Goal: Task Accomplishment & Management: Use online tool/utility

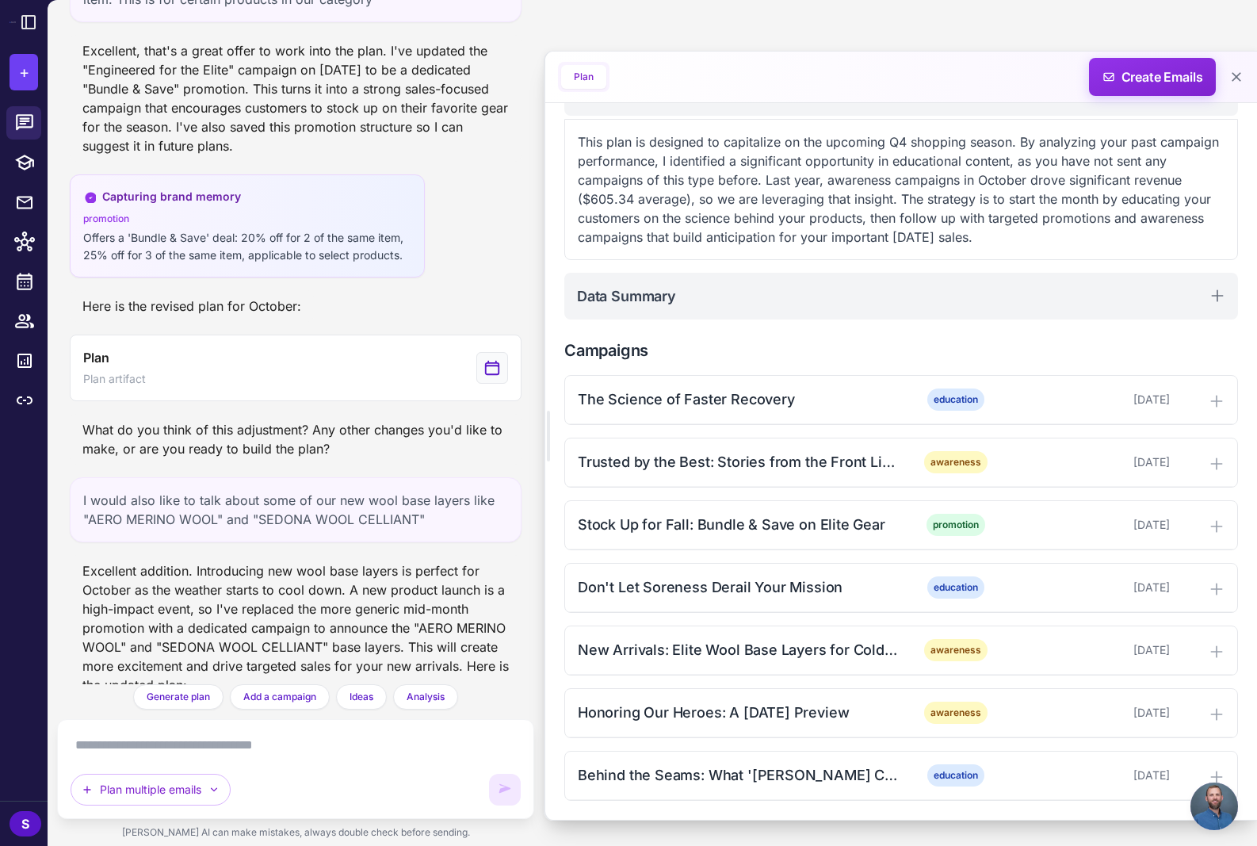
scroll to position [1783, 0]
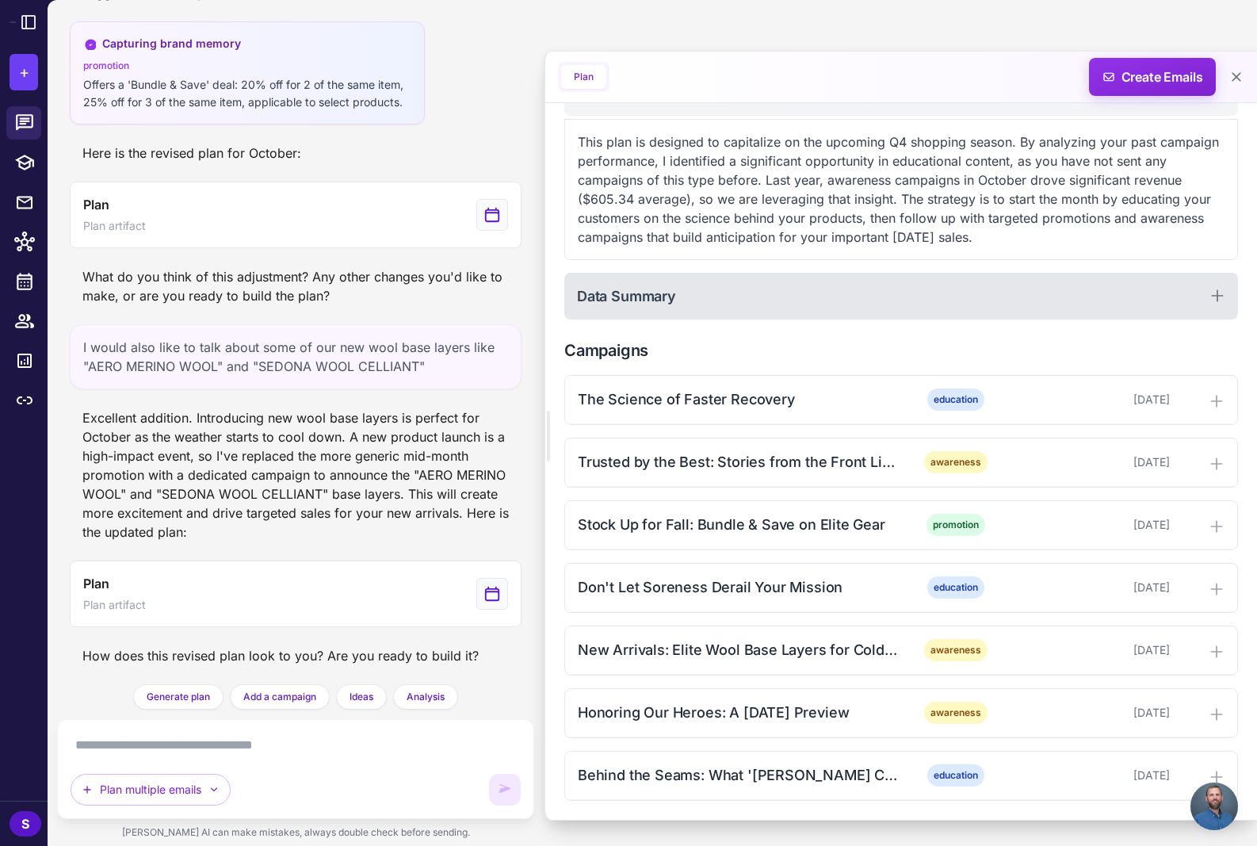
click at [1214, 288] on icon at bounding box center [1218, 296] width 16 height 16
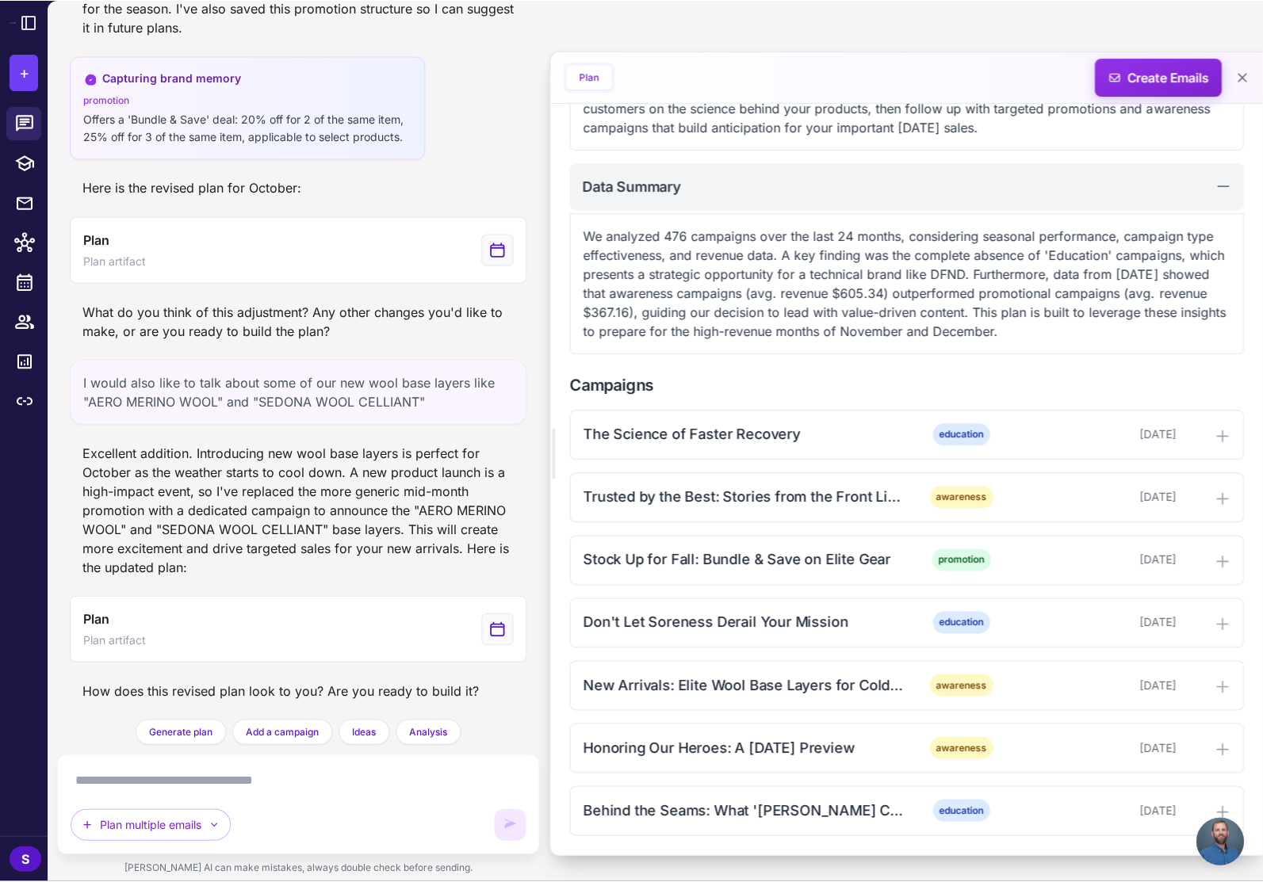
scroll to position [340, 0]
click at [1221, 438] on icon at bounding box center [1222, 437] width 10 height 10
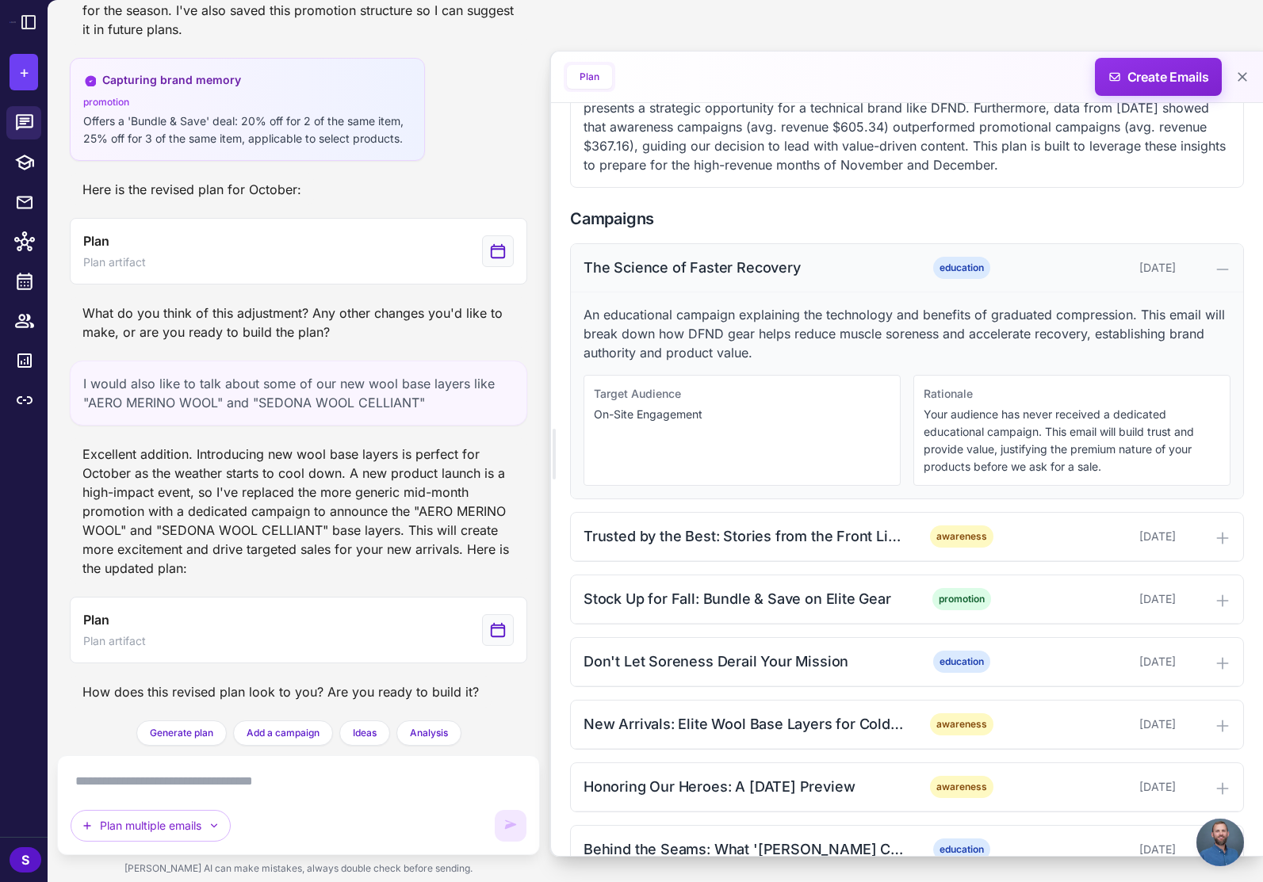
scroll to position [546, 0]
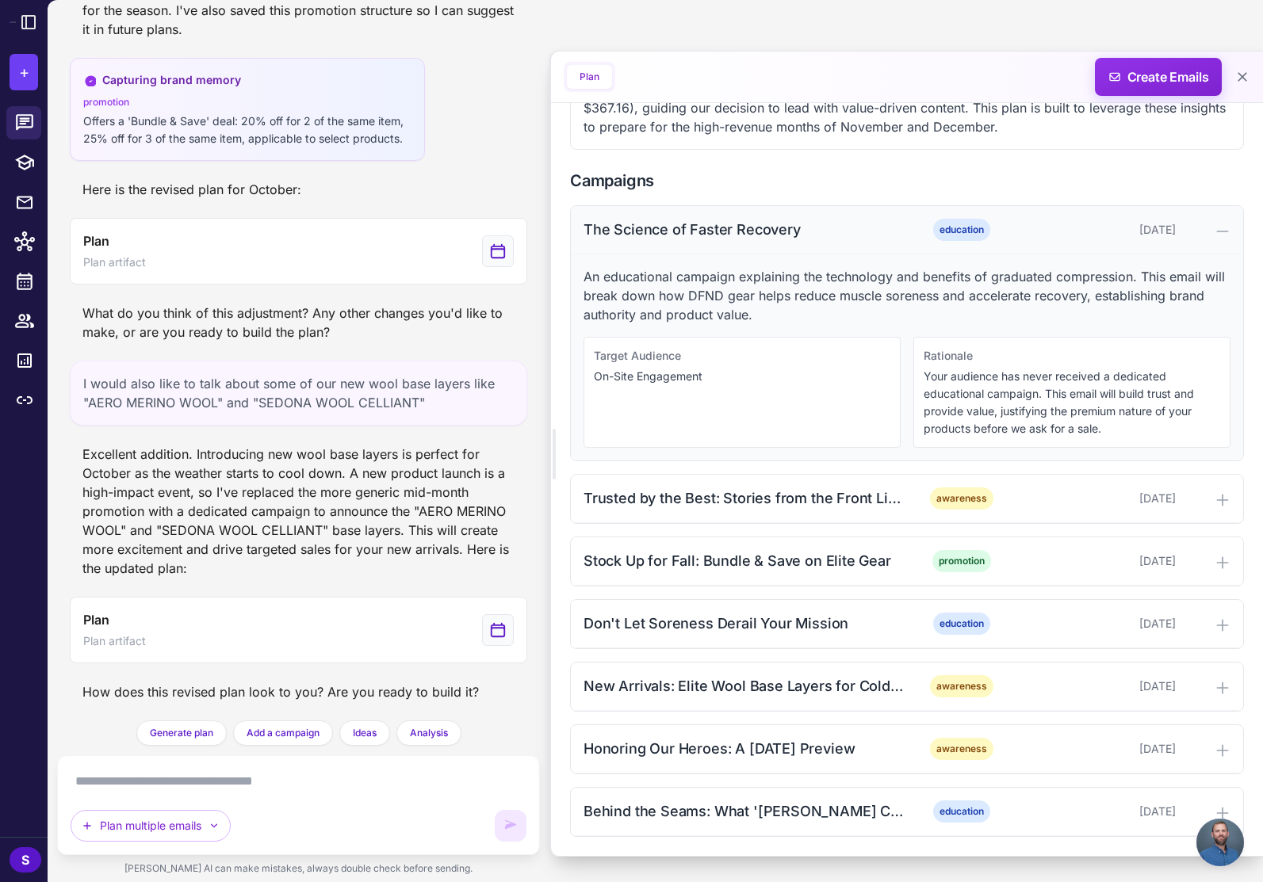
click at [1210, 225] on div at bounding box center [1206, 229] width 48 height 19
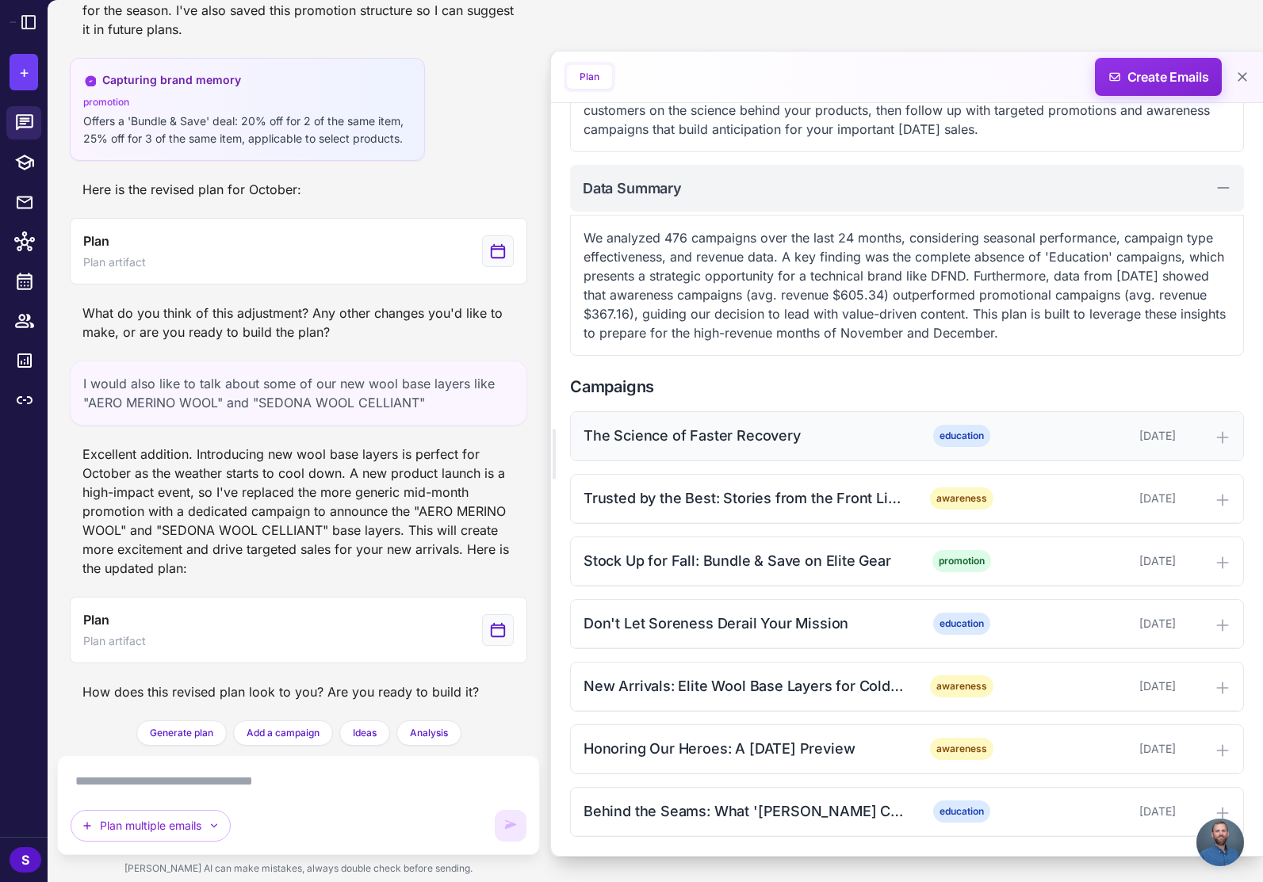
scroll to position [340, 0]
click at [1221, 496] on icon at bounding box center [1222, 500] width 16 height 16
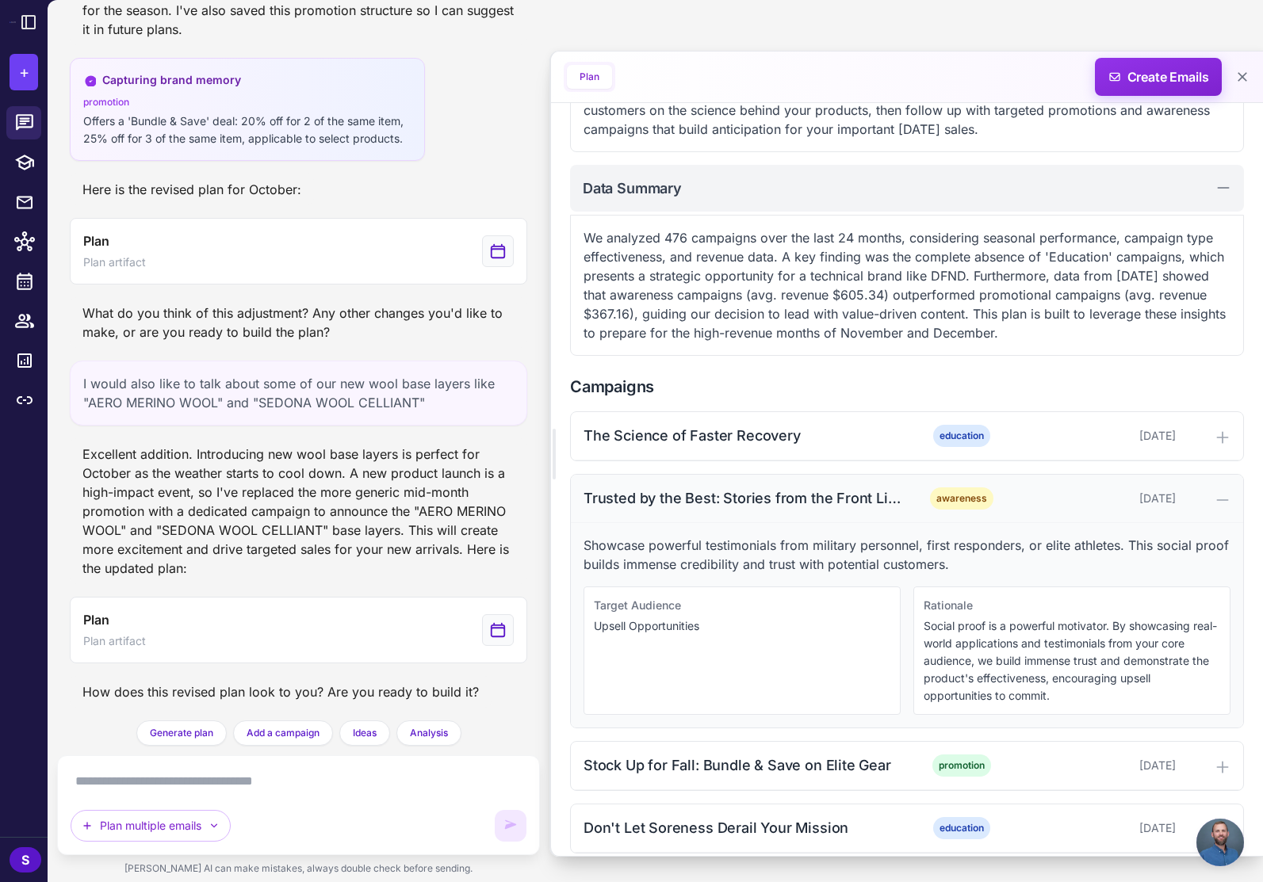
scroll to position [514, 0]
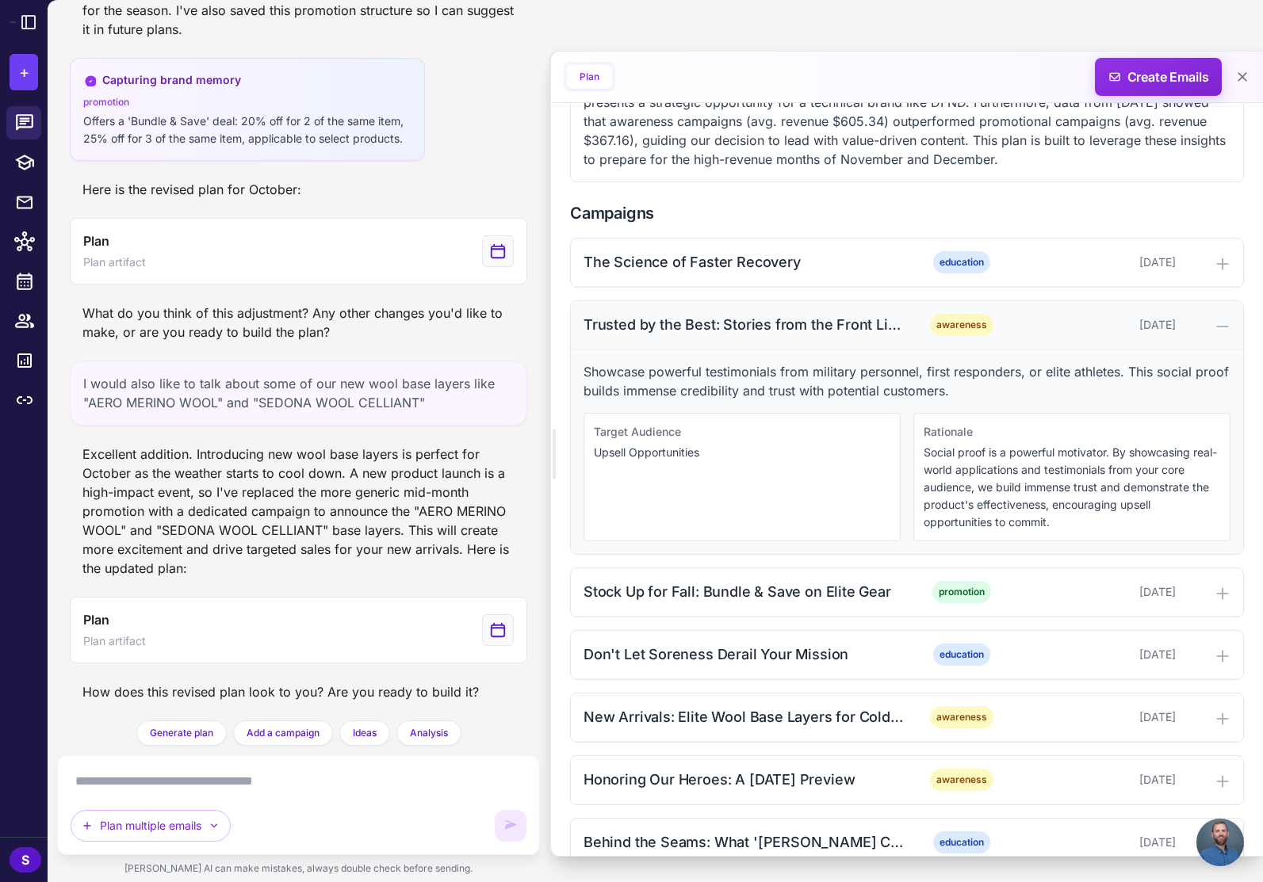
click at [1226, 323] on icon at bounding box center [1222, 327] width 16 height 16
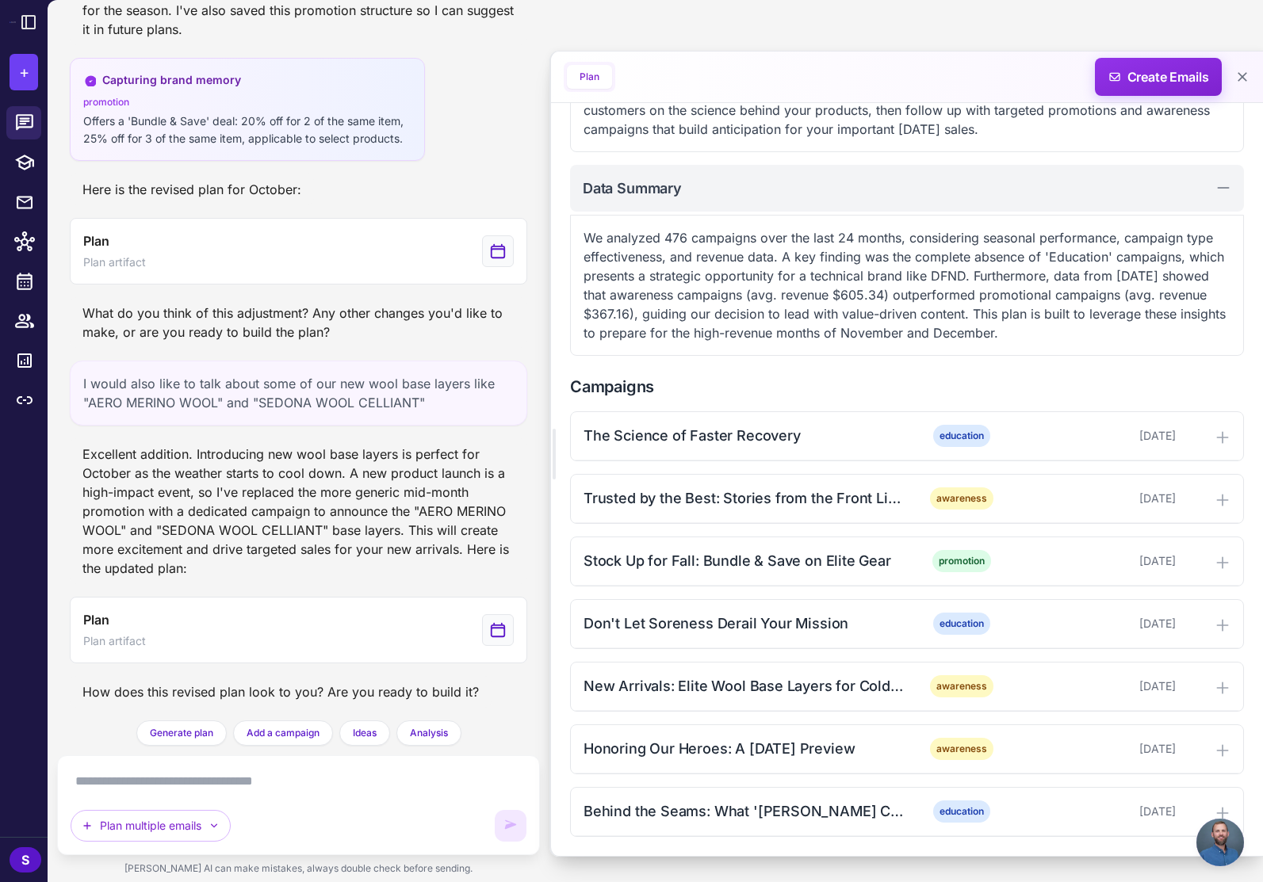
scroll to position [340, 0]
click at [1221, 558] on icon at bounding box center [1222, 563] width 16 height 16
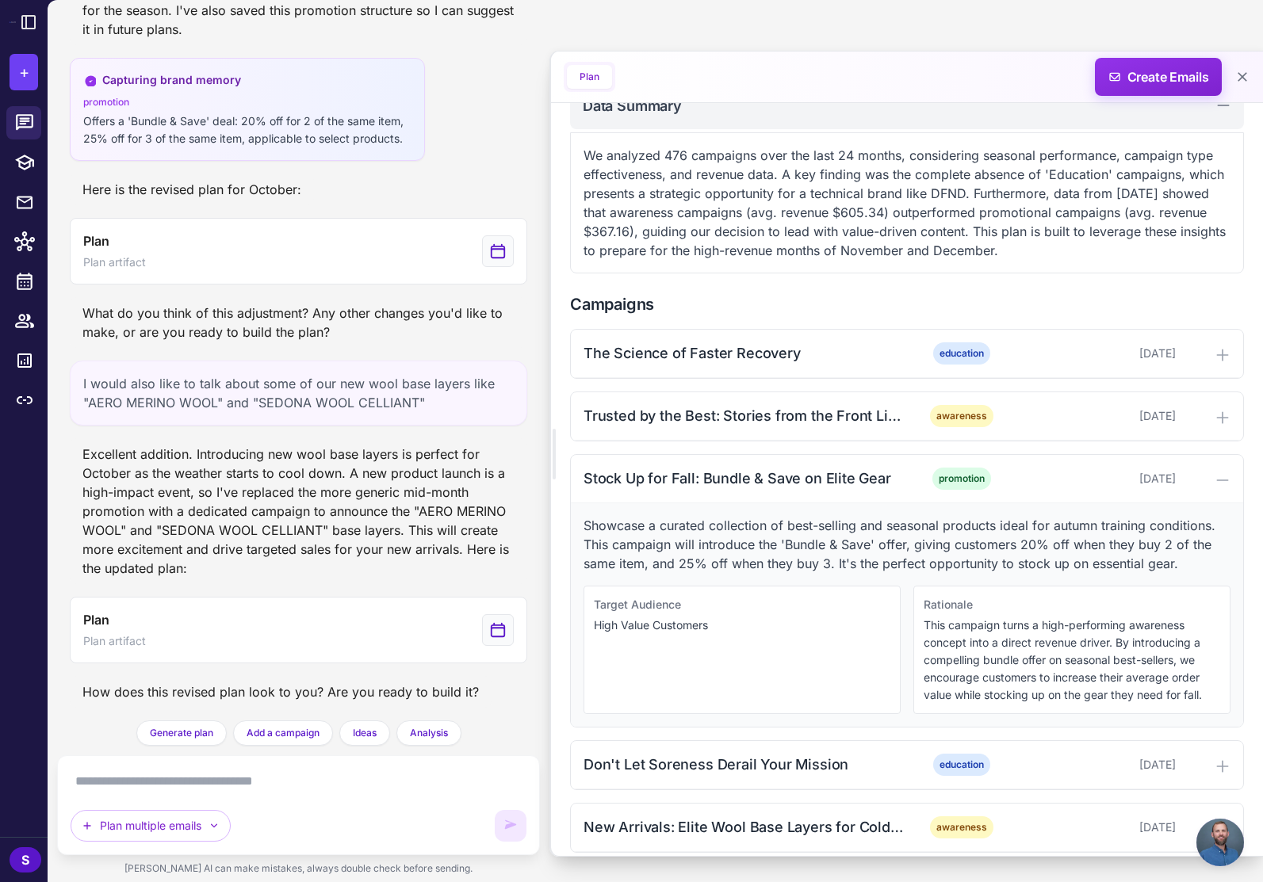
scroll to position [425, 0]
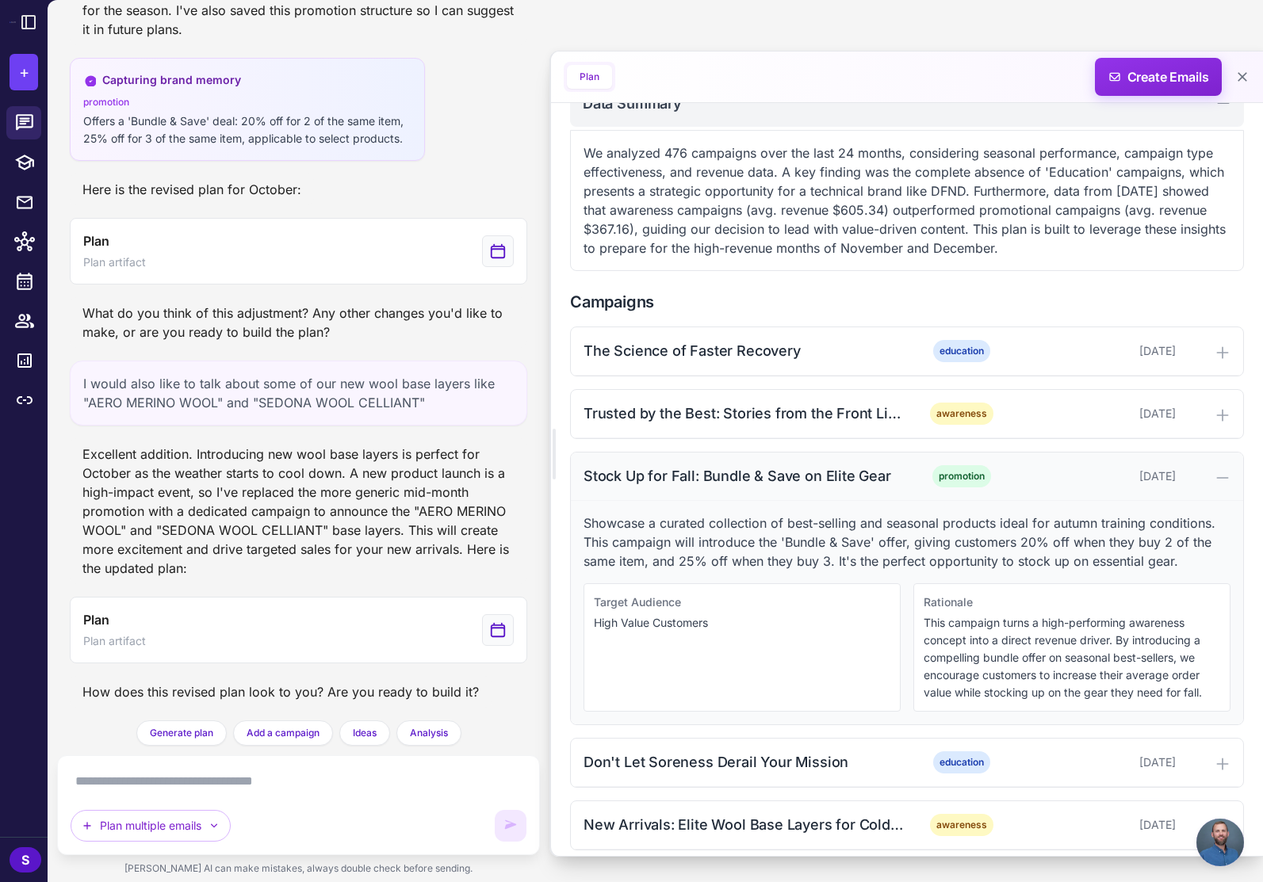
click at [1223, 467] on div at bounding box center [1206, 476] width 48 height 19
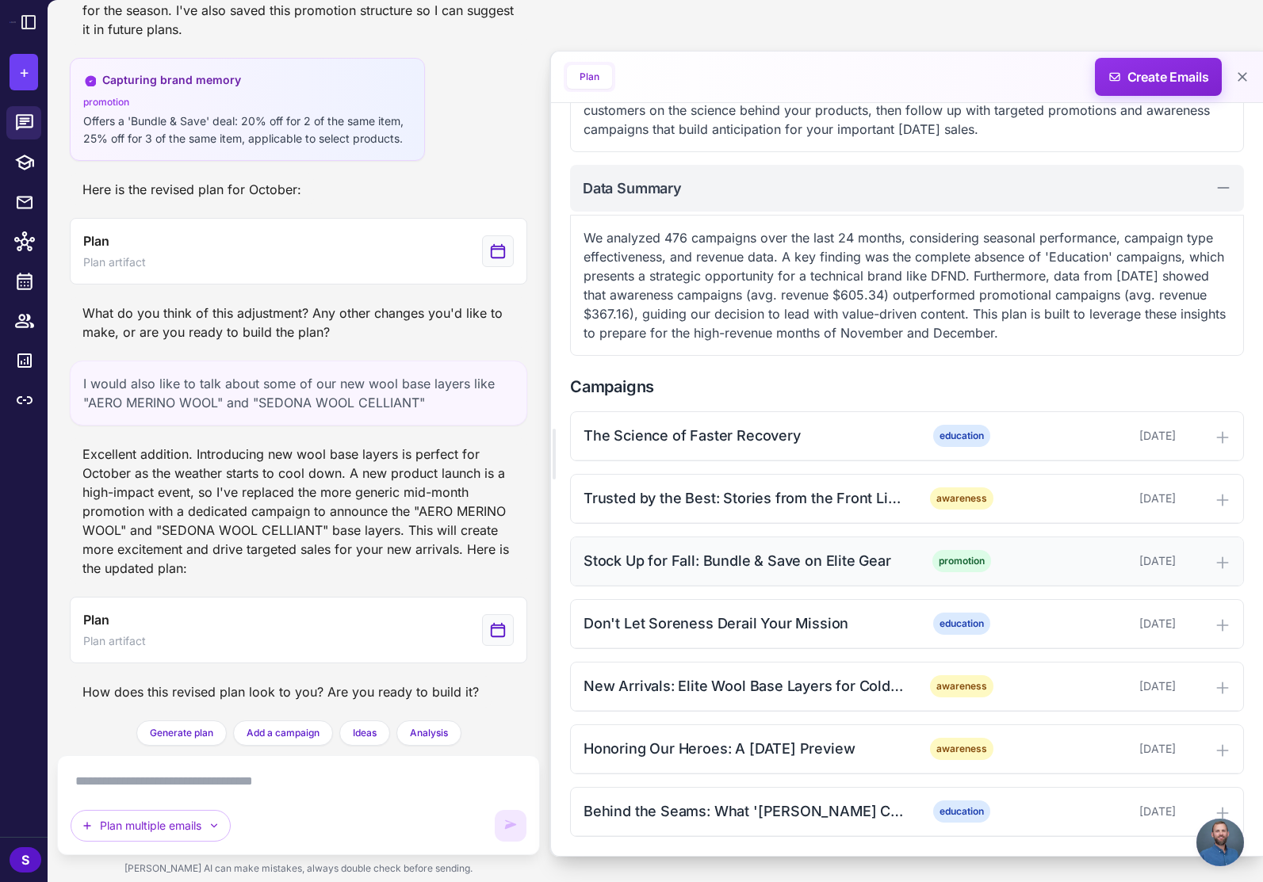
scroll to position [340, 0]
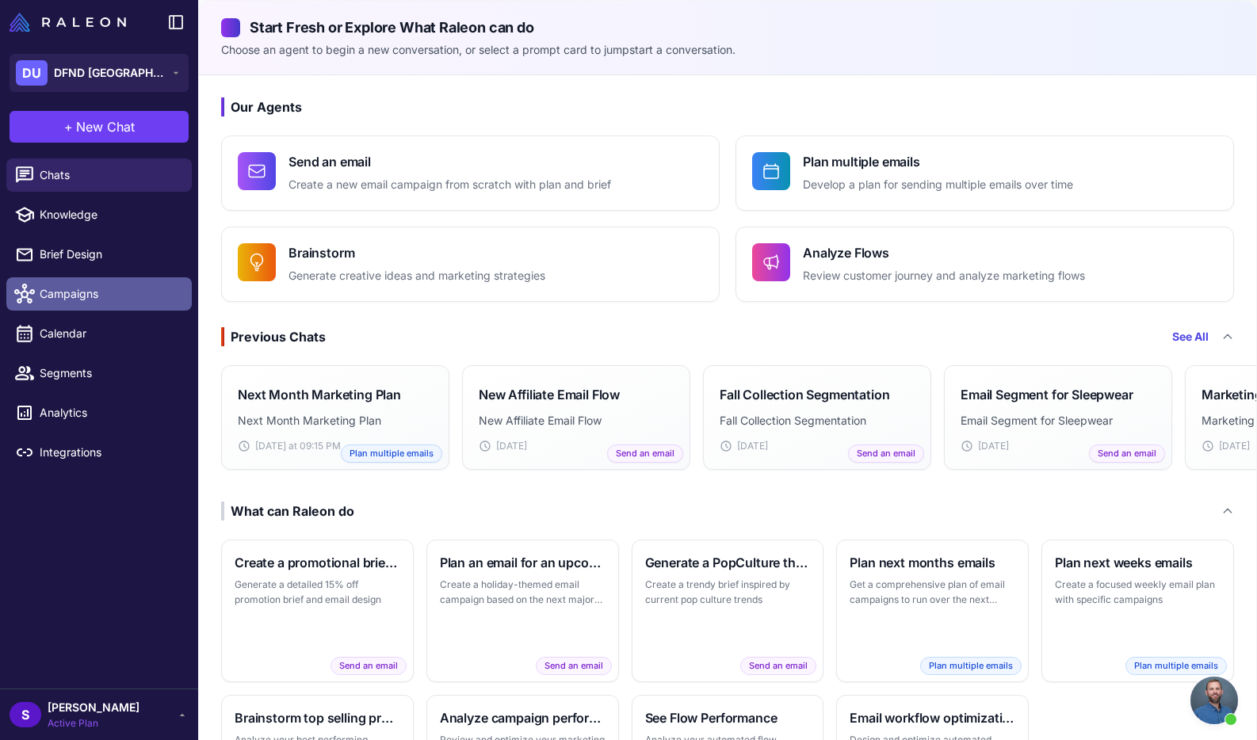
click at [81, 292] on span "Campaigns" at bounding box center [109, 293] width 139 height 17
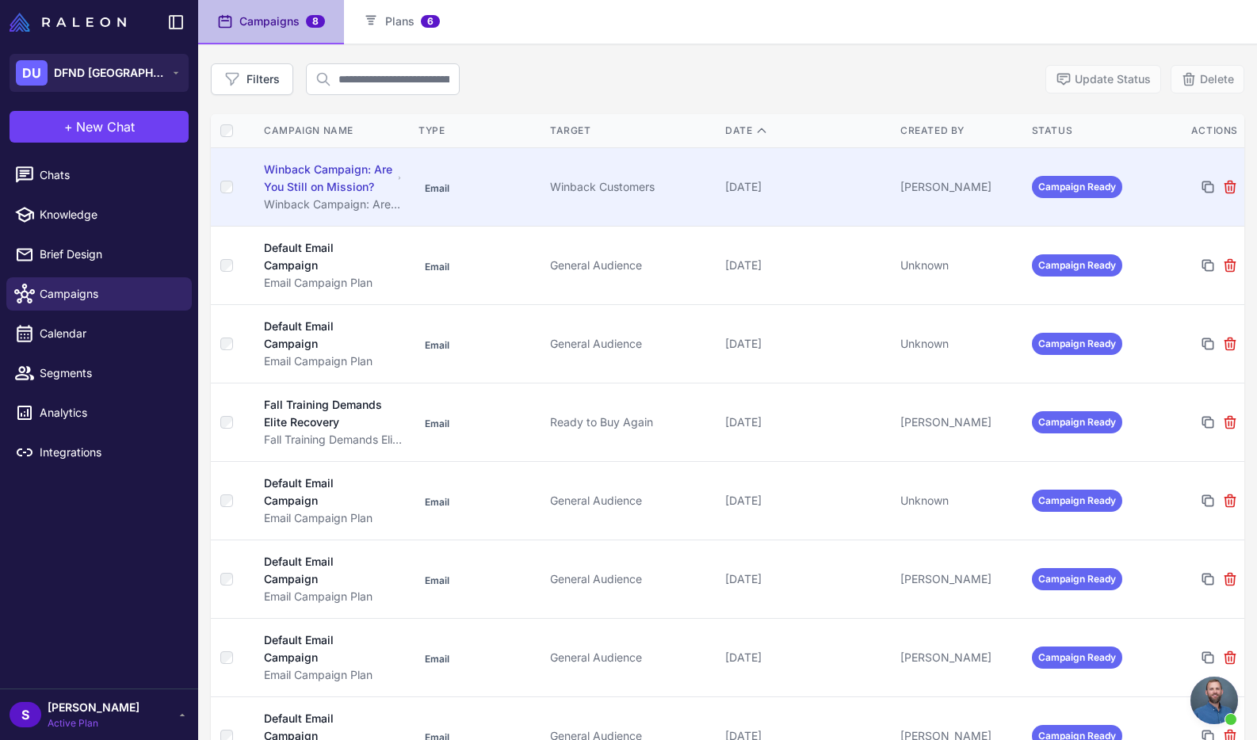
scroll to position [157, 0]
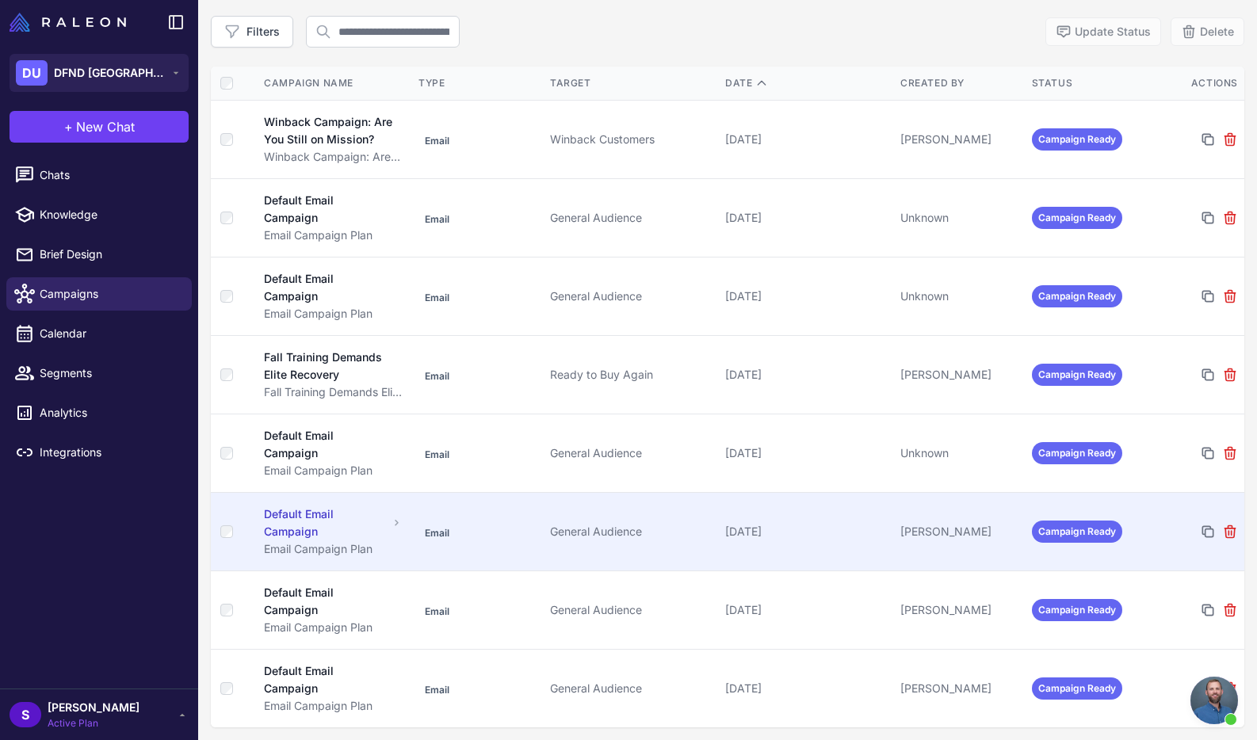
click at [295, 512] on div "Default Email Campaign" at bounding box center [325, 523] width 123 height 35
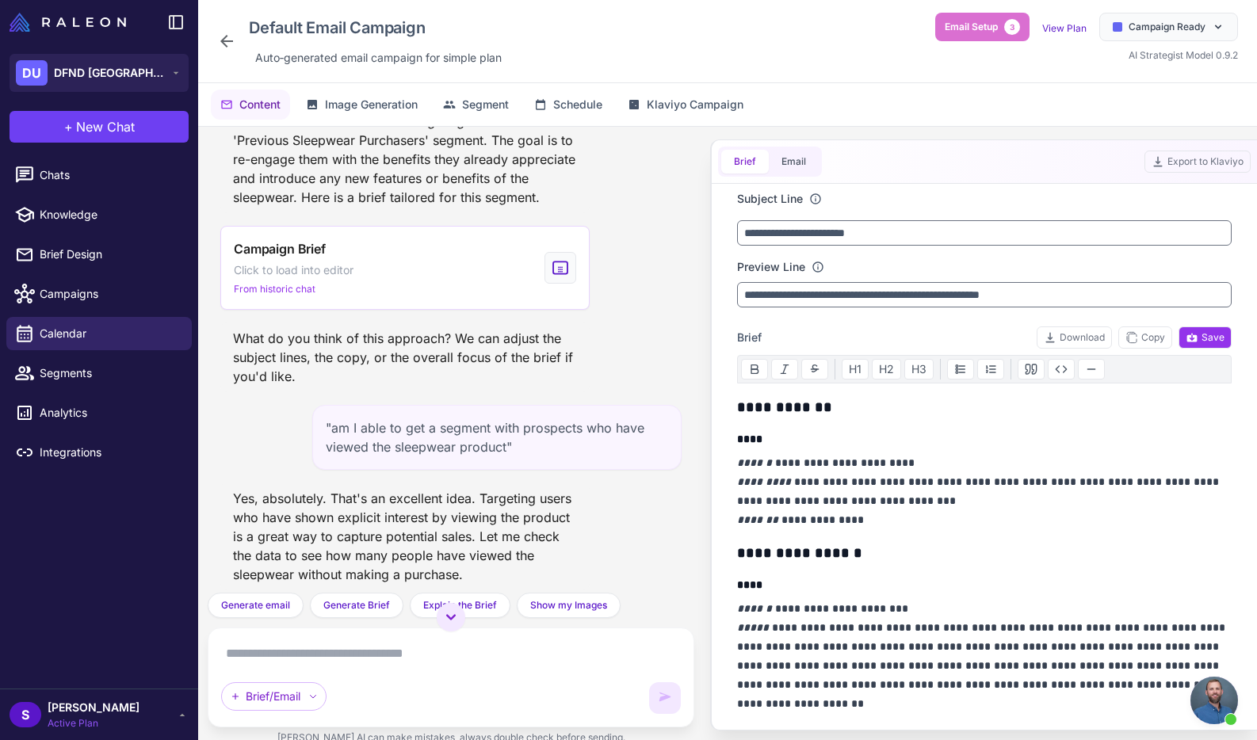
scroll to position [510, 0]
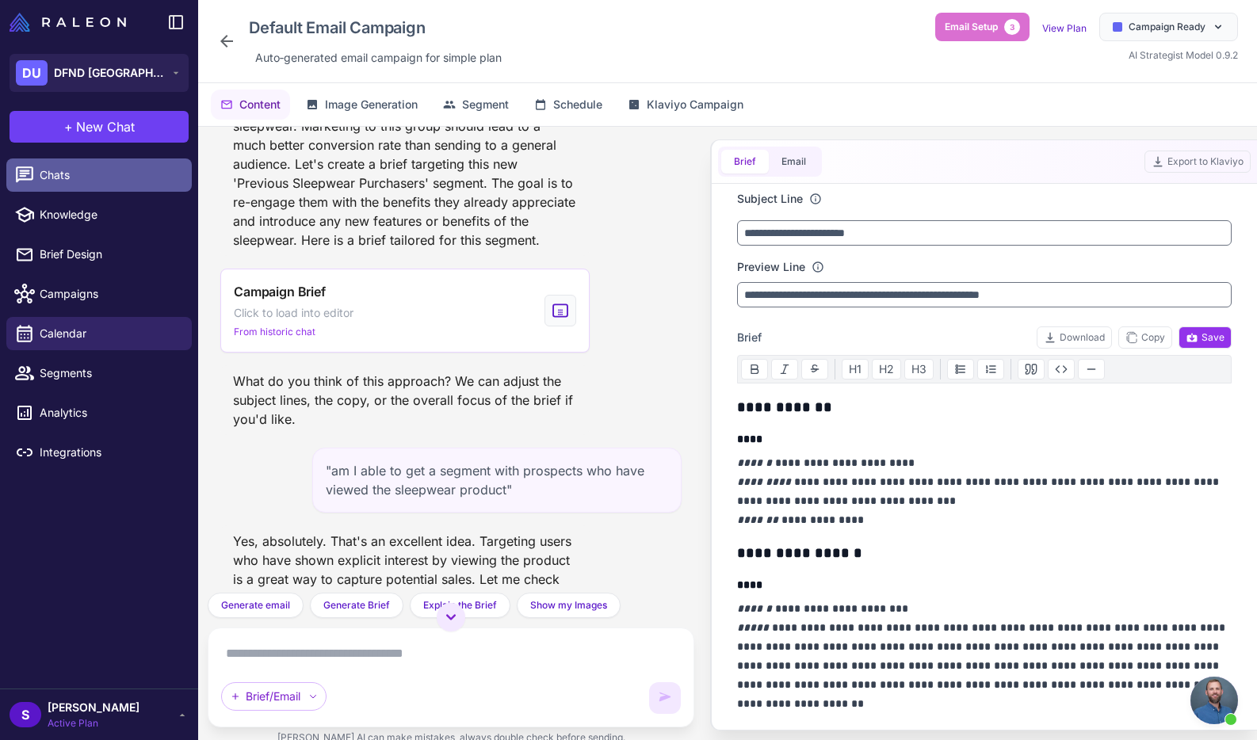
click at [47, 174] on span "Chats" at bounding box center [109, 174] width 139 height 17
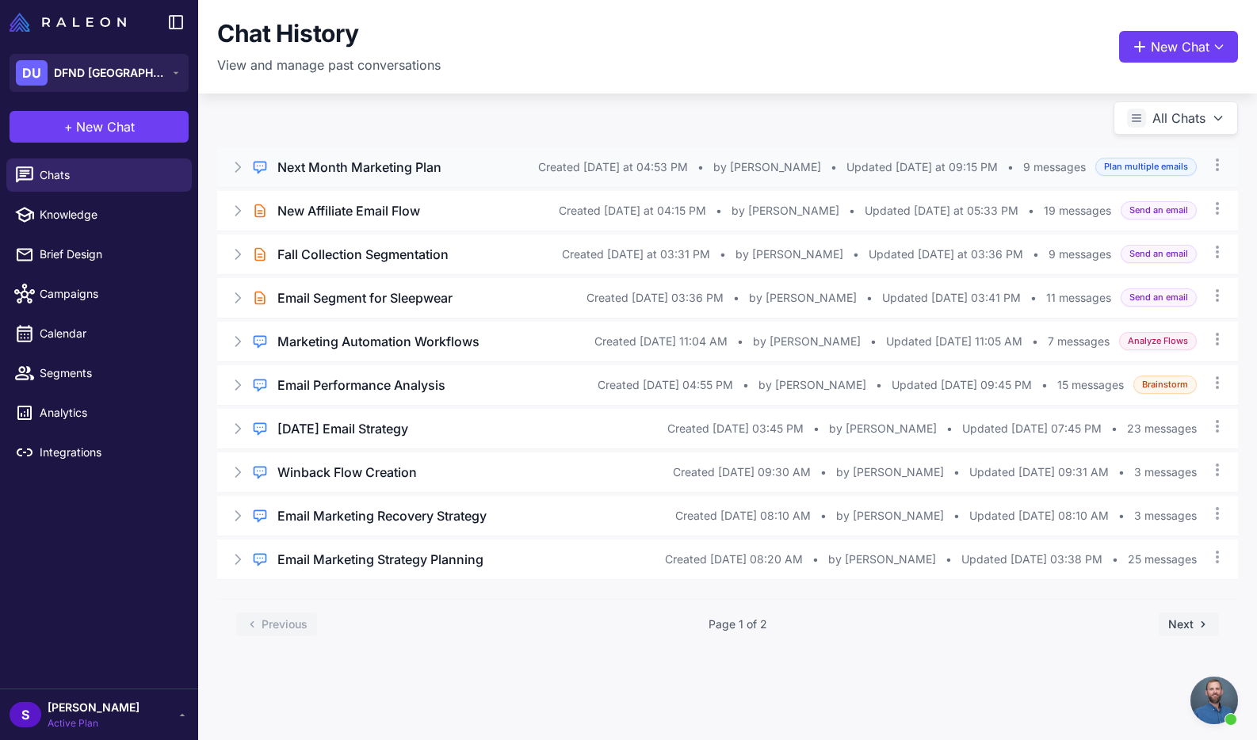
click at [346, 166] on h3 "Next Month Marketing Plan" at bounding box center [359, 167] width 164 height 19
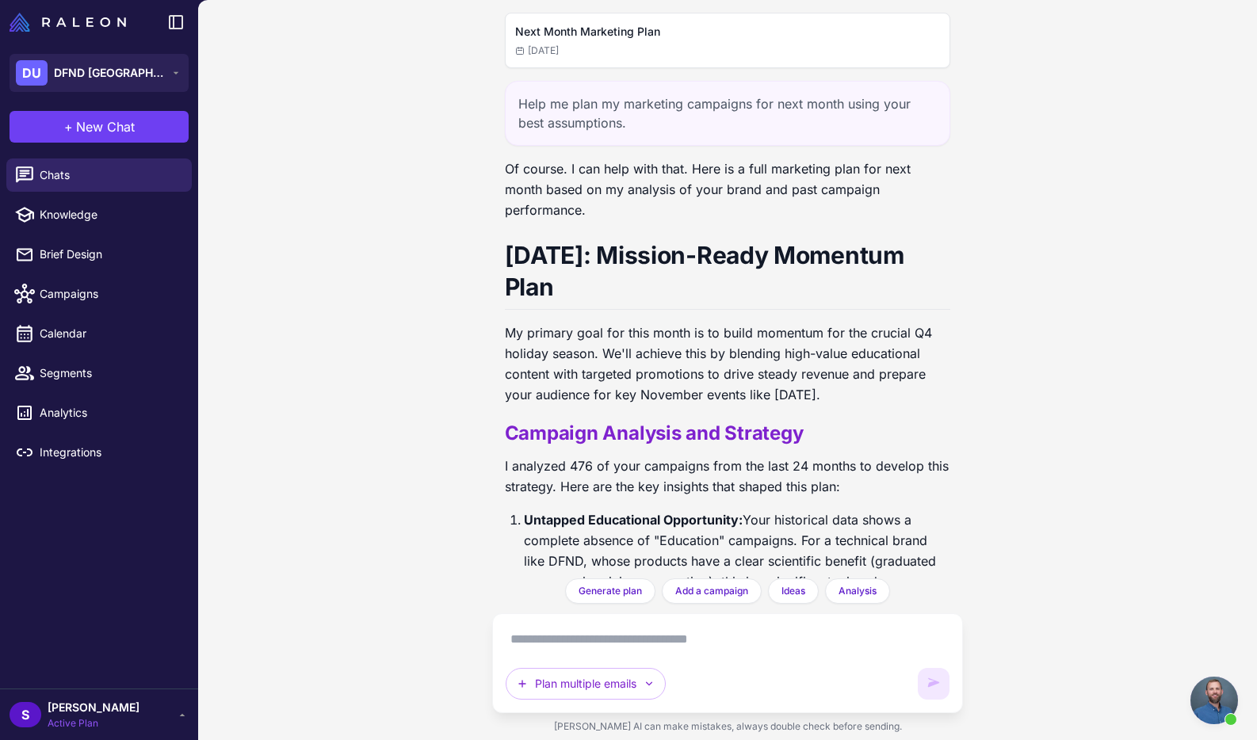
scroll to position [1944, 0]
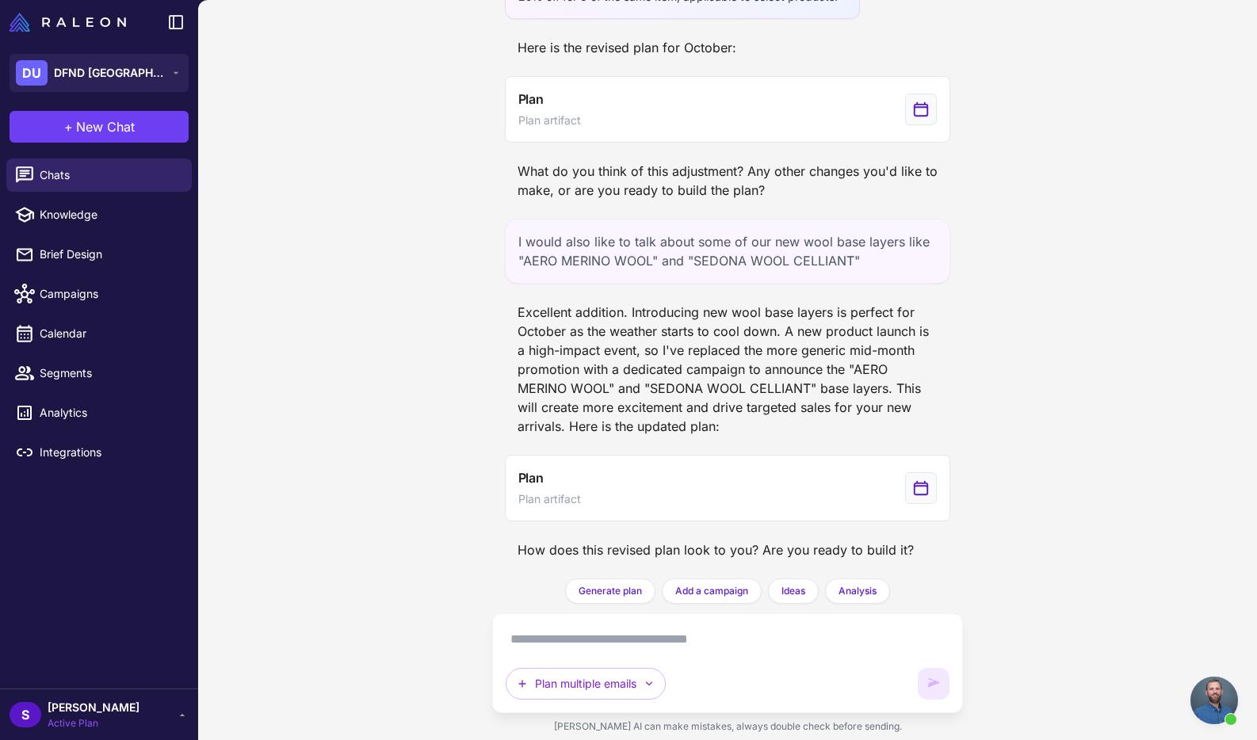
click at [1054, 358] on div "Next Month Marketing Plan Today Help me plan my marketing campaigns for next mo…" at bounding box center [727, 370] width 1059 height 740
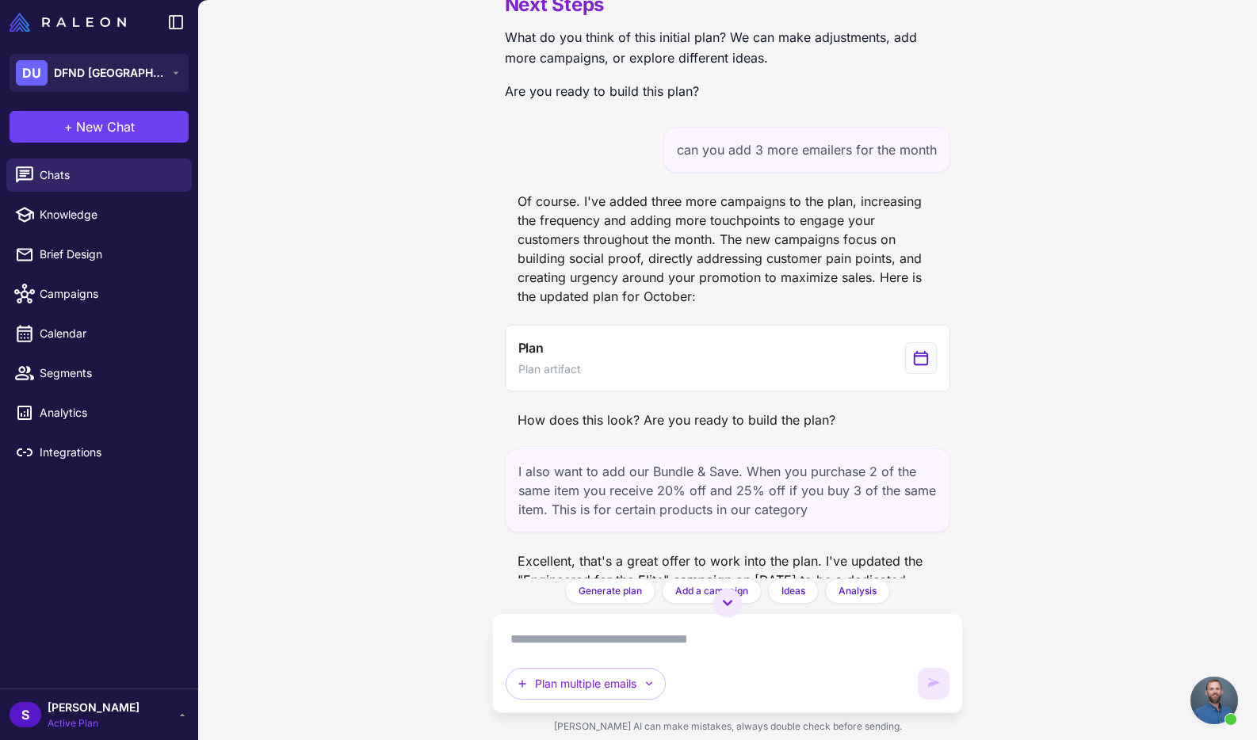
scroll to position [1216, 0]
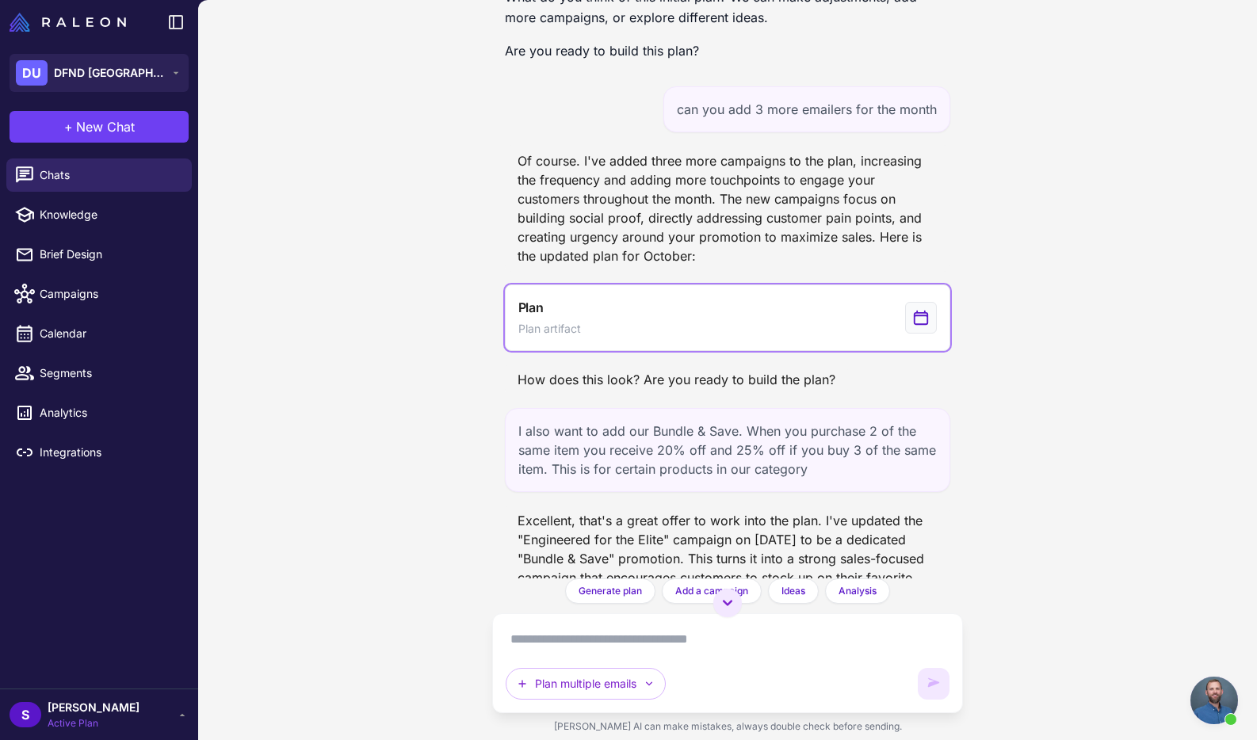
click at [713, 333] on button "Plan Plan artifact" at bounding box center [728, 318] width 446 height 67
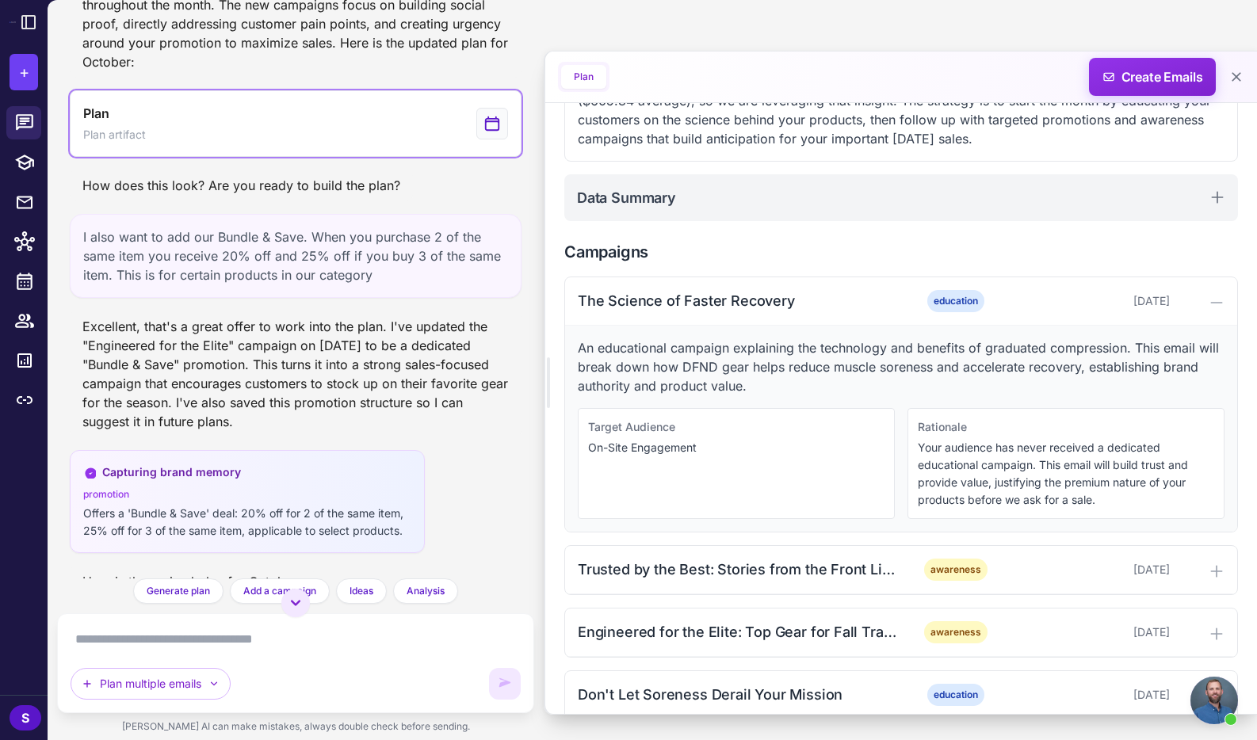
scroll to position [1615, 0]
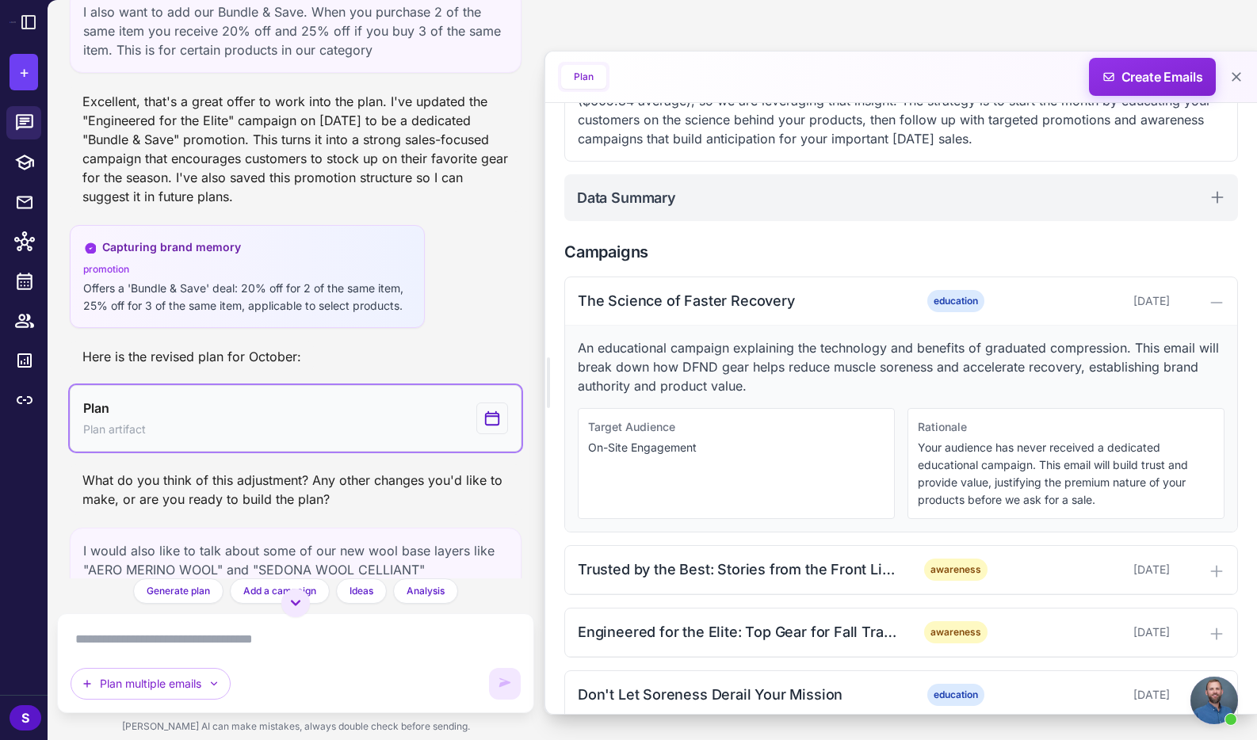
click at [316, 424] on button "Plan Plan artifact" at bounding box center [296, 418] width 452 height 67
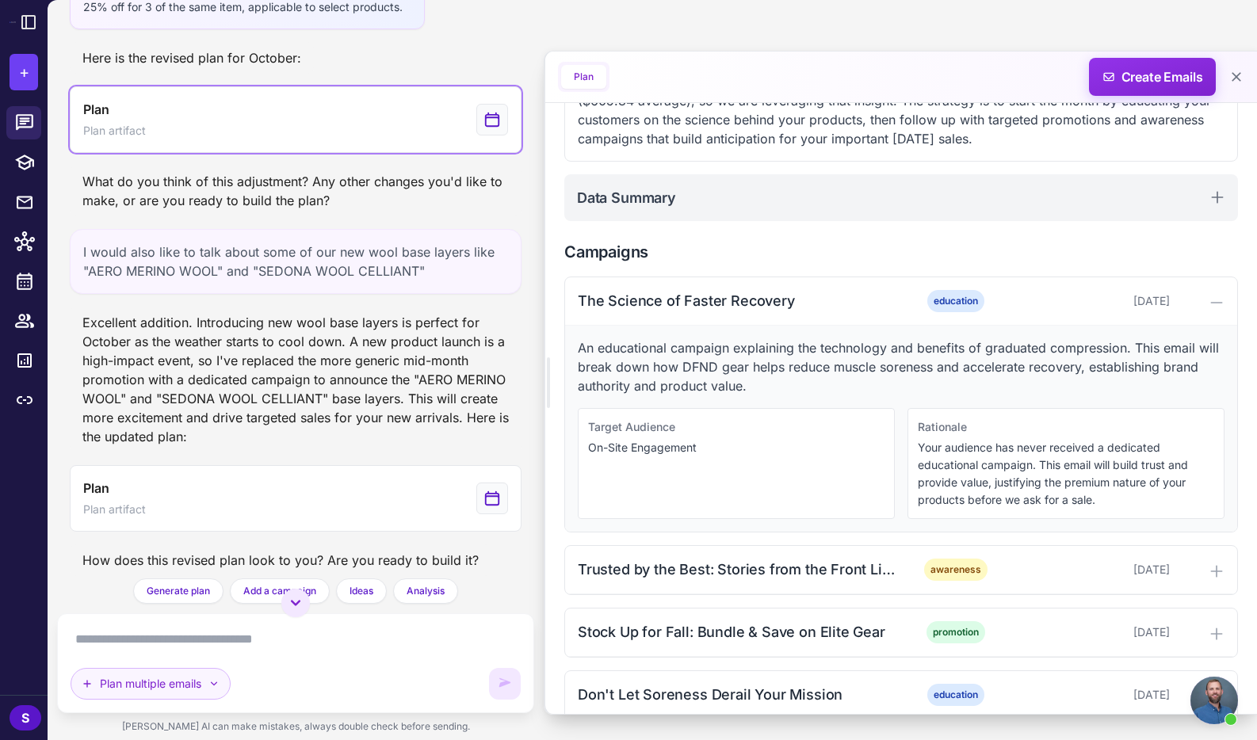
scroll to position [1944, 0]
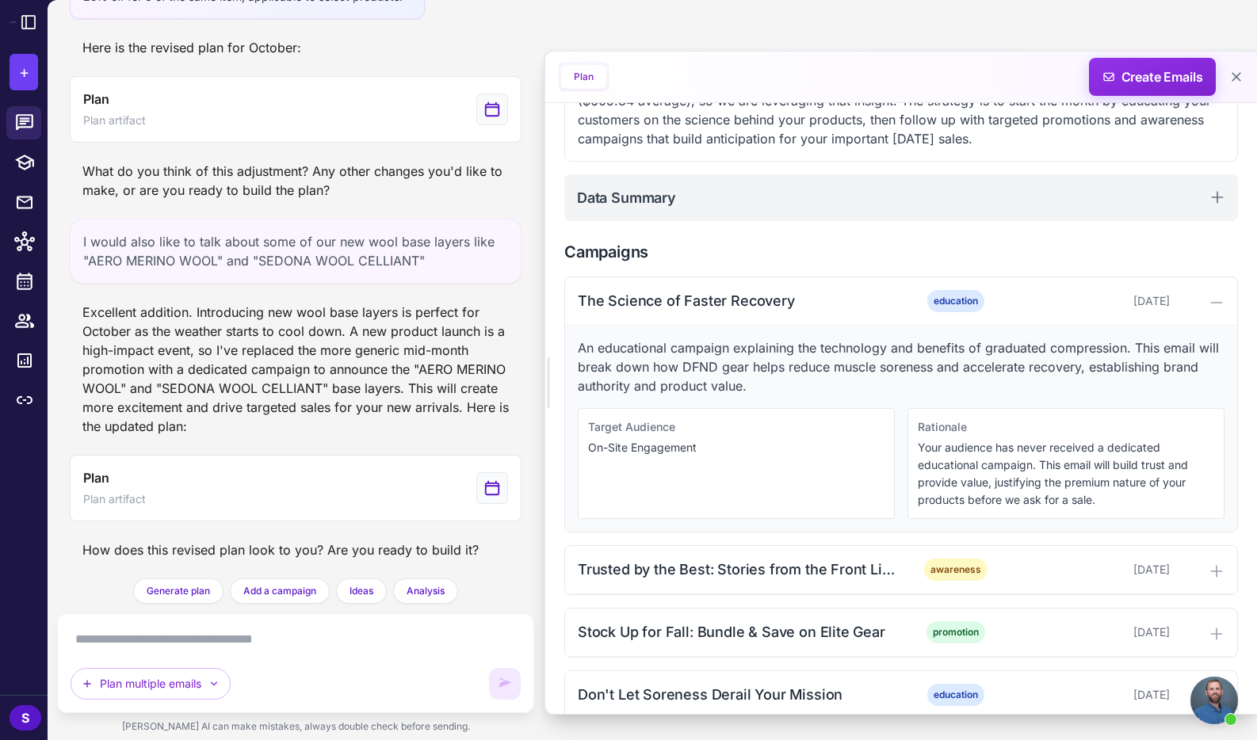
click at [144, 637] on textarea at bounding box center [296, 639] width 450 height 25
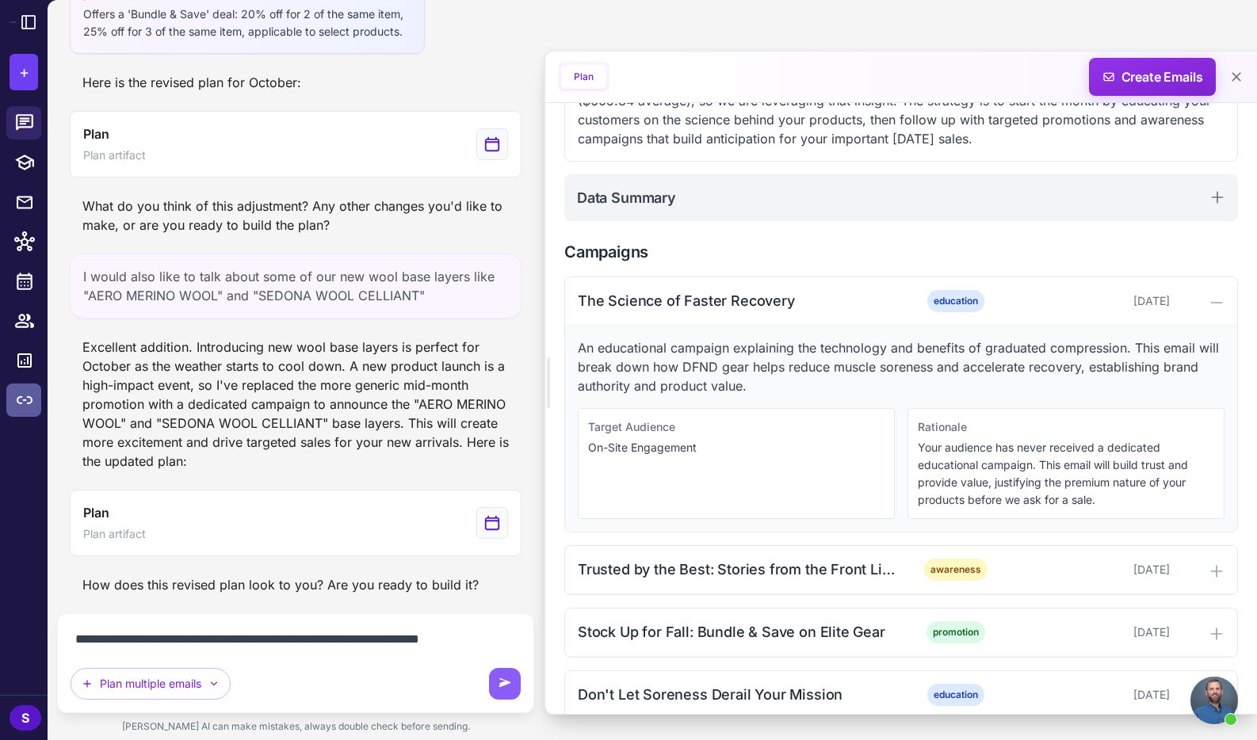
scroll to position [1928, 0]
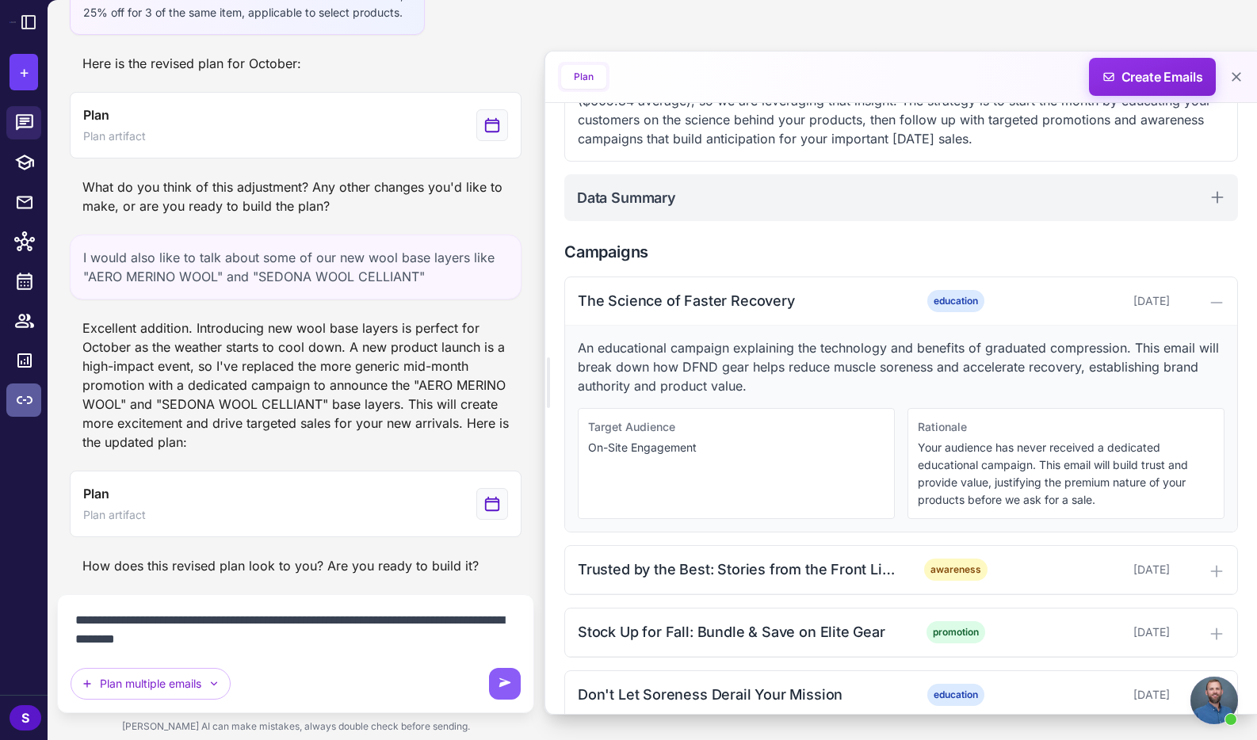
type textarea "**********"
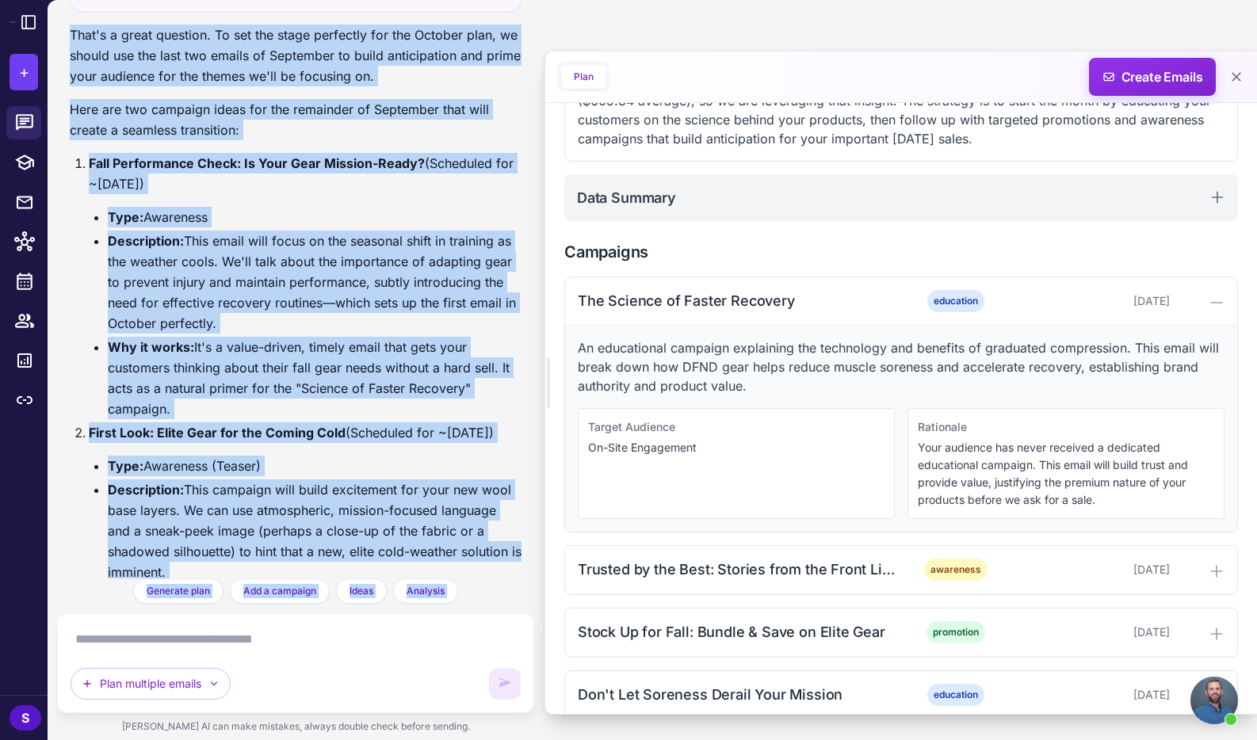
scroll to position [2819, 0]
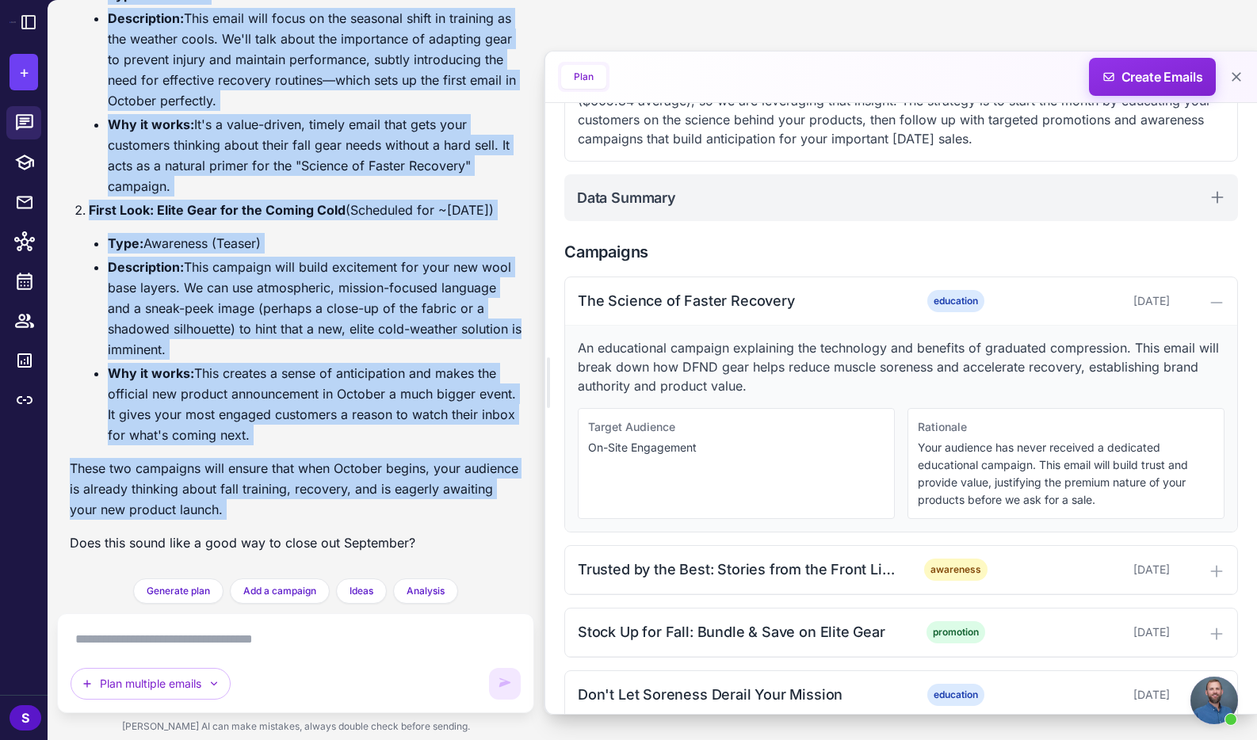
drag, startPoint x: 70, startPoint y: 177, endPoint x: 412, endPoint y: 525, distance: 488.7
click at [412, 525] on div "That's a great question. To set the stage perfectly for the October plan, we sh…" at bounding box center [296, 184] width 452 height 764
click at [357, 512] on p "These two campaigns will ensure that when October begins, your audience is alre…" at bounding box center [296, 489] width 452 height 62
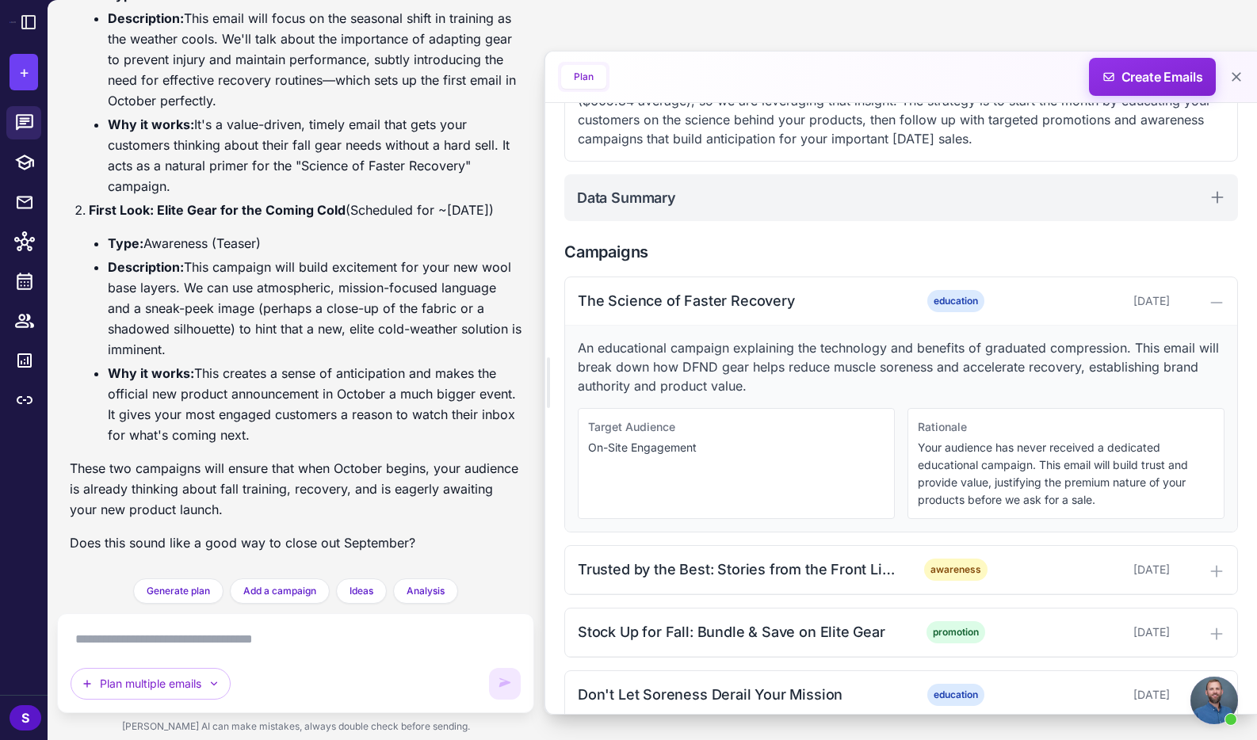
click at [142, 646] on textarea at bounding box center [296, 639] width 450 height 25
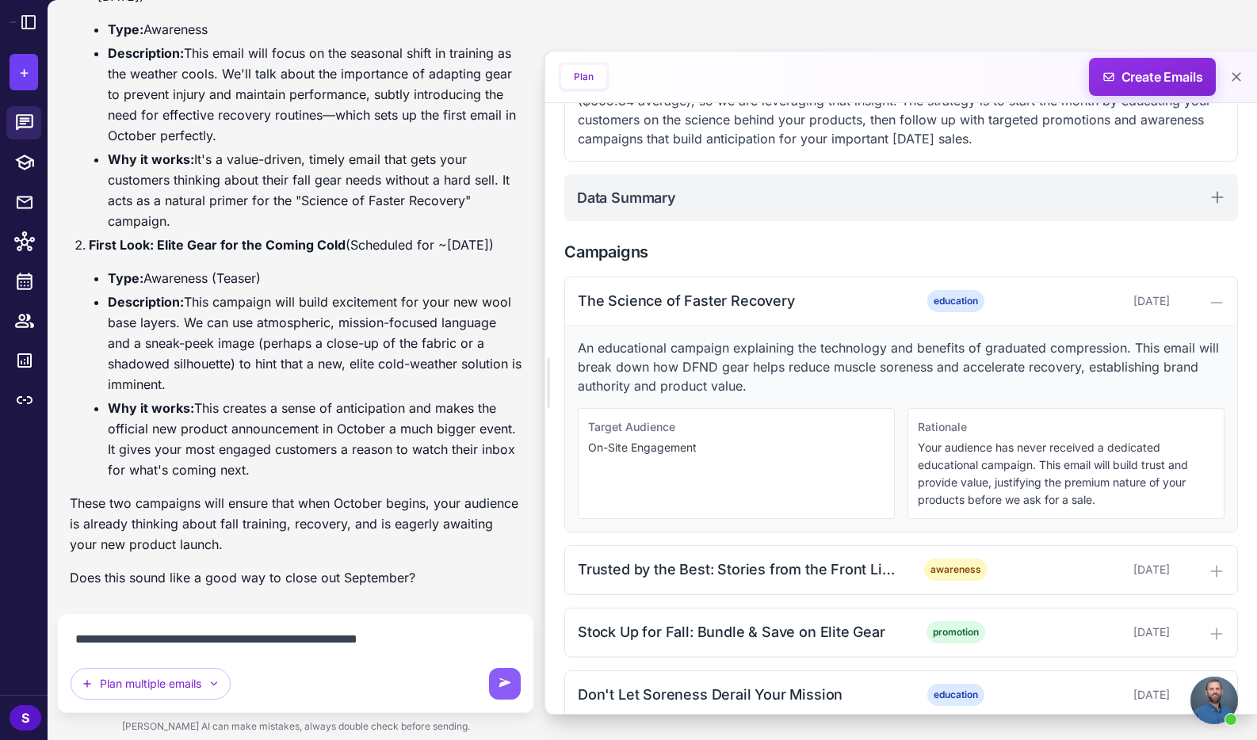
type textarea "**********"
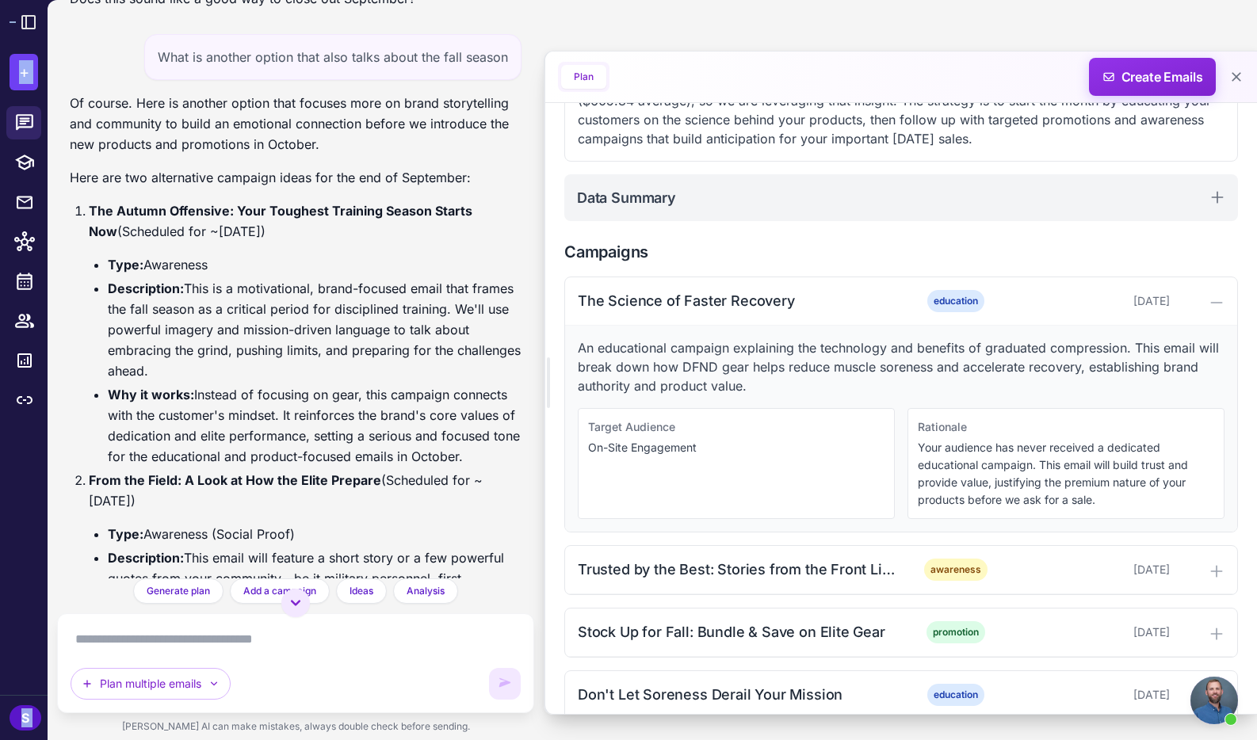
scroll to position [3032, 0]
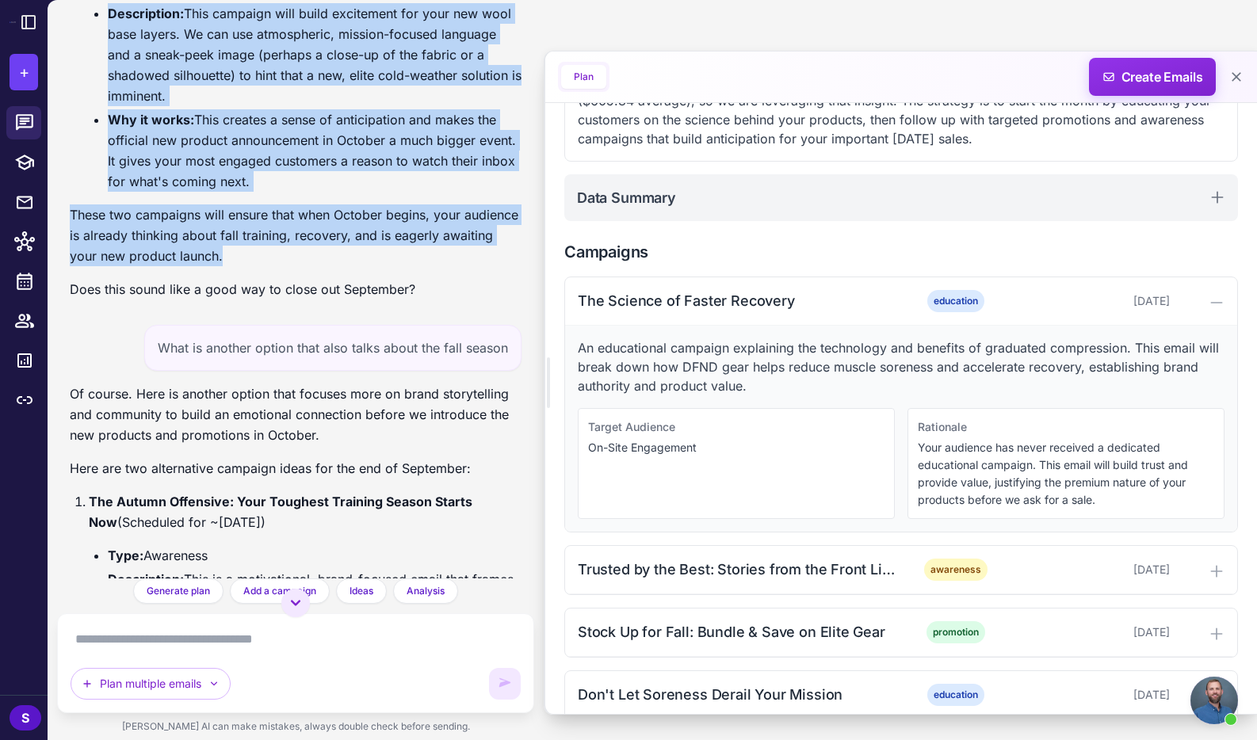
drag, startPoint x: 71, startPoint y: 171, endPoint x: 204, endPoint y: 300, distance: 186.1
copy div "That's a great question. To set the stage perfectly for the October plan, we sh…"
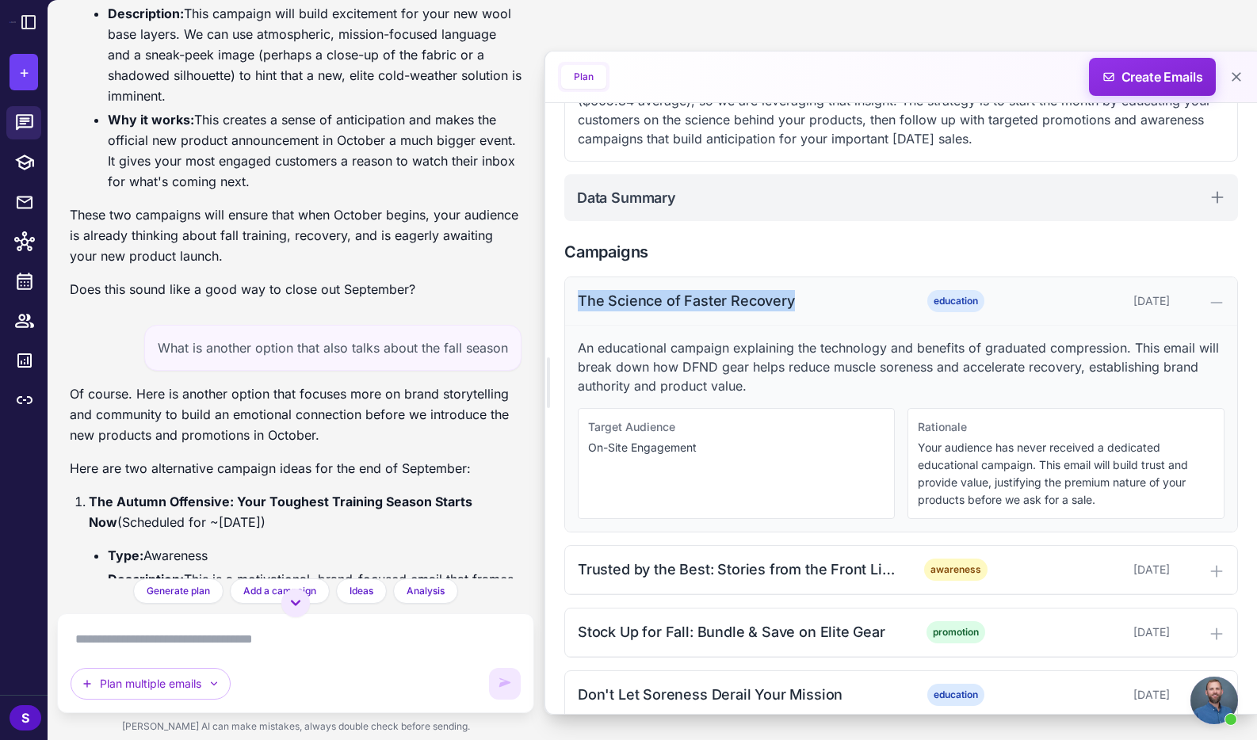
drag, startPoint x: 578, startPoint y: 296, endPoint x: 801, endPoint y: 296, distance: 223.5
click at [801, 296] on div "The Science of Faster Recovery" at bounding box center [738, 300] width 320 height 21
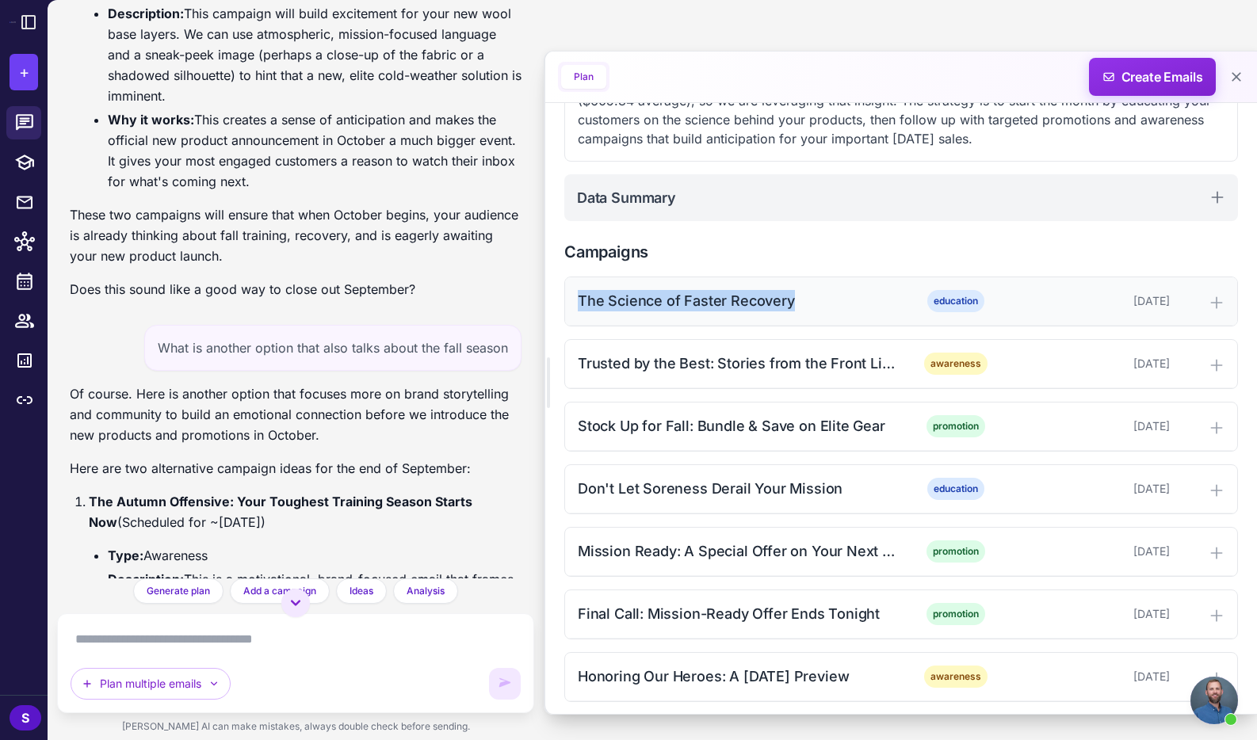
copy div "The Science of Faster Recovery"
drag, startPoint x: 1216, startPoint y: 301, endPoint x: 1183, endPoint y: 231, distance: 77.7
click at [1216, 301] on icon at bounding box center [1216, 302] width 10 height 10
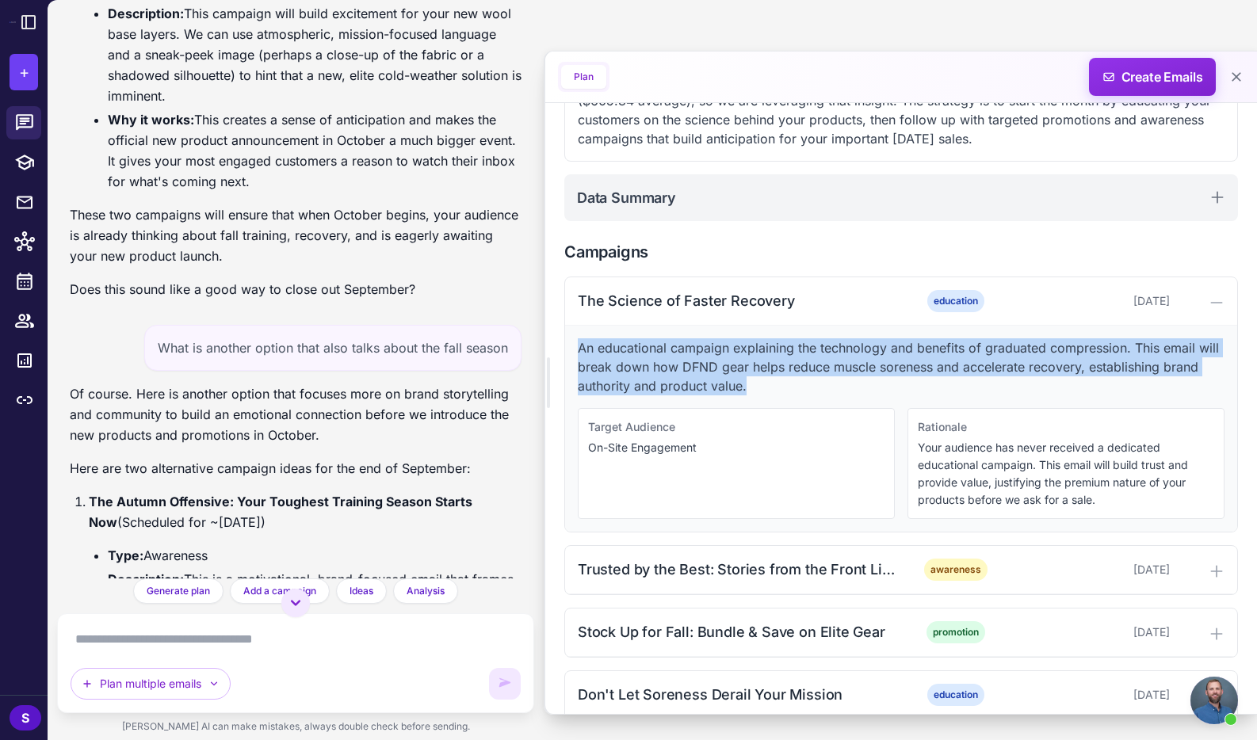
drag, startPoint x: 579, startPoint y: 347, endPoint x: 756, endPoint y: 380, distance: 180.5
click at [756, 380] on p "An educational campaign explaining the technology and benefits of graduated com…" at bounding box center [901, 366] width 647 height 57
copy p "An educational campaign explaining the technology and benefits of graduated com…"
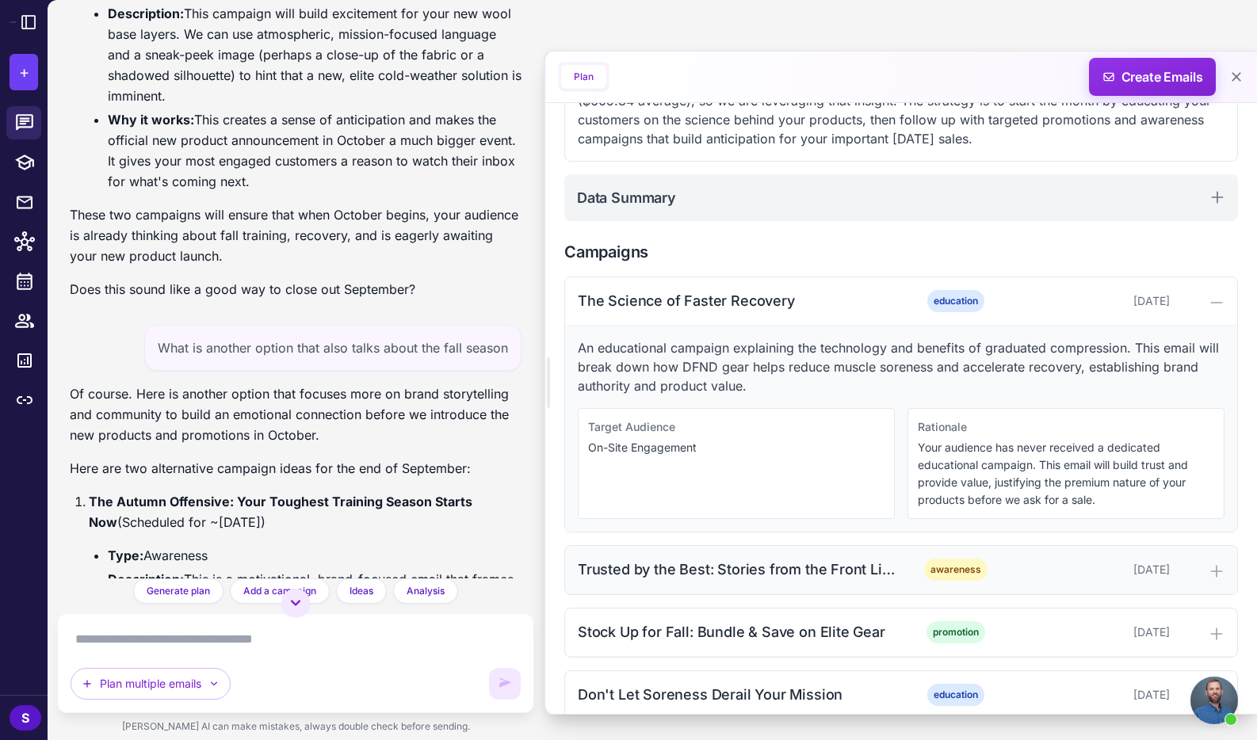
click at [1217, 568] on icon at bounding box center [1216, 571] width 10 height 10
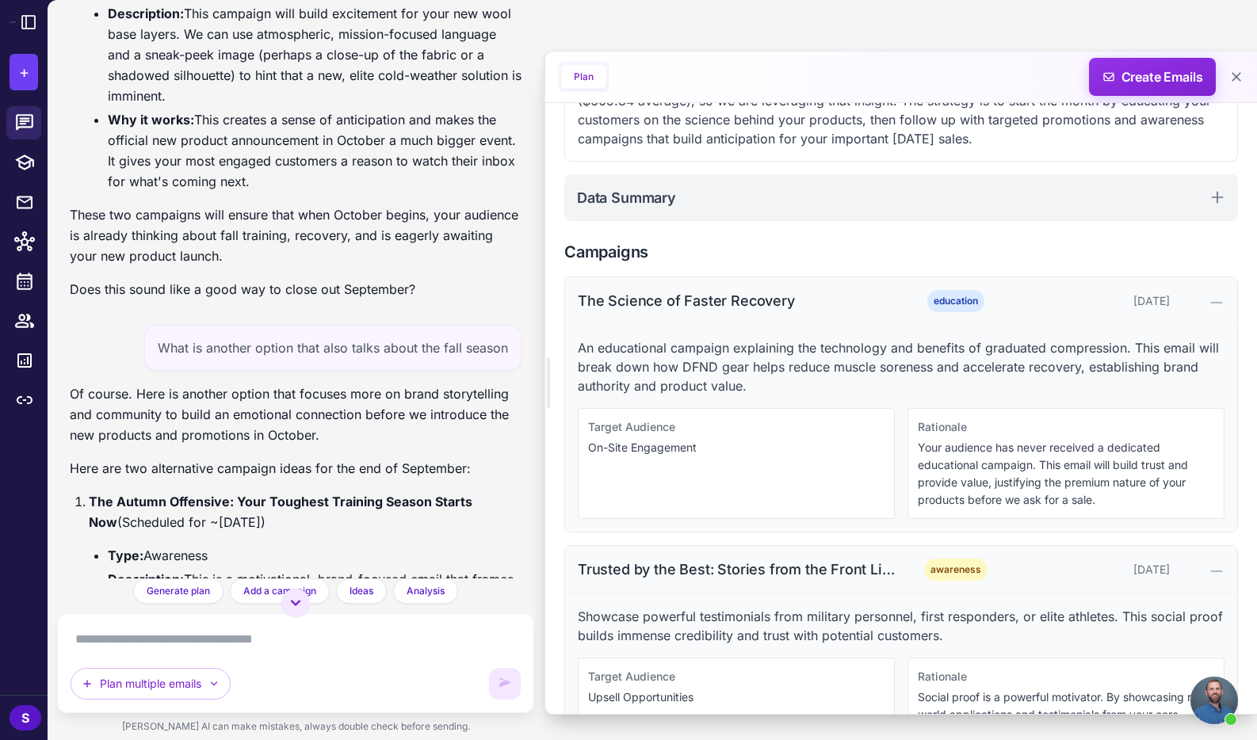
click at [1214, 304] on icon at bounding box center [1217, 303] width 16 height 16
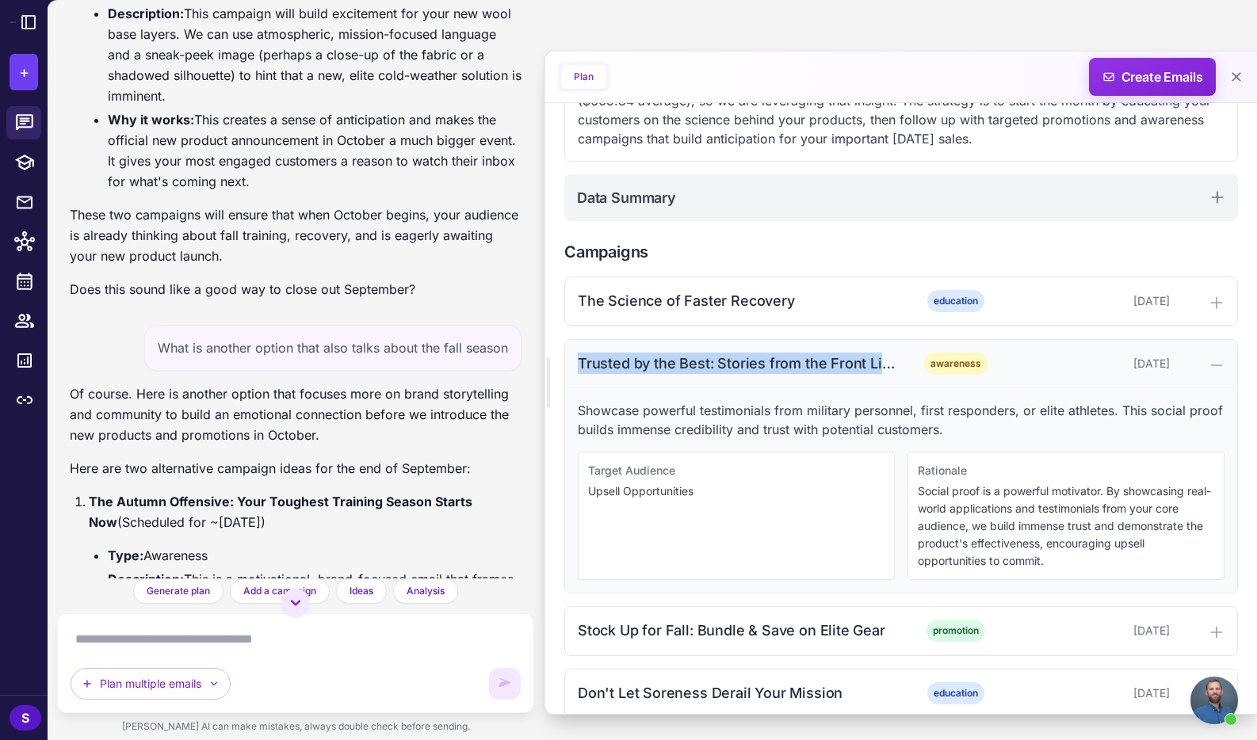
drag, startPoint x: 573, startPoint y: 359, endPoint x: 892, endPoint y: 376, distance: 319.9
click at [892, 376] on div "Trusted by the Best: Stories from the Front Lines awareness October 7, 2025" at bounding box center [901, 364] width 672 height 48
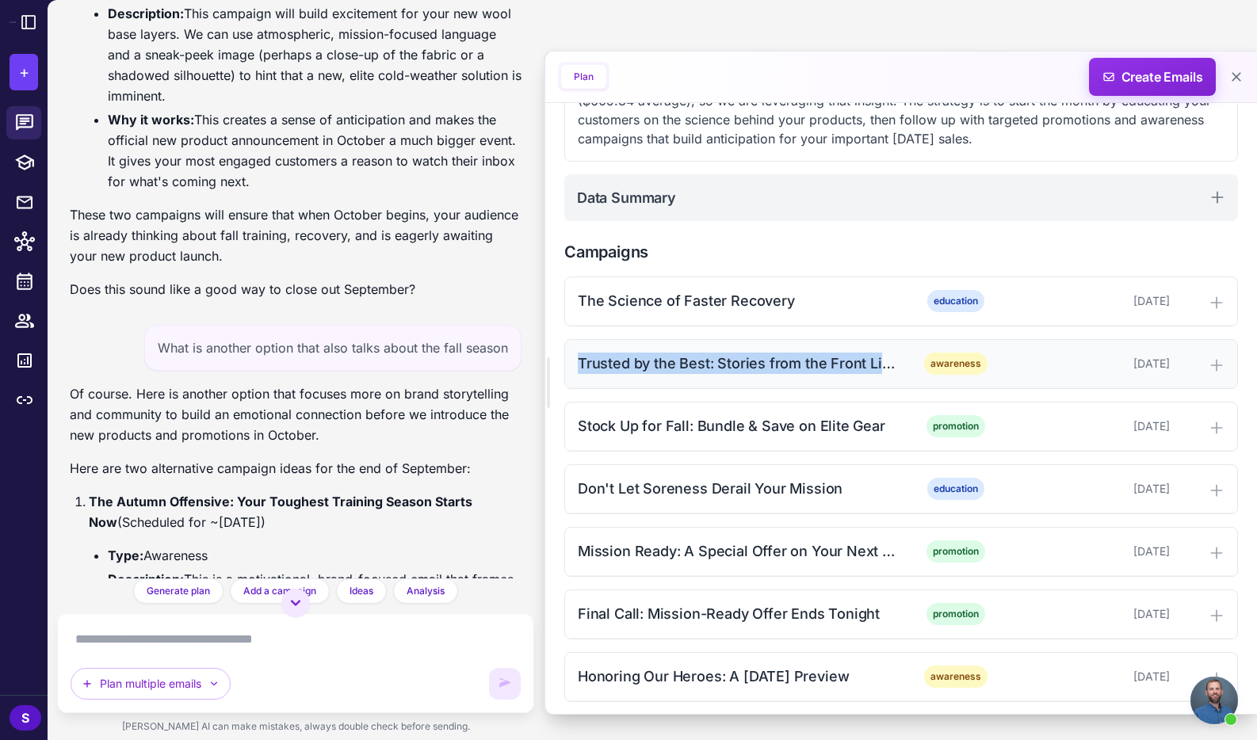
click at [840, 362] on div "Trusted by the Best: Stories from the Front Lines" at bounding box center [738, 363] width 320 height 21
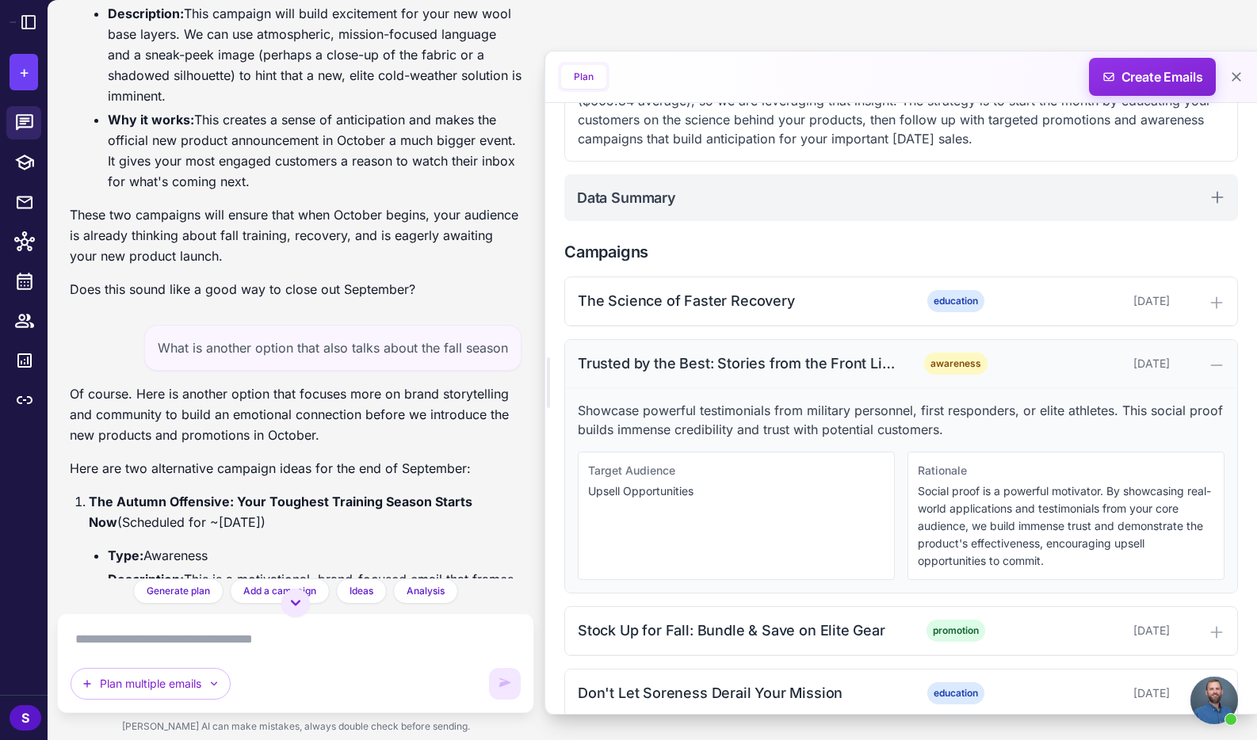
click at [788, 365] on div "Trusted by the Best: Stories from the Front Lines" at bounding box center [738, 363] width 320 height 21
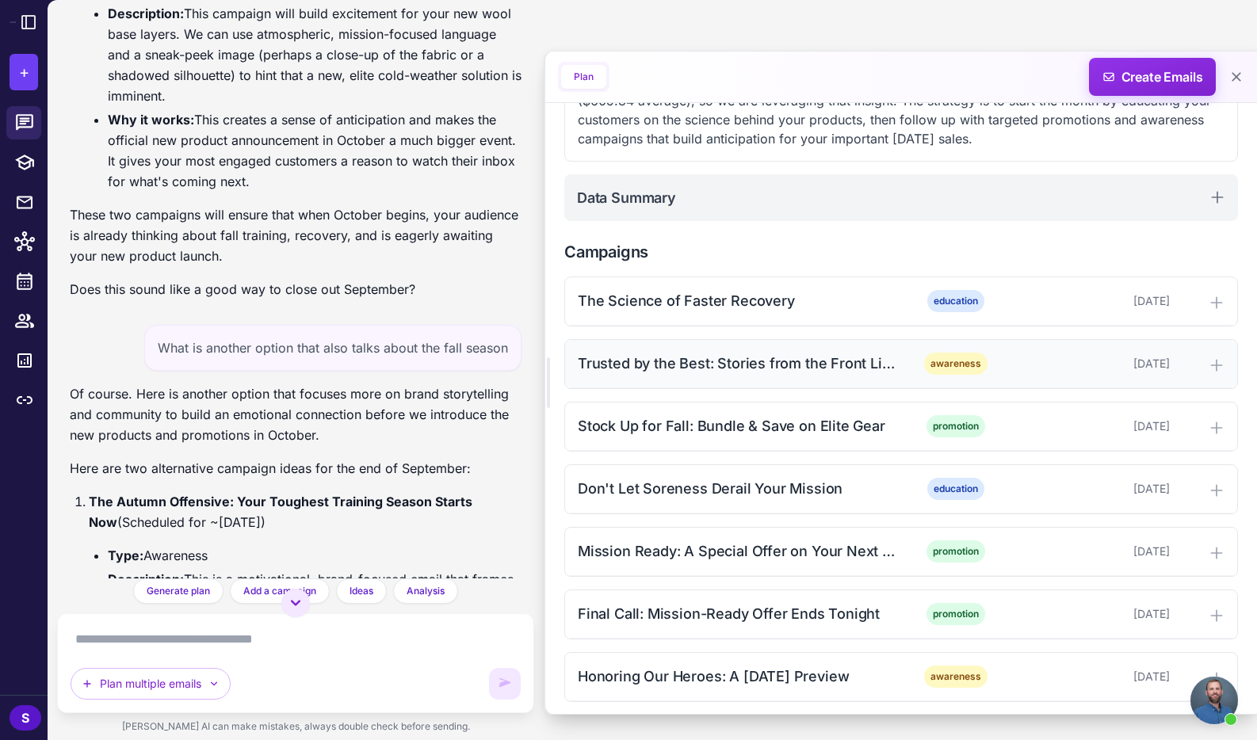
click at [788, 365] on div "Trusted by the Best: Stories from the Front Lines" at bounding box center [738, 363] width 320 height 21
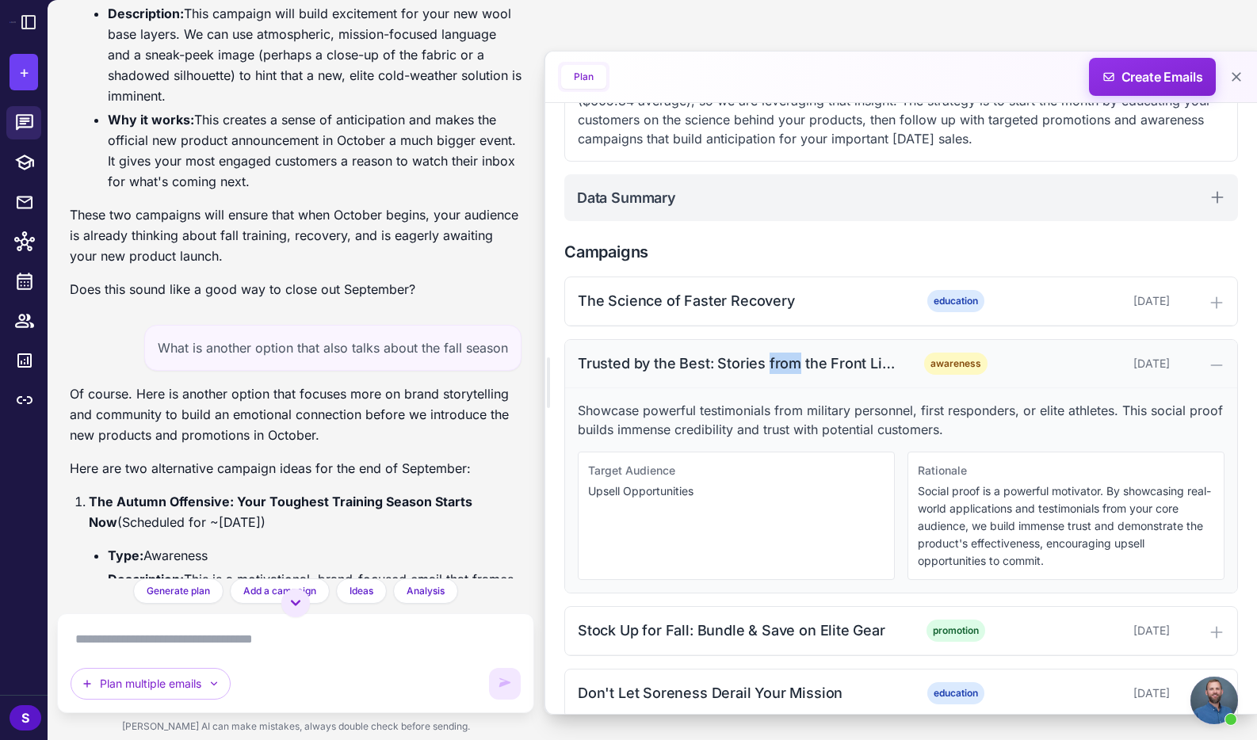
click at [788, 365] on div "Trusted by the Best: Stories from the Front Lines" at bounding box center [738, 363] width 320 height 21
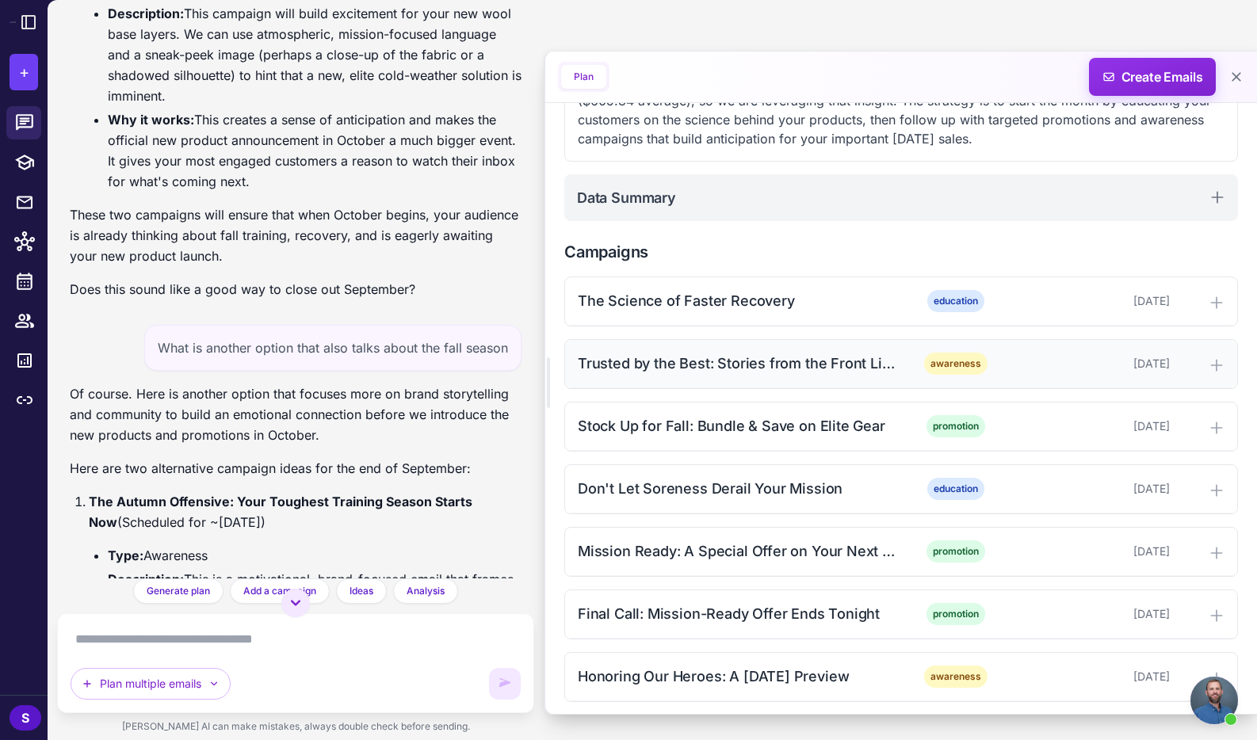
click at [829, 363] on div "Trusted by the Best: Stories from the Front Lines" at bounding box center [738, 363] width 320 height 21
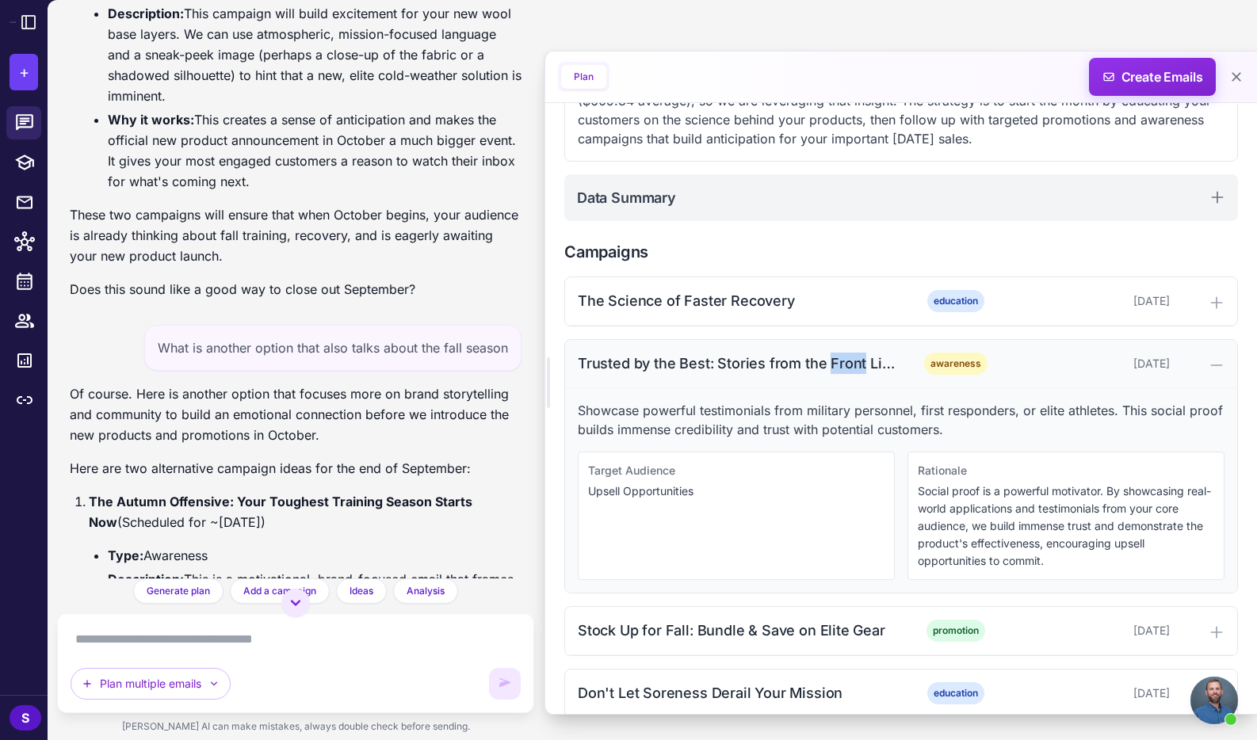
drag, startPoint x: 572, startPoint y: 358, endPoint x: 1066, endPoint y: 376, distance: 494.1
click at [1066, 376] on div "Trusted by the Best: Stories from the Front Lines awareness October 7, 2025" at bounding box center [901, 364] width 672 height 48
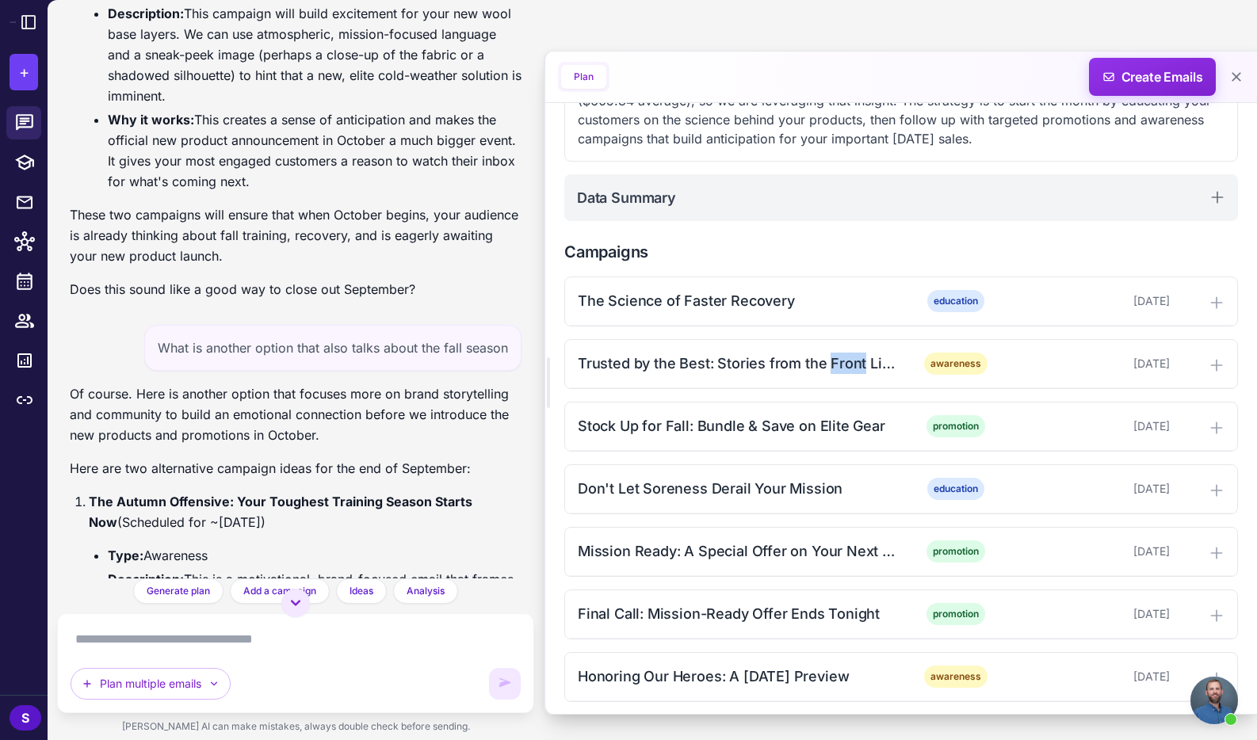
copy div "Trusted by the Best: Stories from the Front Lines awareness October 7, 2025"
click at [1213, 359] on icon at bounding box center [1217, 365] width 16 height 16
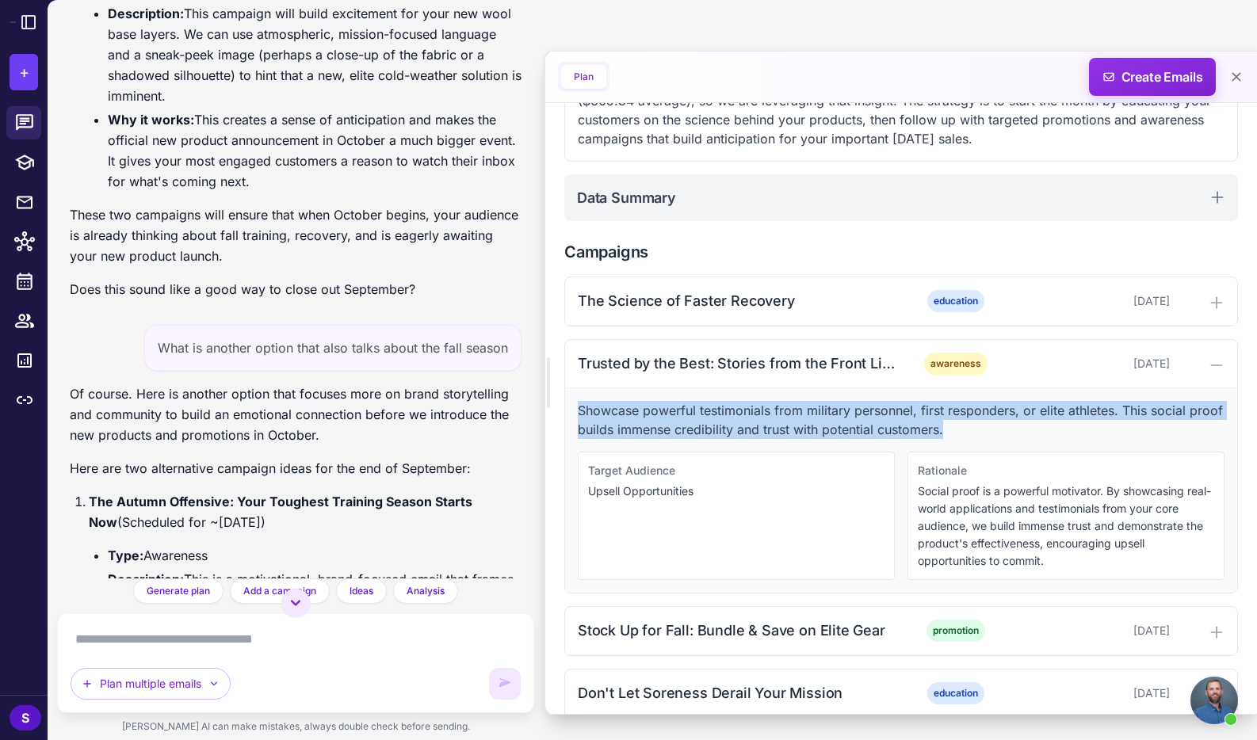
drag, startPoint x: 577, startPoint y: 407, endPoint x: 1011, endPoint y: 427, distance: 434.8
click at [1011, 427] on p "Showcase powerful testimonials from military personnel, first responders, or el…" at bounding box center [901, 420] width 647 height 38
copy p "Showcase powerful testimonials from military personnel, first responders, or el…"
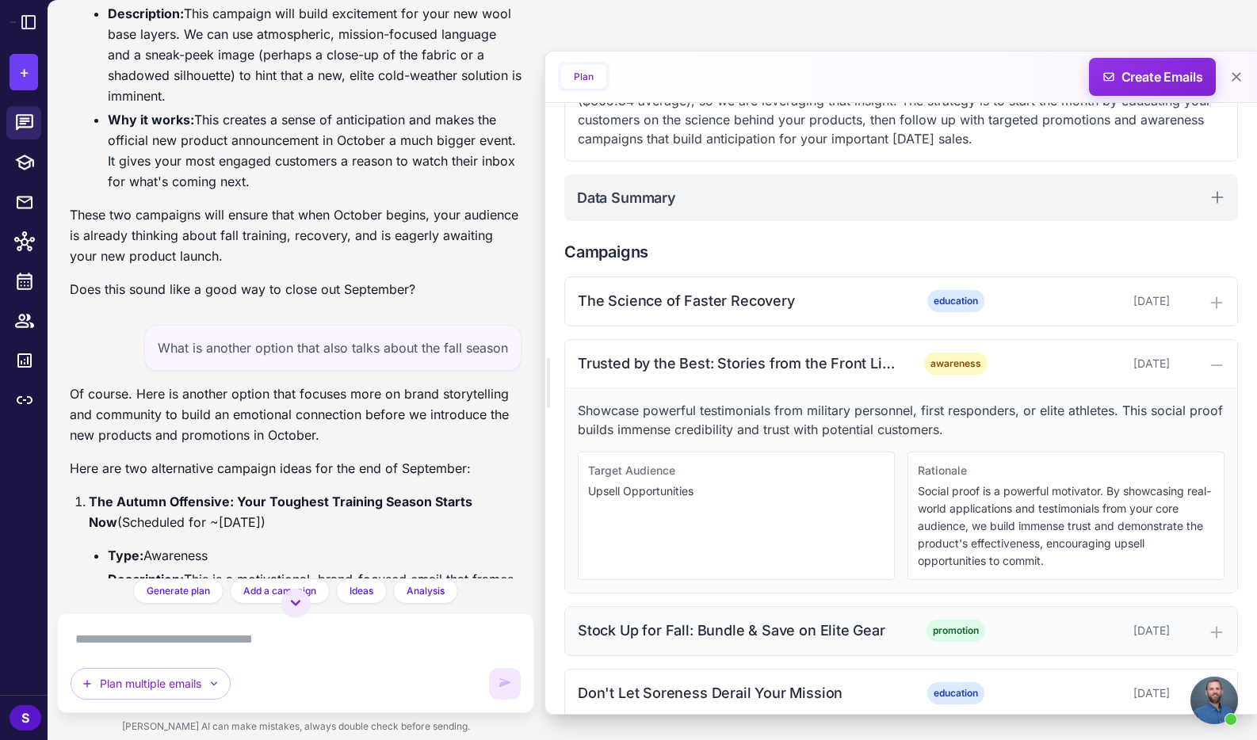
click at [1217, 627] on icon at bounding box center [1216, 632] width 10 height 10
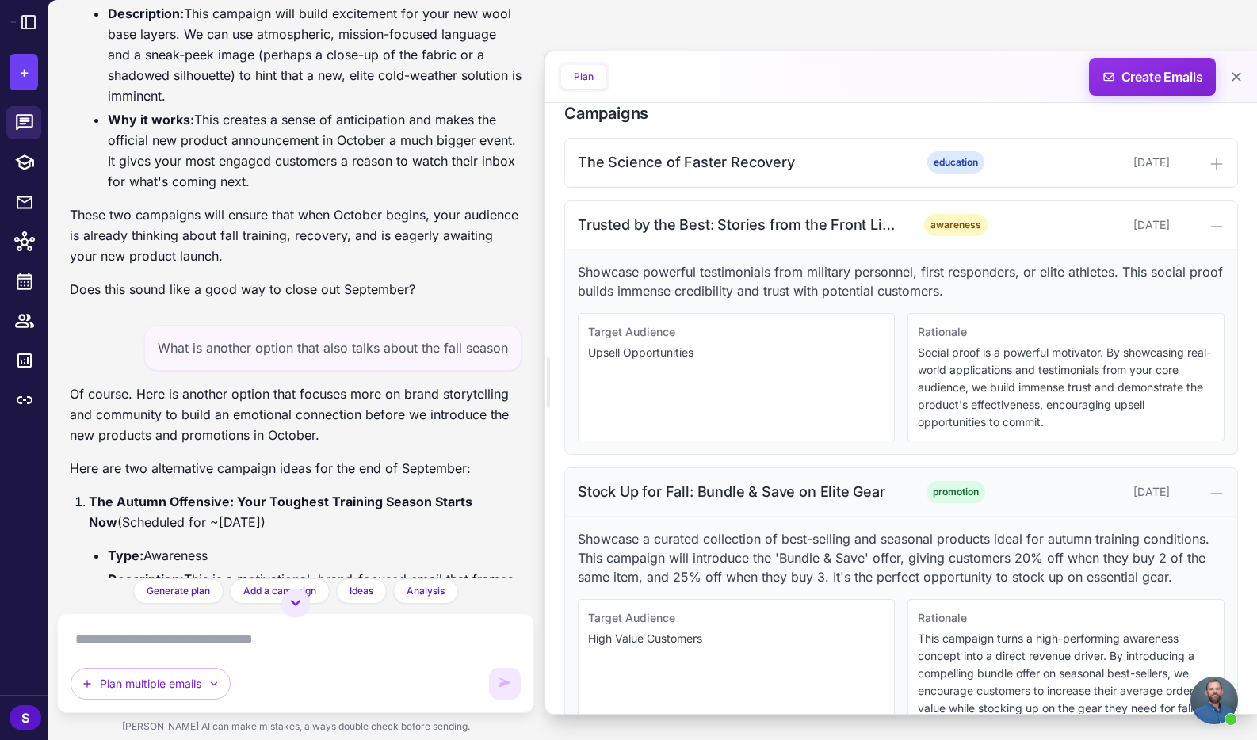
scroll to position [538, 0]
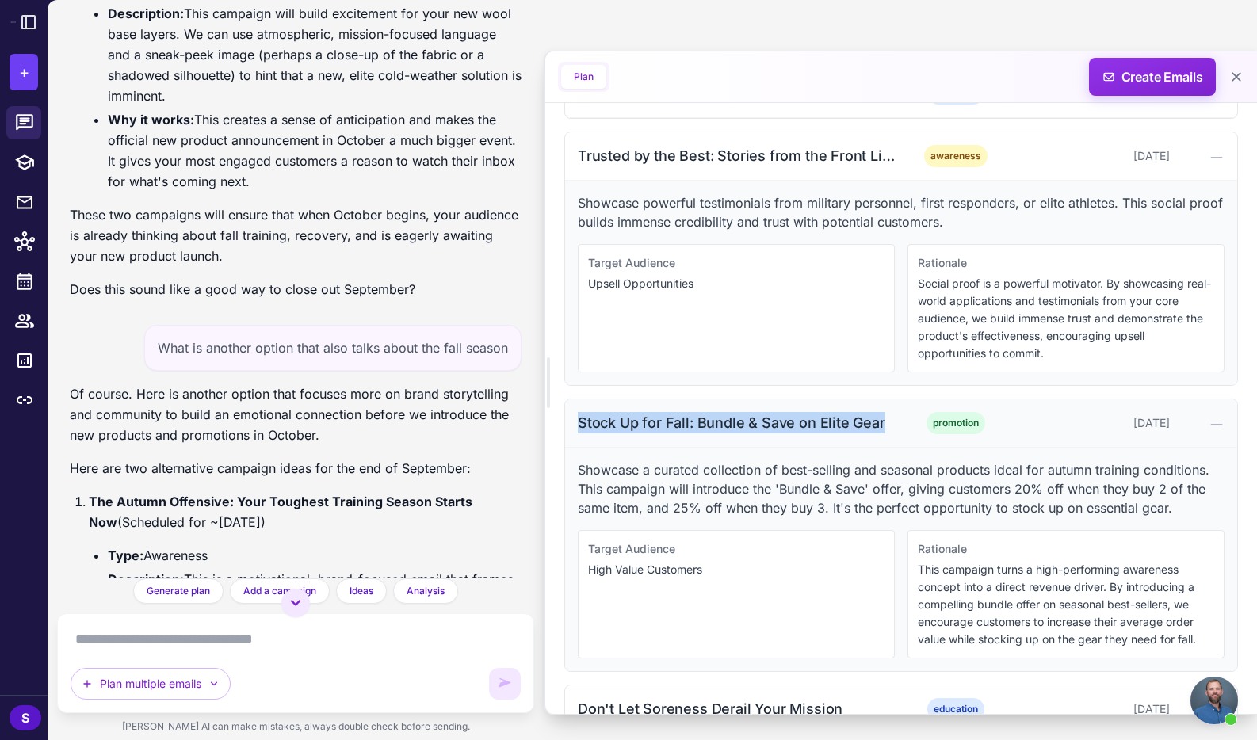
drag, startPoint x: 577, startPoint y: 419, endPoint x: 990, endPoint y: 444, distance: 413.7
click at [879, 428] on div "Stock Up for Fall: Bundle & Save on Elite Gear" at bounding box center [738, 422] width 320 height 21
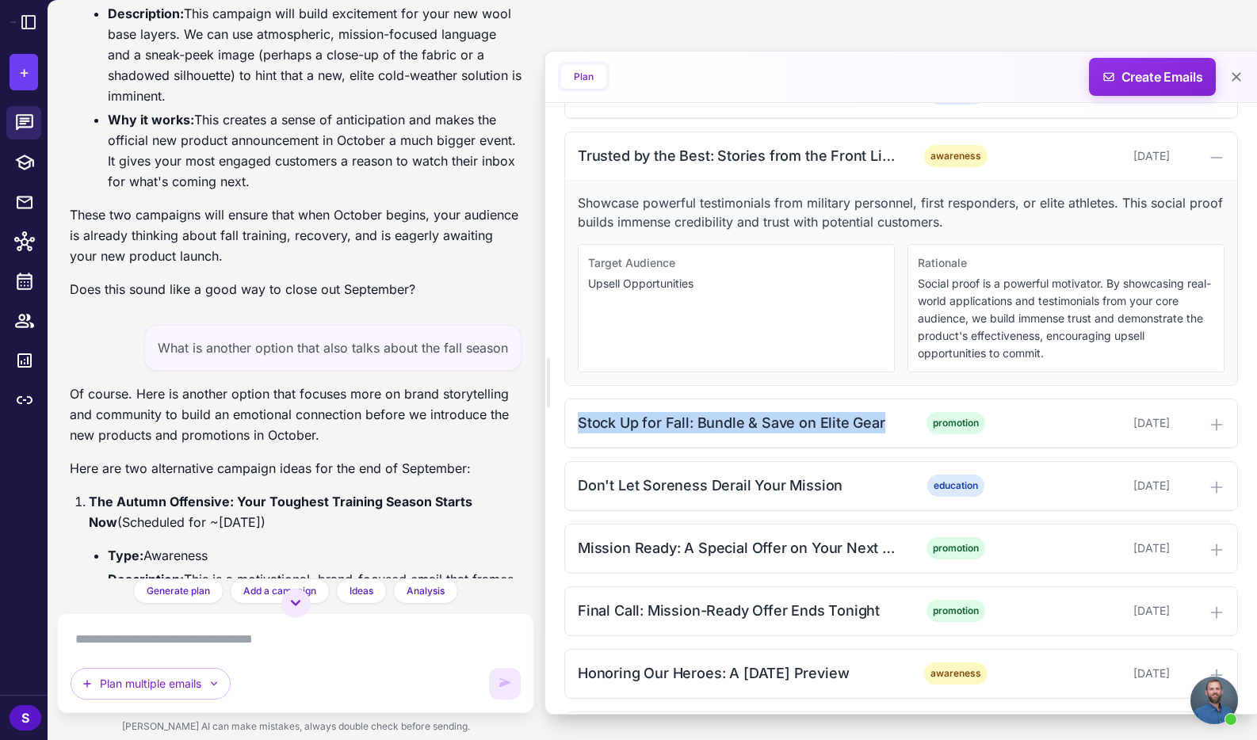
copy div "Stock Up for Fall: Bundle & Save on Elite Gear"
click at [1213, 423] on icon at bounding box center [1217, 425] width 16 height 16
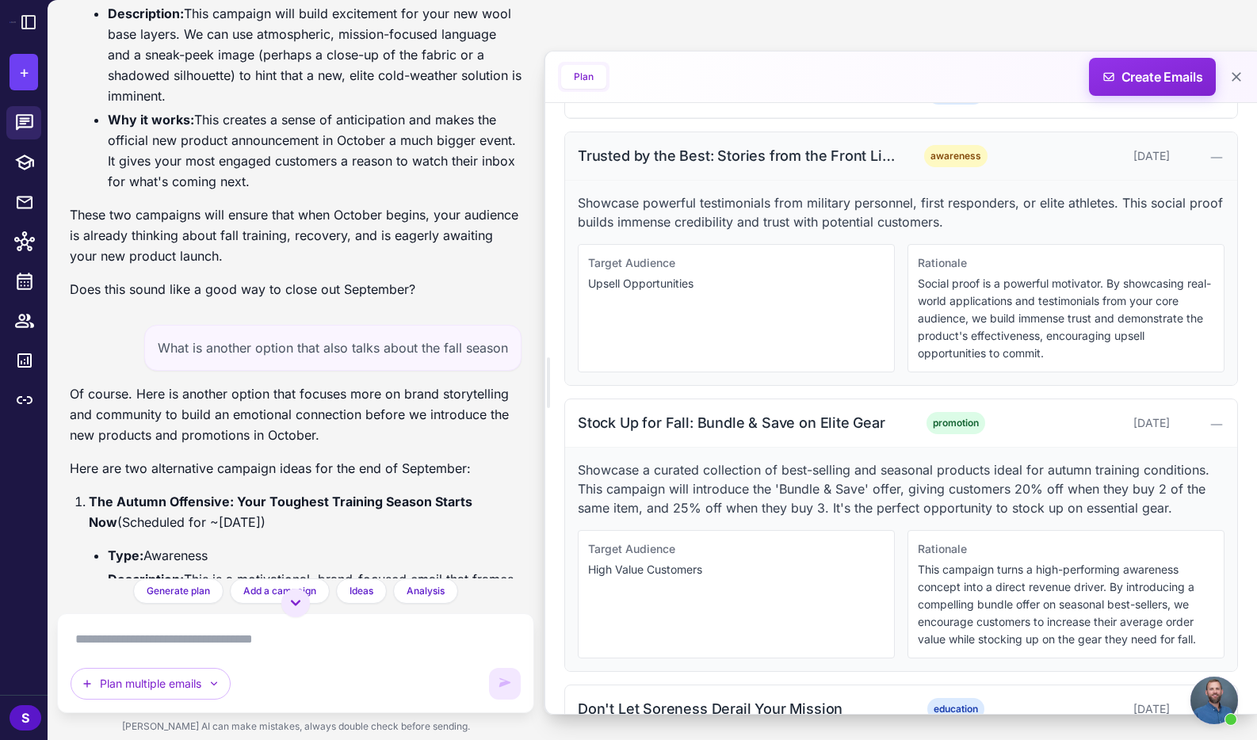
click at [1217, 158] on icon at bounding box center [1216, 158] width 10 height 0
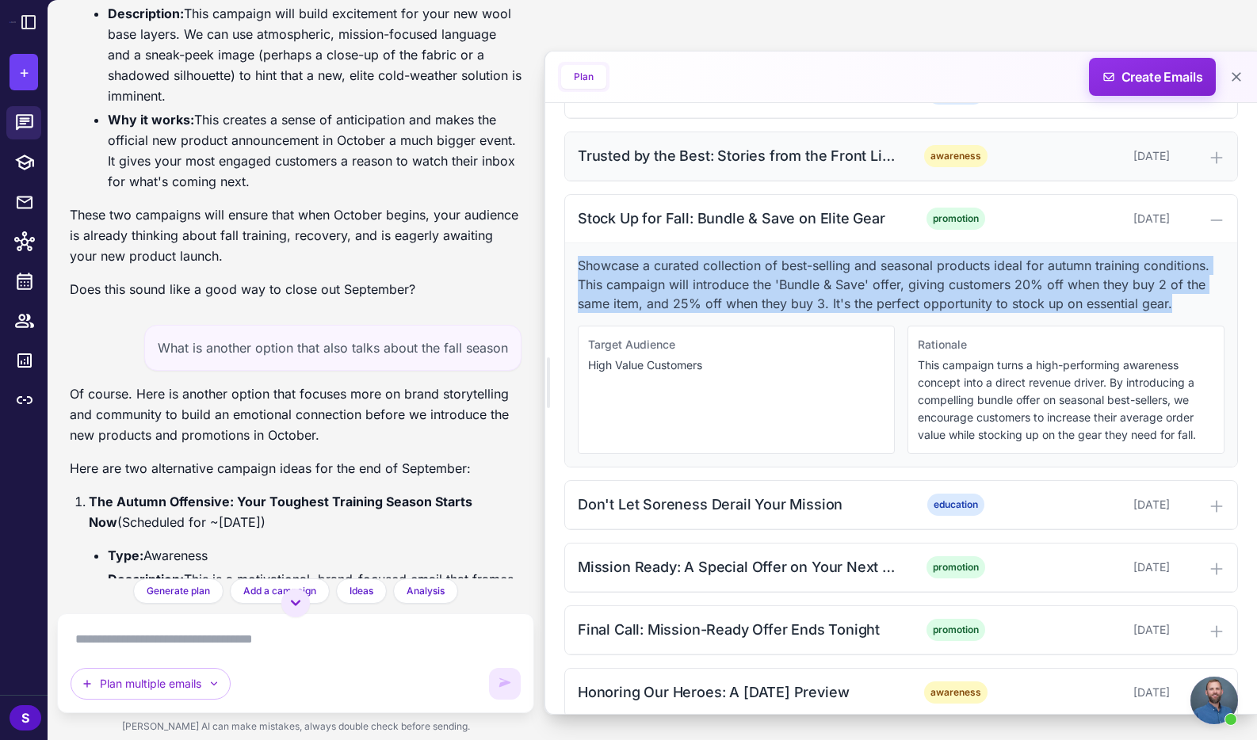
drag, startPoint x: 578, startPoint y: 264, endPoint x: 1195, endPoint y: 304, distance: 618.8
click at [1195, 304] on p "Showcase a curated collection of best-selling and seasonal products ideal for a…" at bounding box center [901, 284] width 647 height 57
copy p "Showcase a curated collection of best-selling and seasonal products ideal for a…"
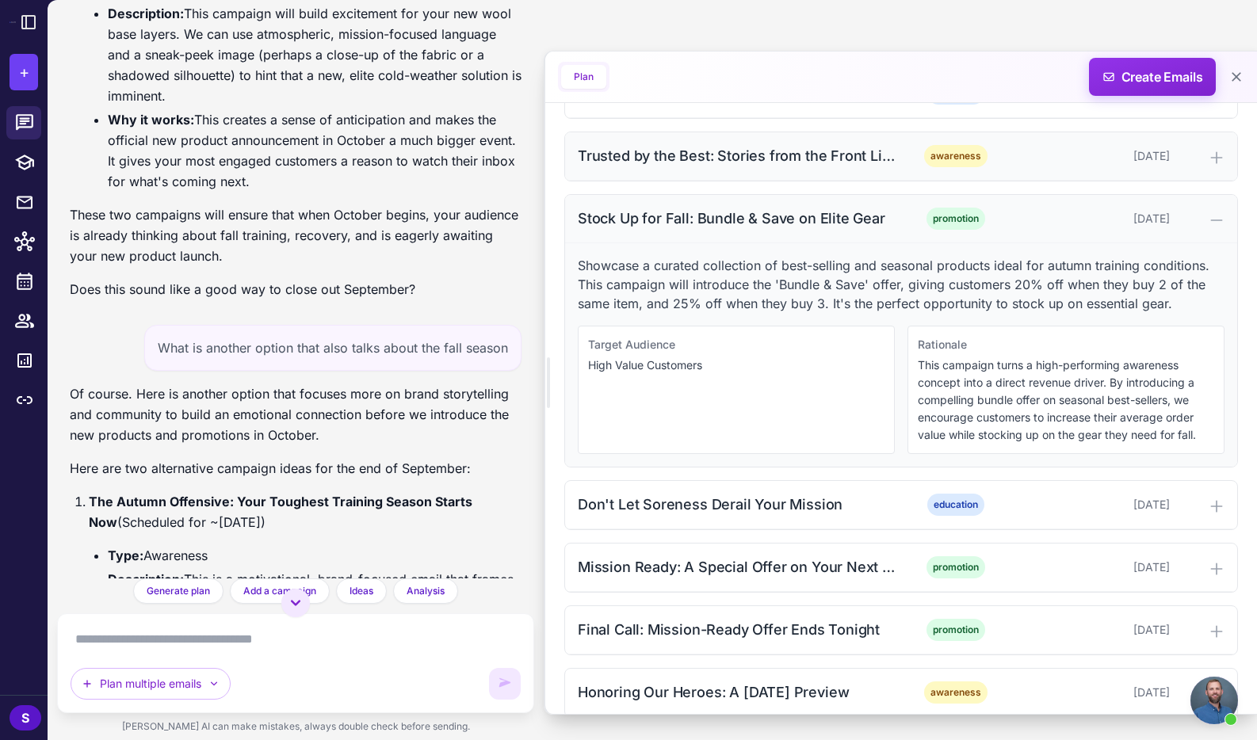
click at [1221, 218] on icon at bounding box center [1217, 220] width 16 height 16
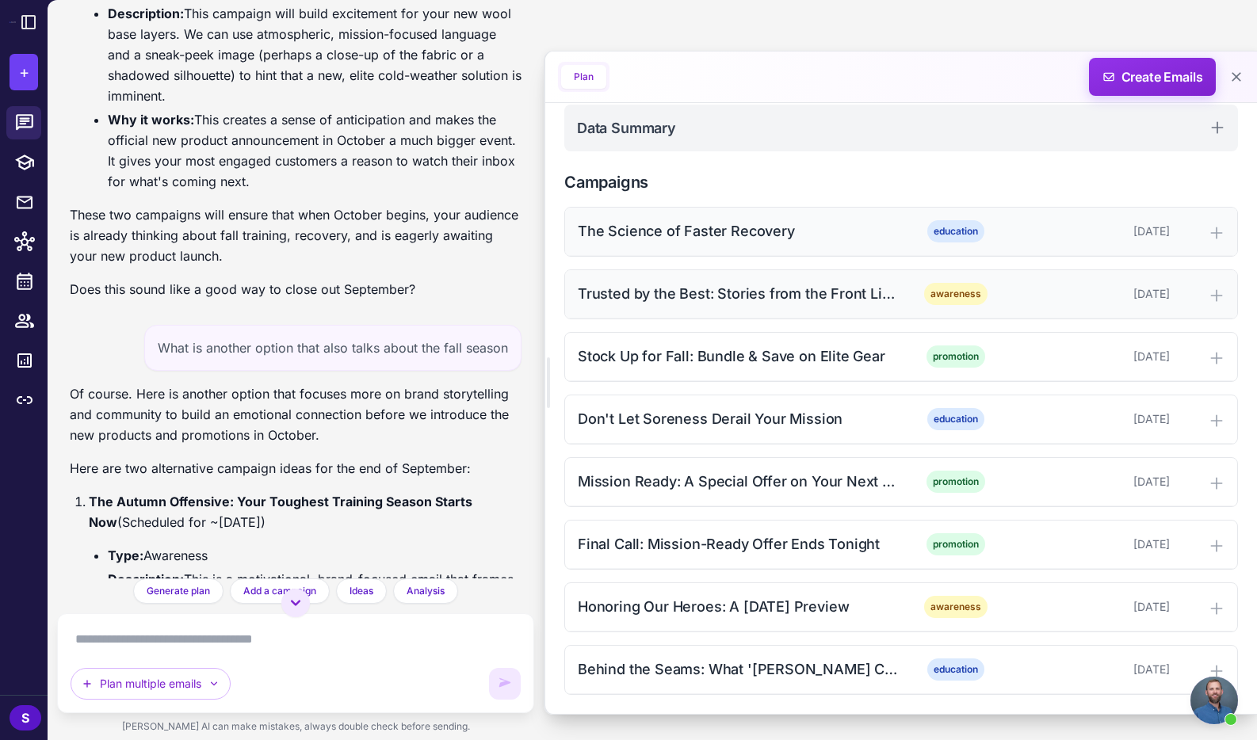
scroll to position [400, 0]
click at [598, 417] on div "Don't Let Soreness Derail Your Mission" at bounding box center [738, 418] width 320 height 21
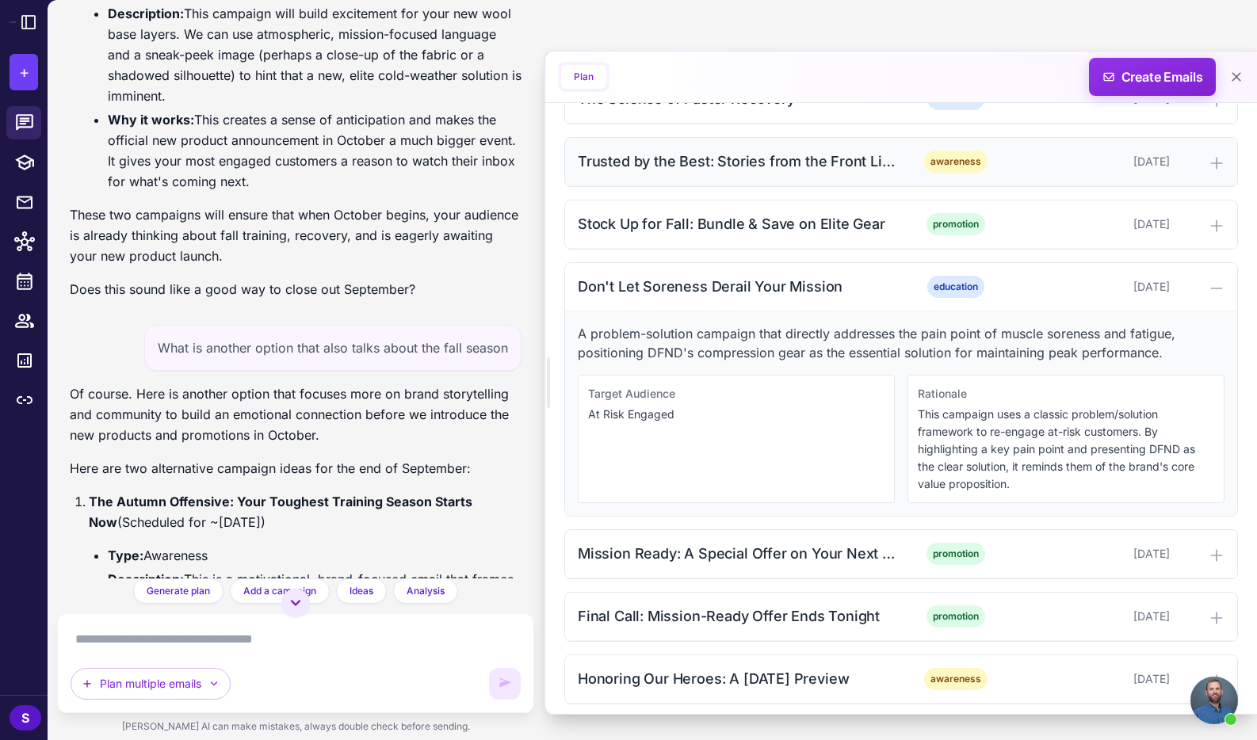
scroll to position [538, 0]
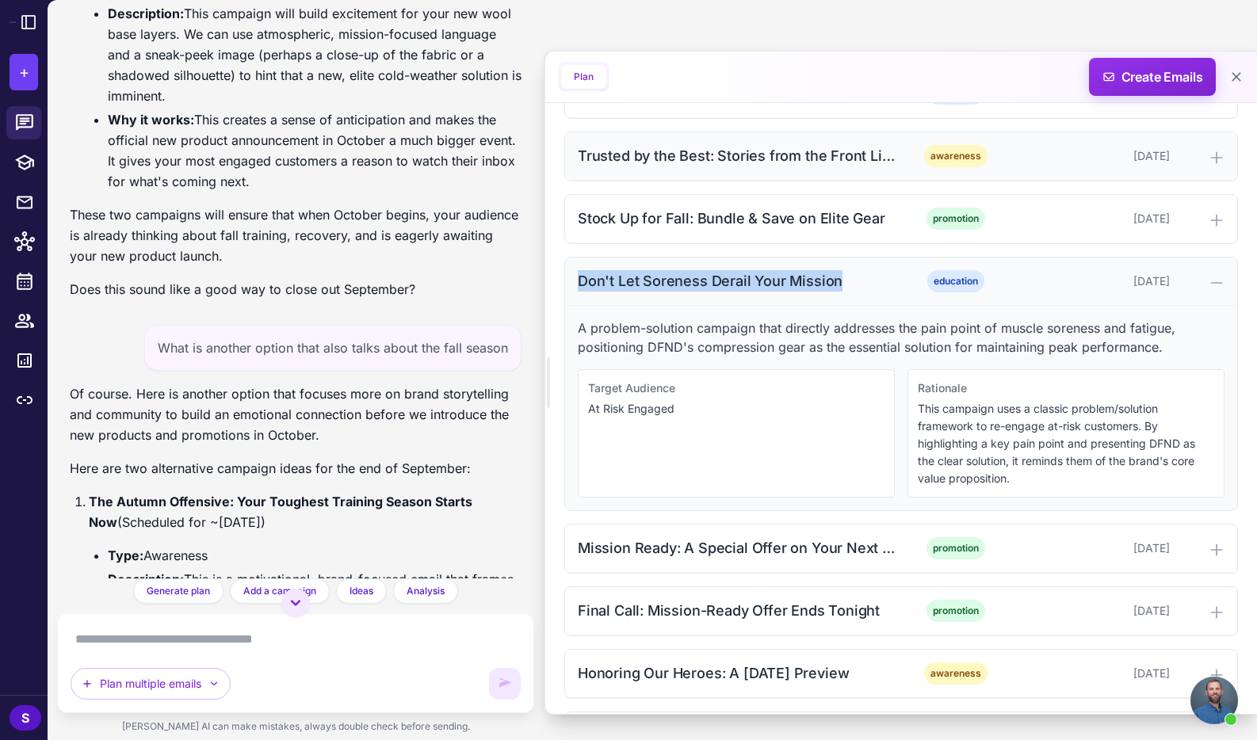
drag, startPoint x: 578, startPoint y: 280, endPoint x: 892, endPoint y: 292, distance: 314.1
click at [867, 282] on div "Don't Let Soreness Derail Your Mission" at bounding box center [738, 280] width 320 height 21
copy div "Don't Let Soreness Derail Your Mission"
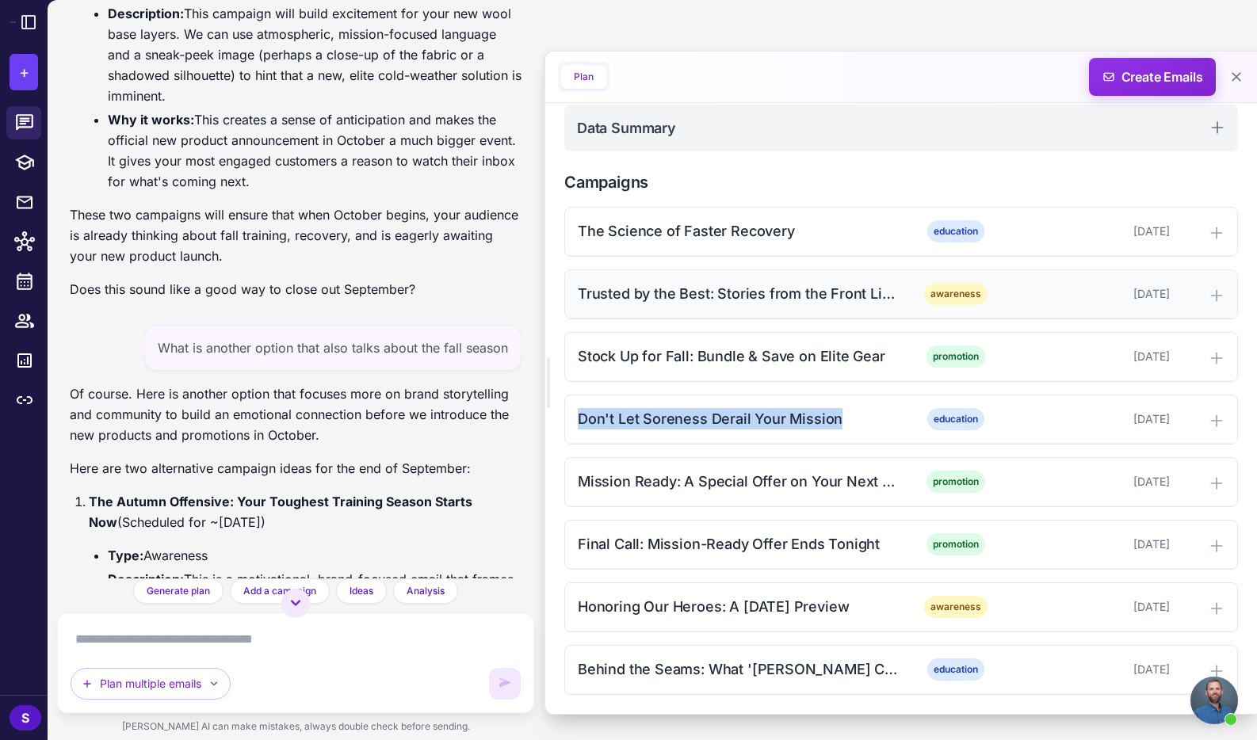
scroll to position [400, 0]
click at [1213, 416] on icon at bounding box center [1217, 421] width 16 height 16
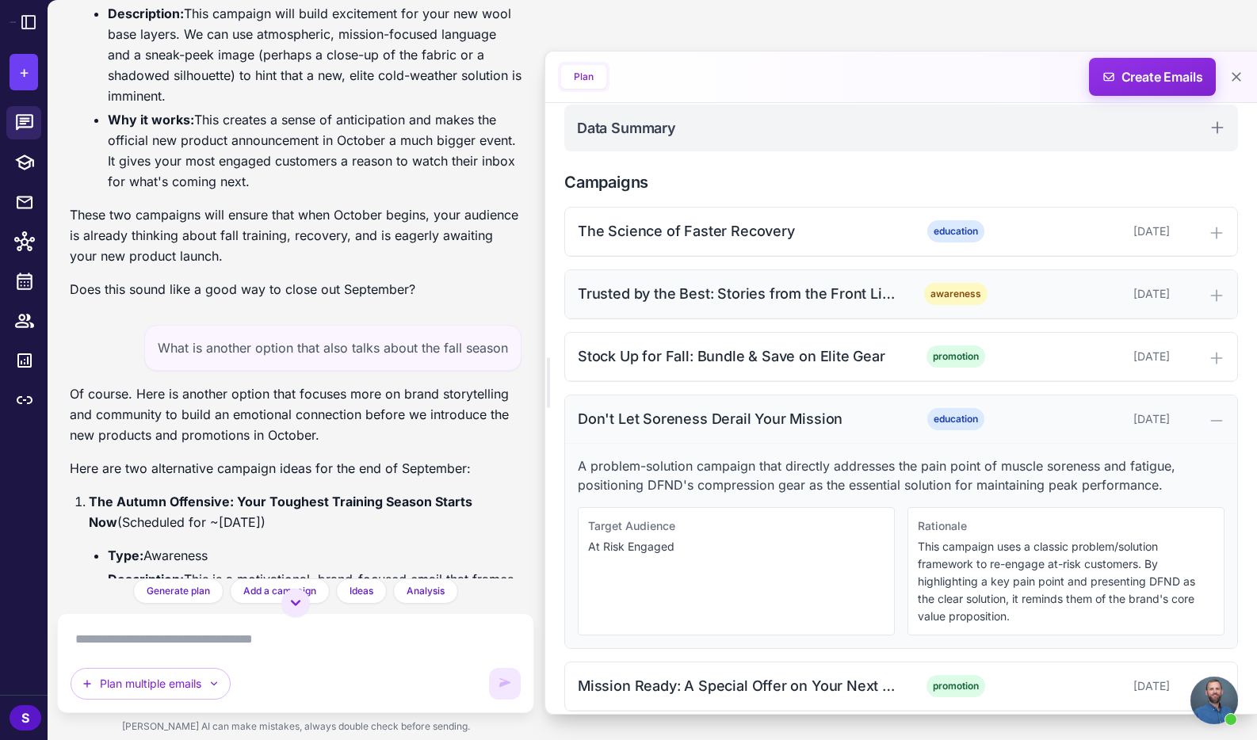
scroll to position [538, 0]
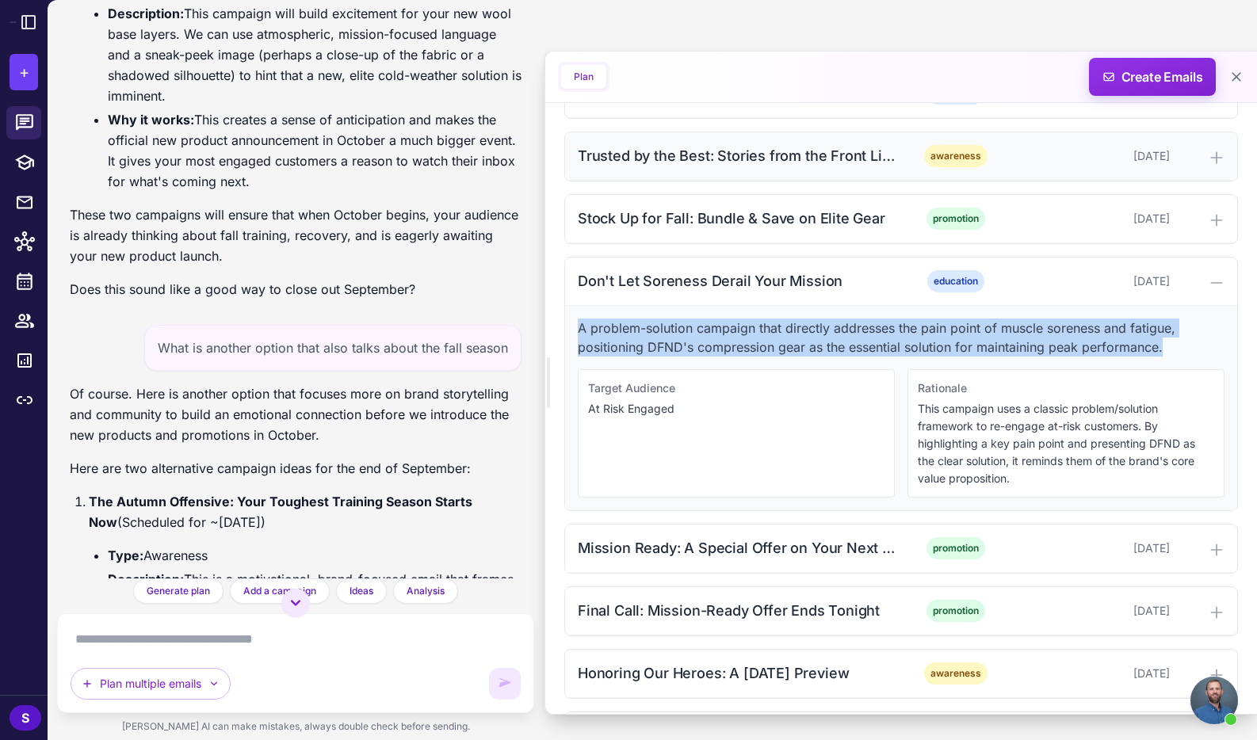
drag, startPoint x: 578, startPoint y: 324, endPoint x: 1196, endPoint y: 343, distance: 618.5
click at [1196, 343] on p "A problem-solution campaign that directly addresses the pain point of muscle so…" at bounding box center [901, 338] width 647 height 38
copy p "A problem-solution campaign that directly addresses the pain point of muscle so…"
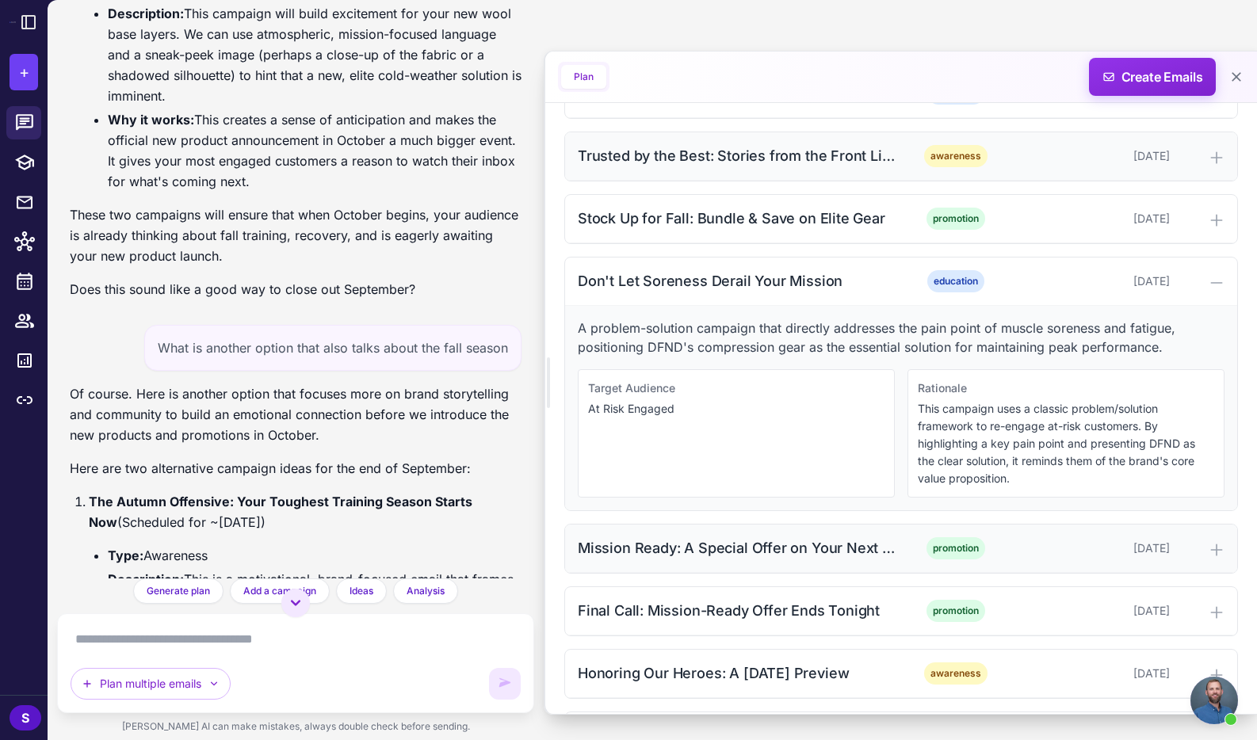
click at [1217, 545] on icon at bounding box center [1216, 550] width 10 height 10
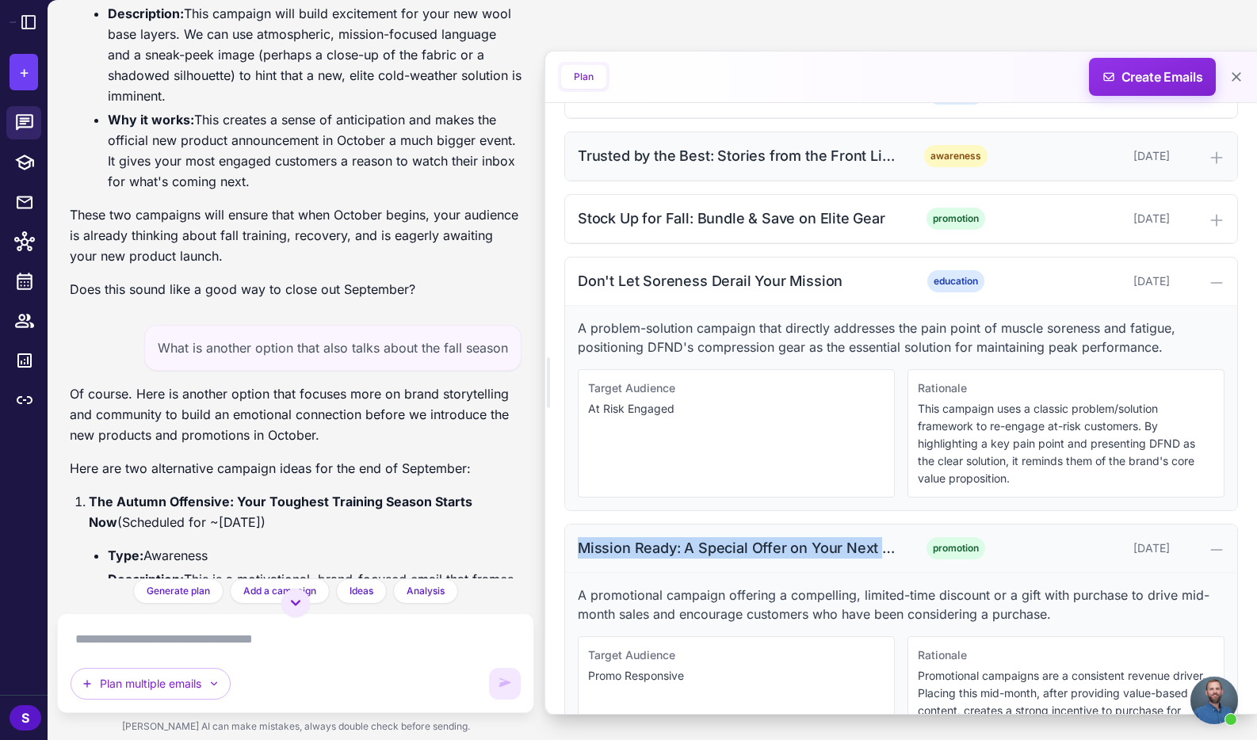
drag, startPoint x: 578, startPoint y: 546, endPoint x: 892, endPoint y: 551, distance: 313.9
click at [892, 551] on div "Mission Ready: A Special Offer on Your Next Order" at bounding box center [738, 547] width 320 height 21
copy div "Mission Ready: A Special Offer on Your Next Or"
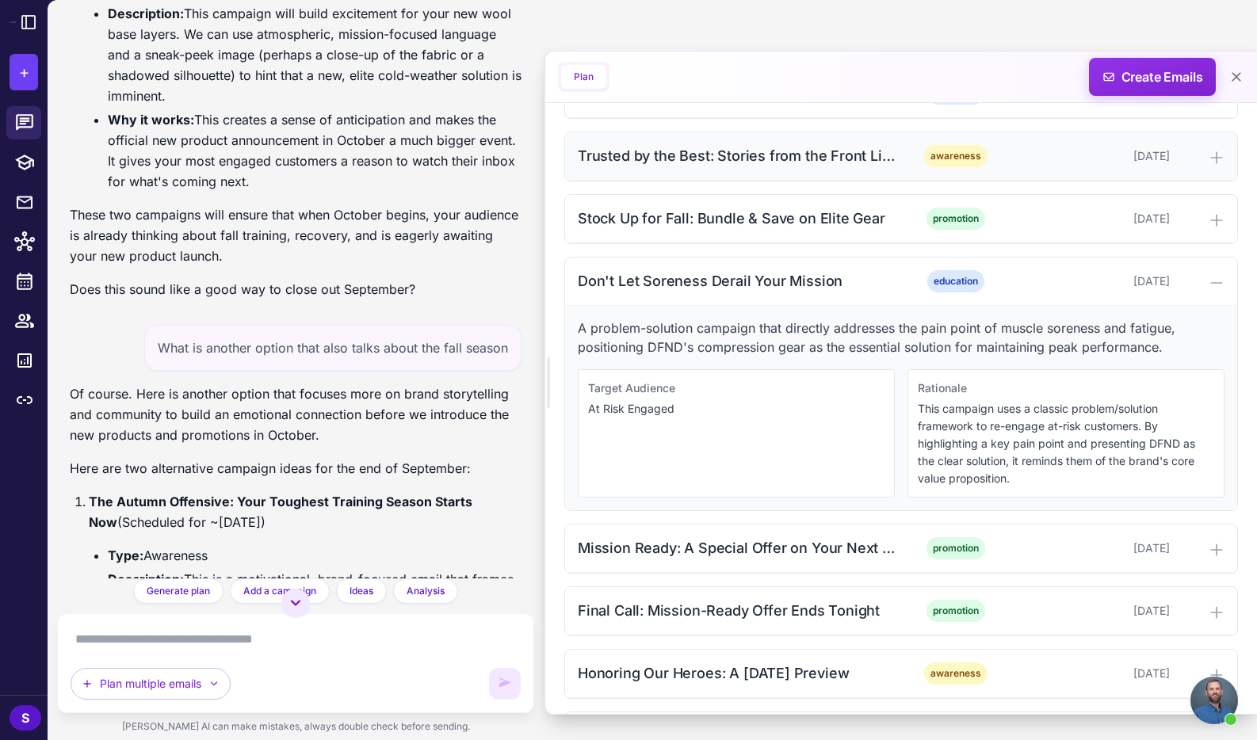
click at [1209, 546] on icon at bounding box center [1217, 550] width 16 height 16
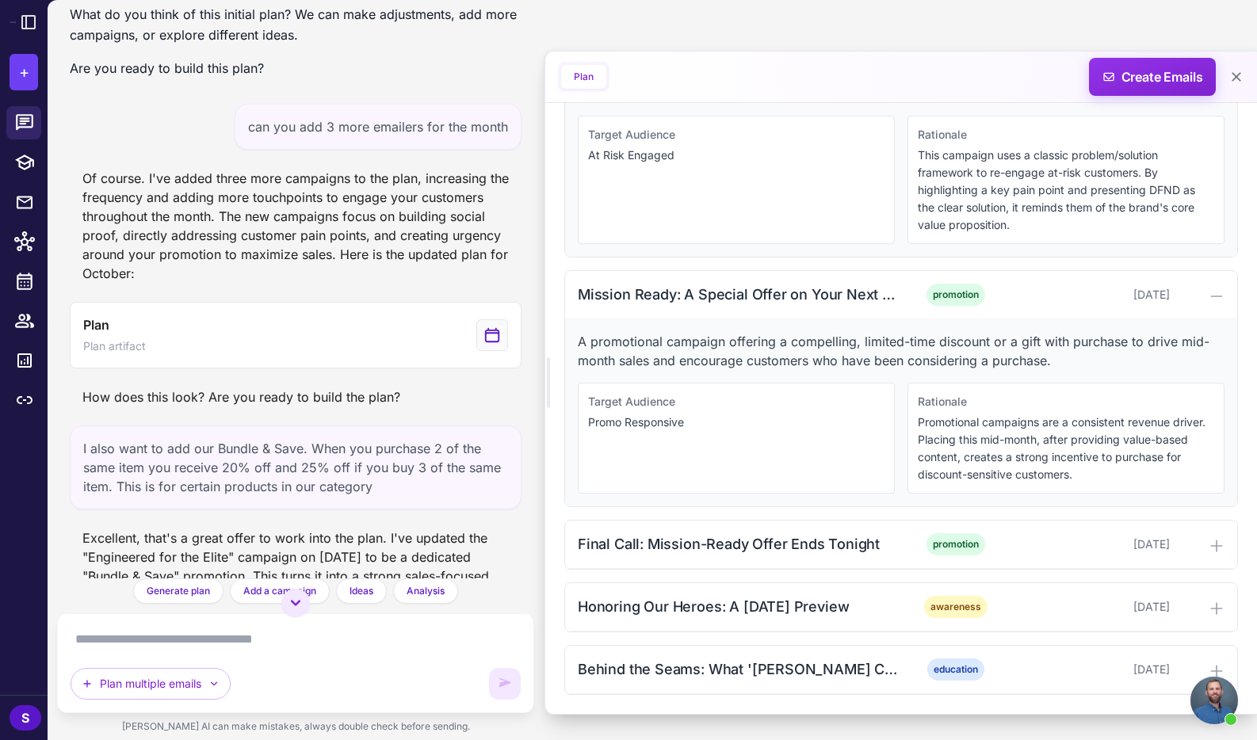
scroll to position [1174, 0]
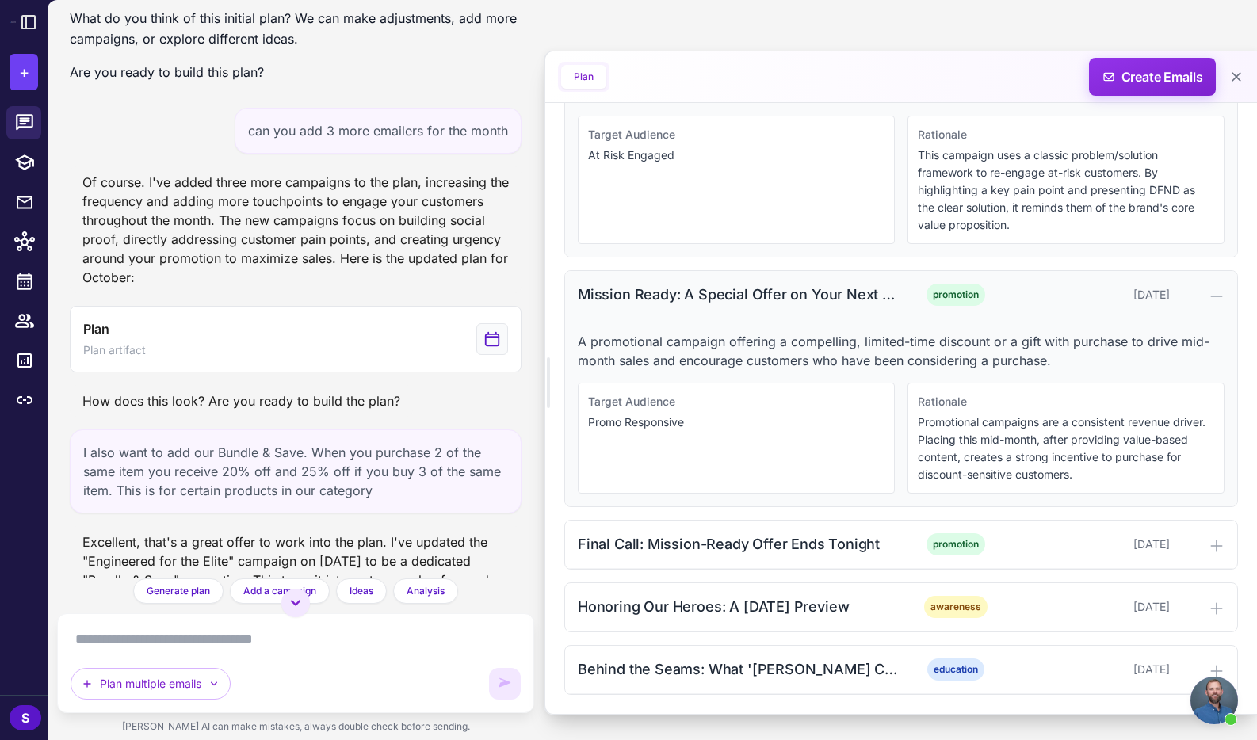
click at [759, 291] on div "Mission Ready: A Special Offer on Your Next Order" at bounding box center [738, 294] width 320 height 21
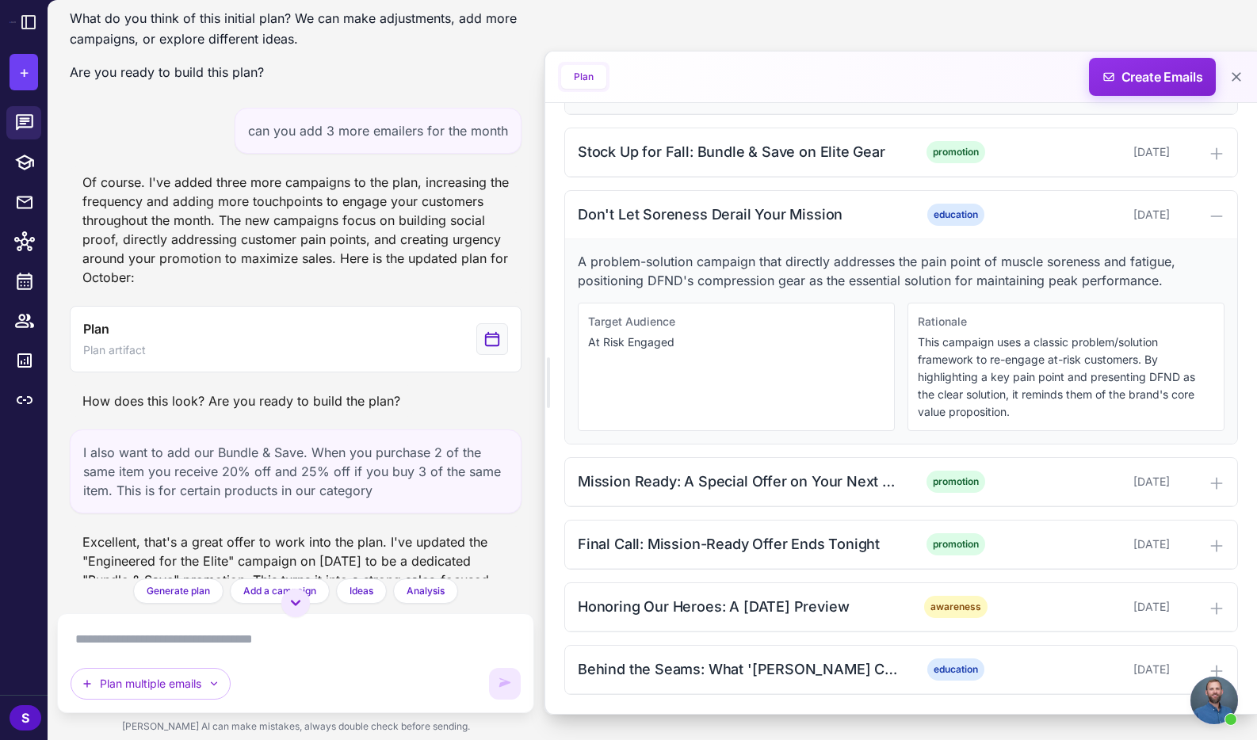
scroll to position [605, 0]
drag, startPoint x: 582, startPoint y: 479, endPoint x: 1058, endPoint y: 491, distance: 476.5
click at [1058, 491] on div "Mission Ready: A Special Offer on Your Next Order promotion October 17, 2025" at bounding box center [901, 482] width 672 height 48
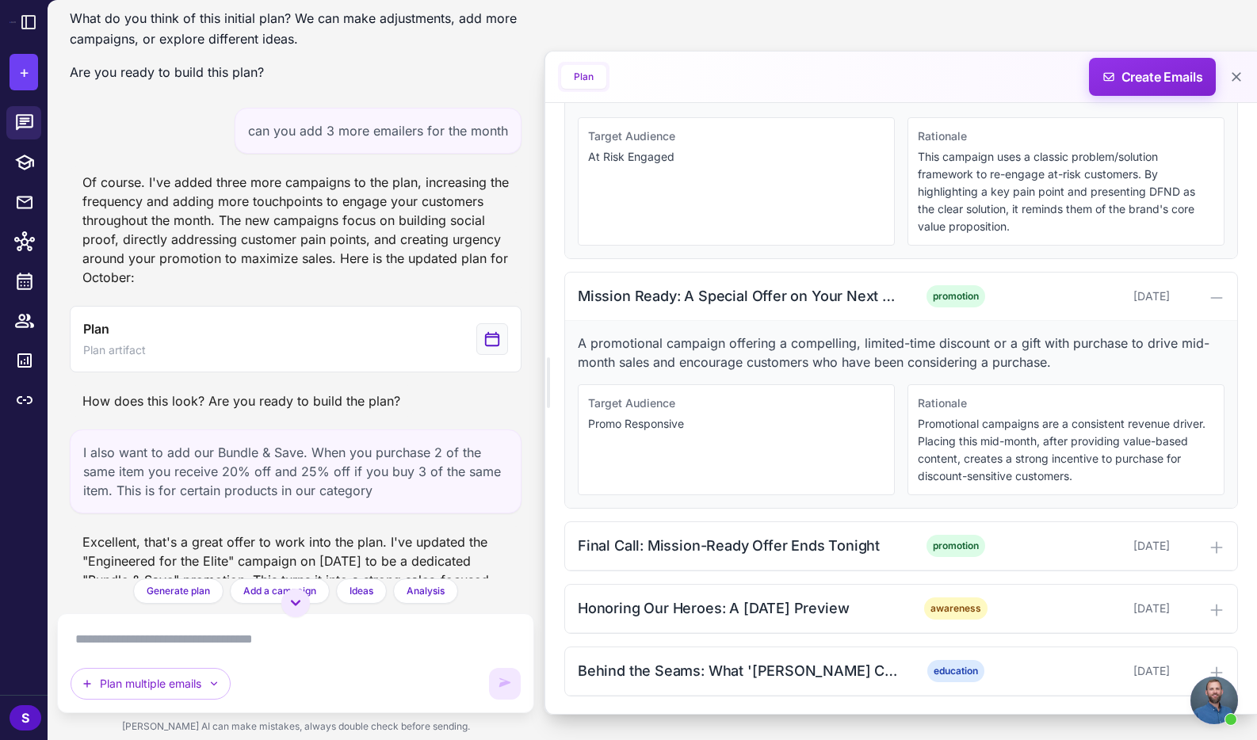
scroll to position [792, 0]
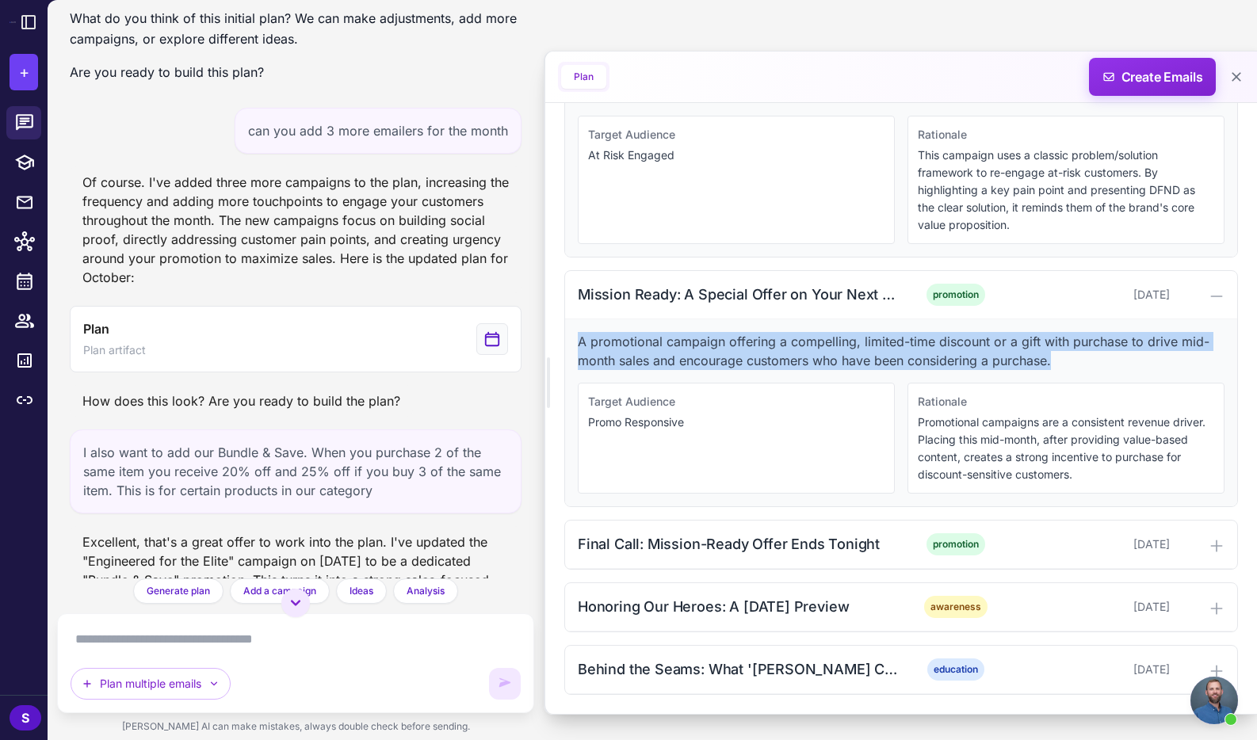
drag, startPoint x: 1069, startPoint y: 354, endPoint x: 621, endPoint y: 373, distance: 449.1
click at [570, 338] on div "A promotional campaign offering a compelling, limited-time discount or a gift w…" at bounding box center [901, 412] width 672 height 187
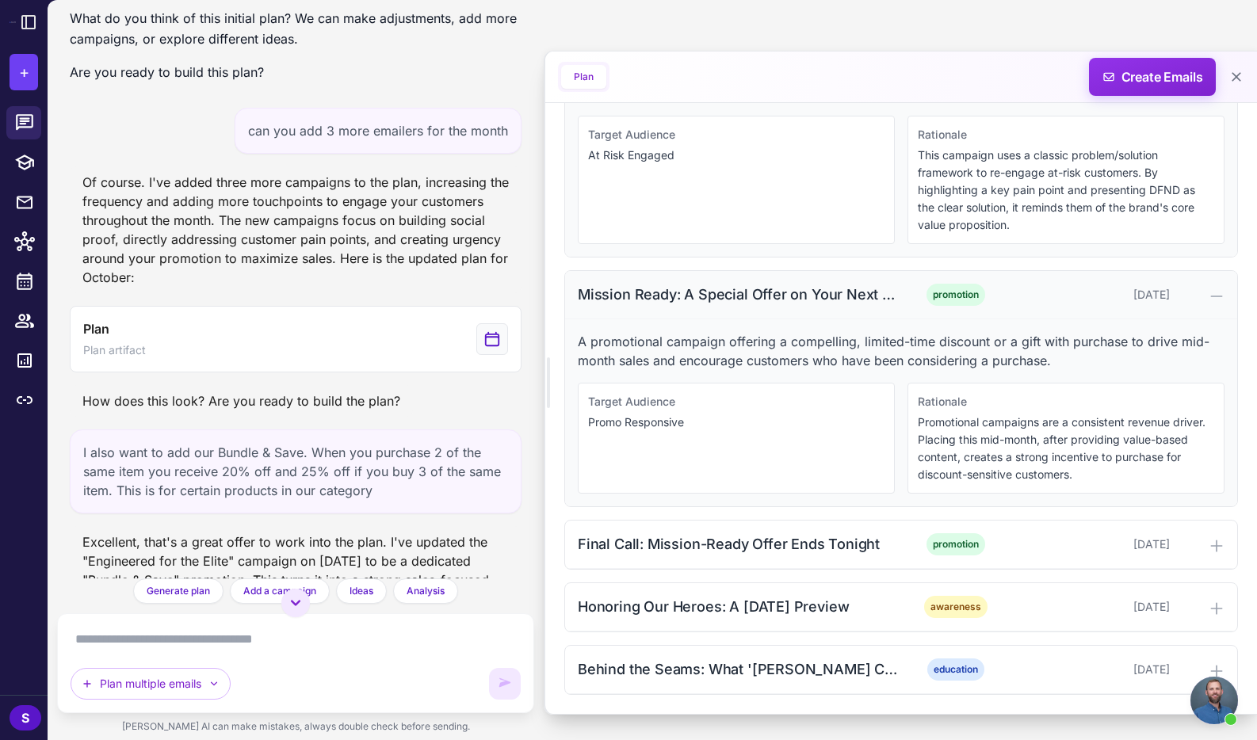
click at [1213, 293] on icon at bounding box center [1217, 297] width 16 height 16
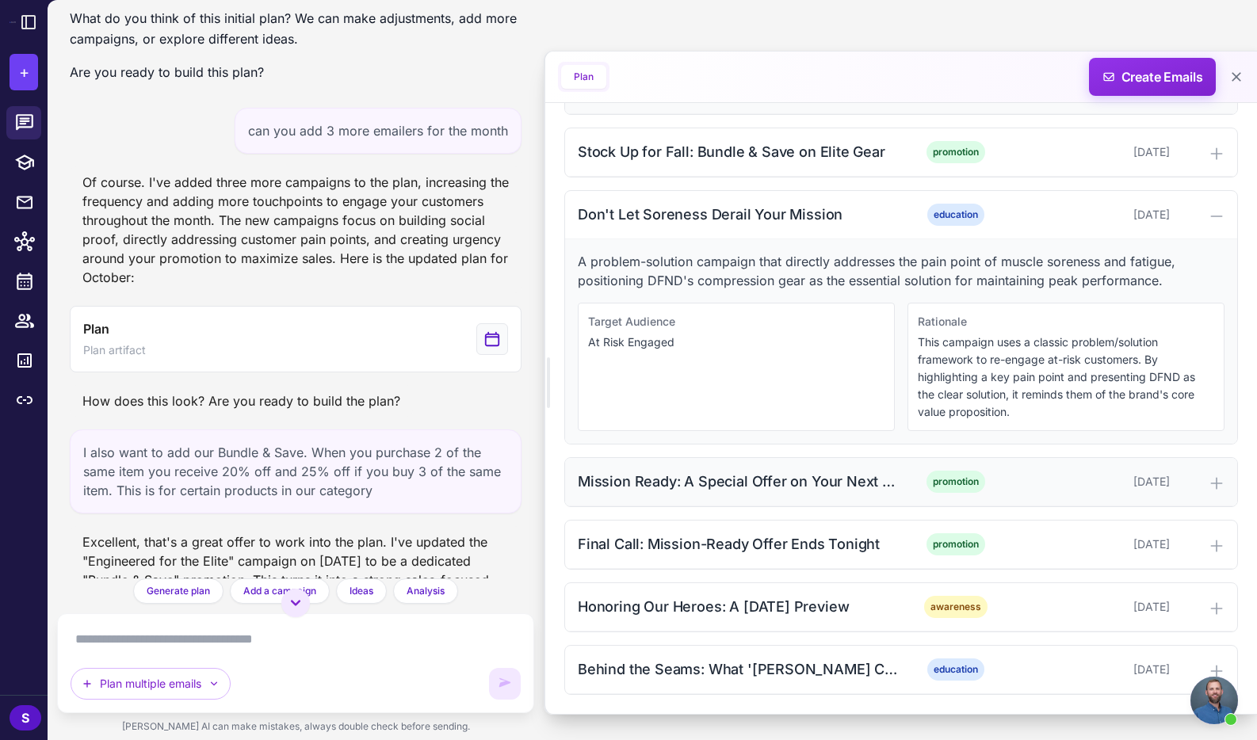
scroll to position [605, 0]
drag, startPoint x: 578, startPoint y: 542, endPoint x: 996, endPoint y: 546, distance: 418.5
click at [996, 546] on div "Final Call: Mission-Ready Offer Ends Tonight promotion October 20, 2025" at bounding box center [901, 545] width 672 height 48
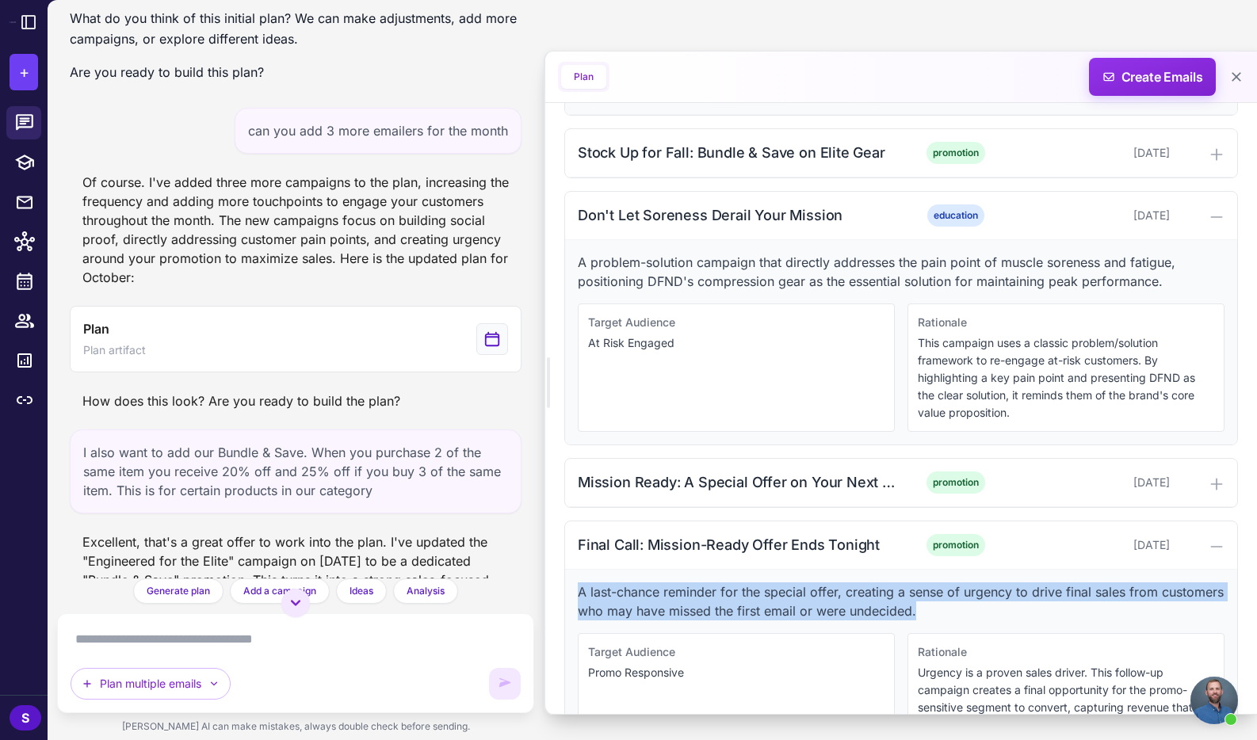
drag, startPoint x: 577, startPoint y: 592, endPoint x: 970, endPoint y: 614, distance: 393.8
click at [970, 614] on p "A last-chance reminder for the special offer, creating a sense of urgency to dr…" at bounding box center [901, 602] width 647 height 38
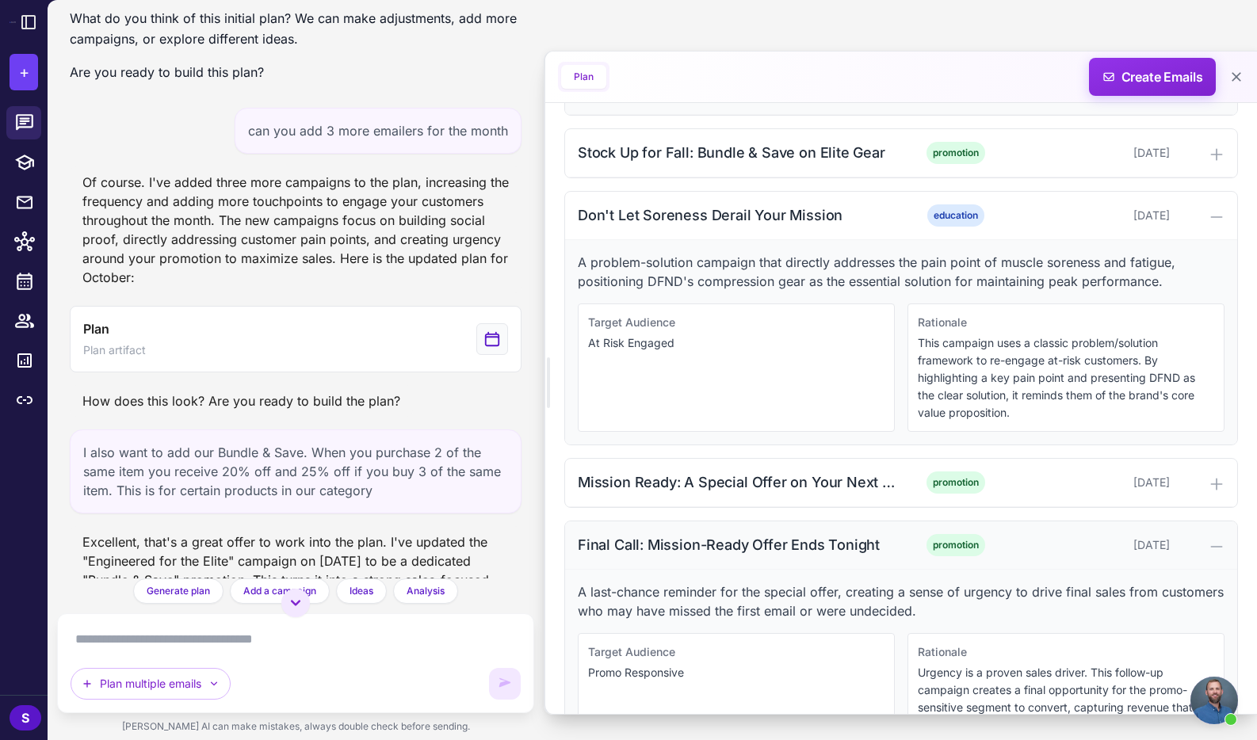
click at [1216, 542] on icon at bounding box center [1217, 547] width 16 height 16
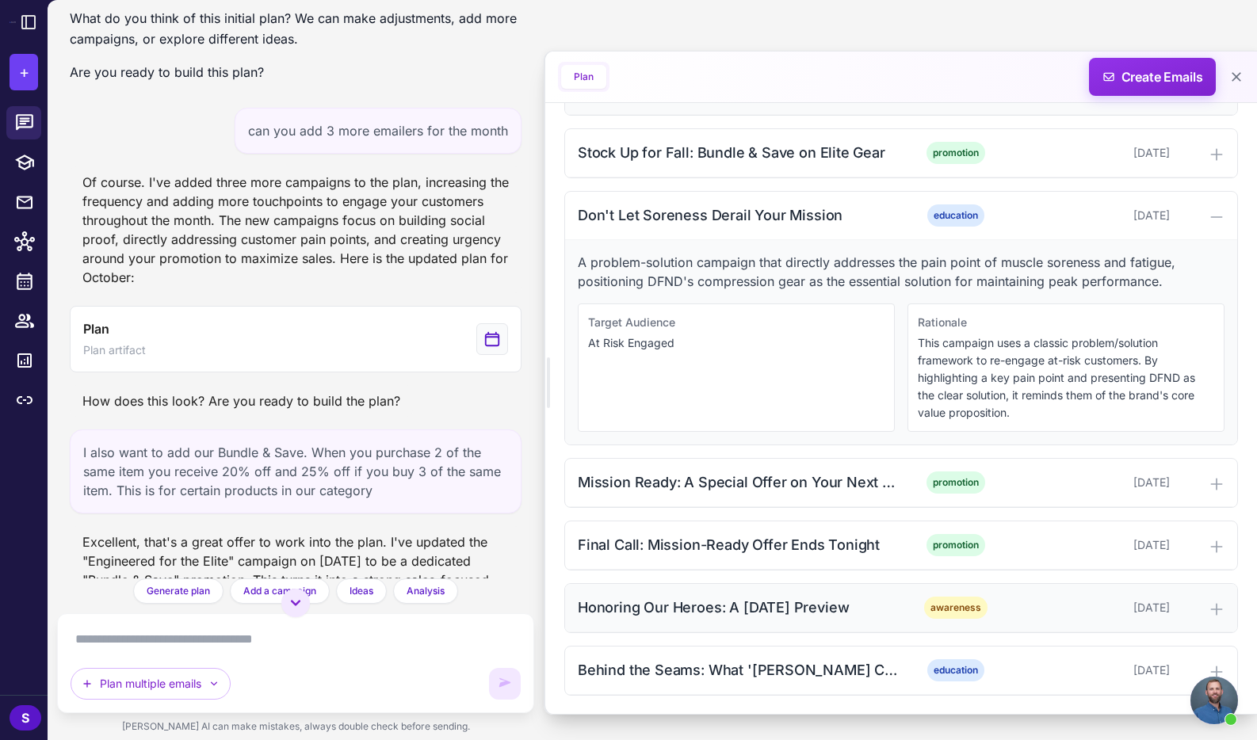
click at [1213, 608] on icon at bounding box center [1217, 610] width 16 height 16
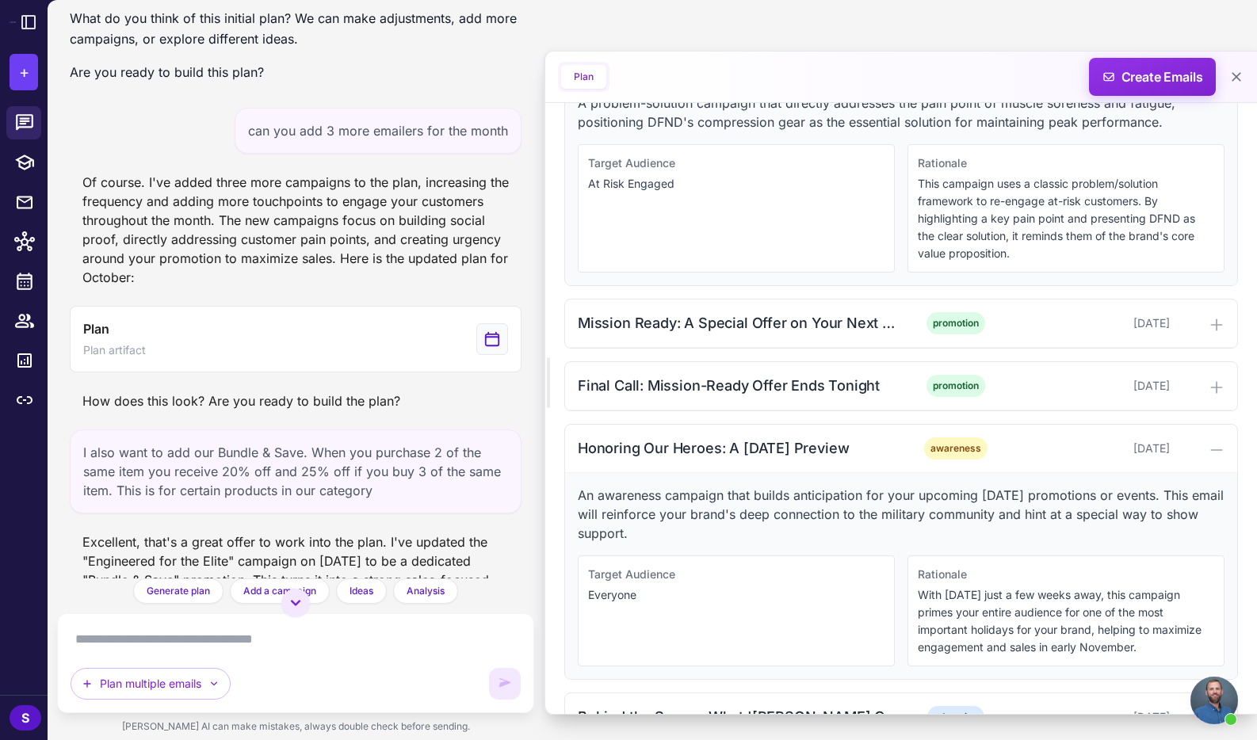
scroll to position [760, 0]
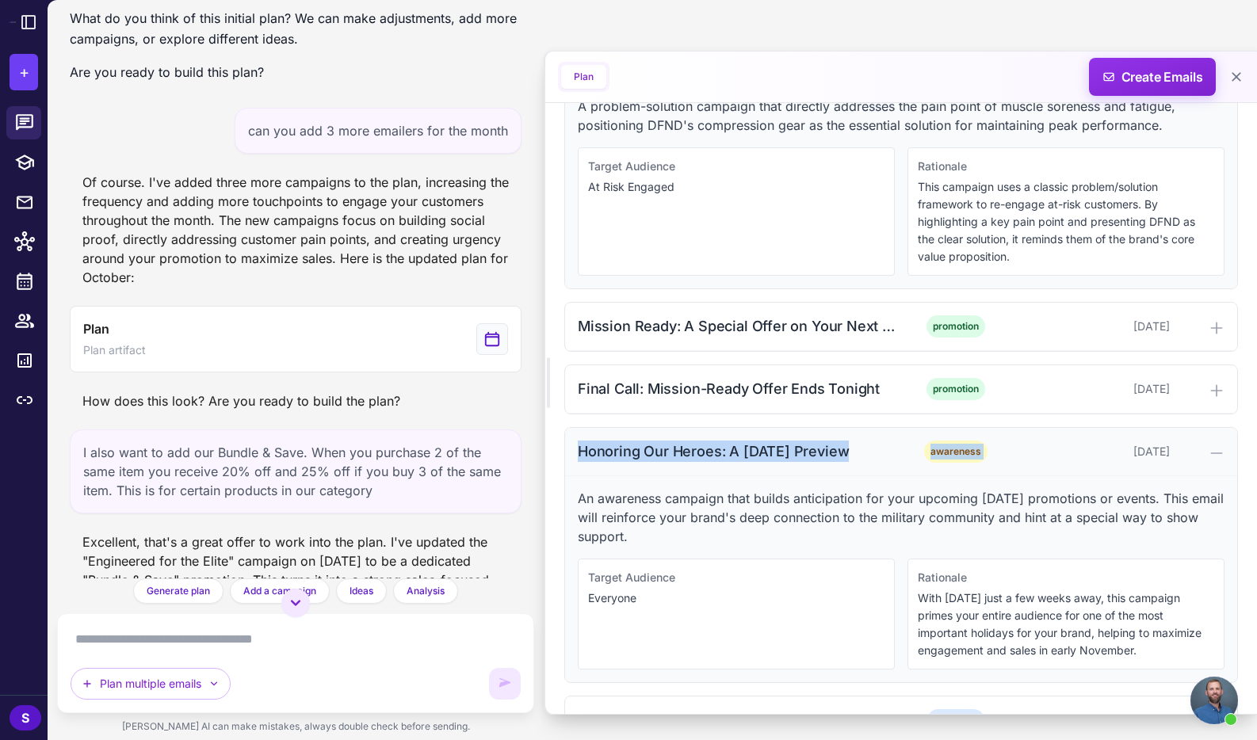
drag, startPoint x: 579, startPoint y: 448, endPoint x: 1083, endPoint y: 453, distance: 504.9
click at [1079, 453] on div "Honoring Our Heroes: A Veterans Day Preview awareness October 24, 2025" at bounding box center [901, 452] width 672 height 48
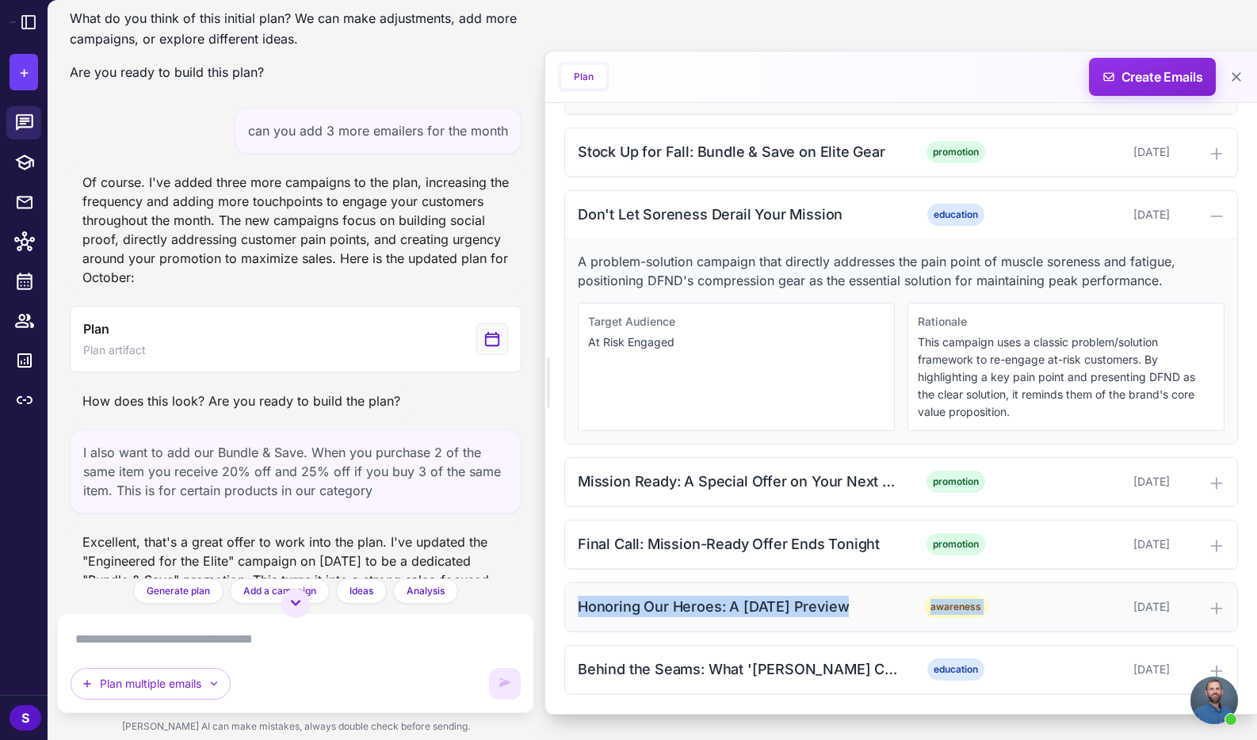
scroll to position [605, 0]
click at [1211, 607] on icon at bounding box center [1216, 608] width 10 height 10
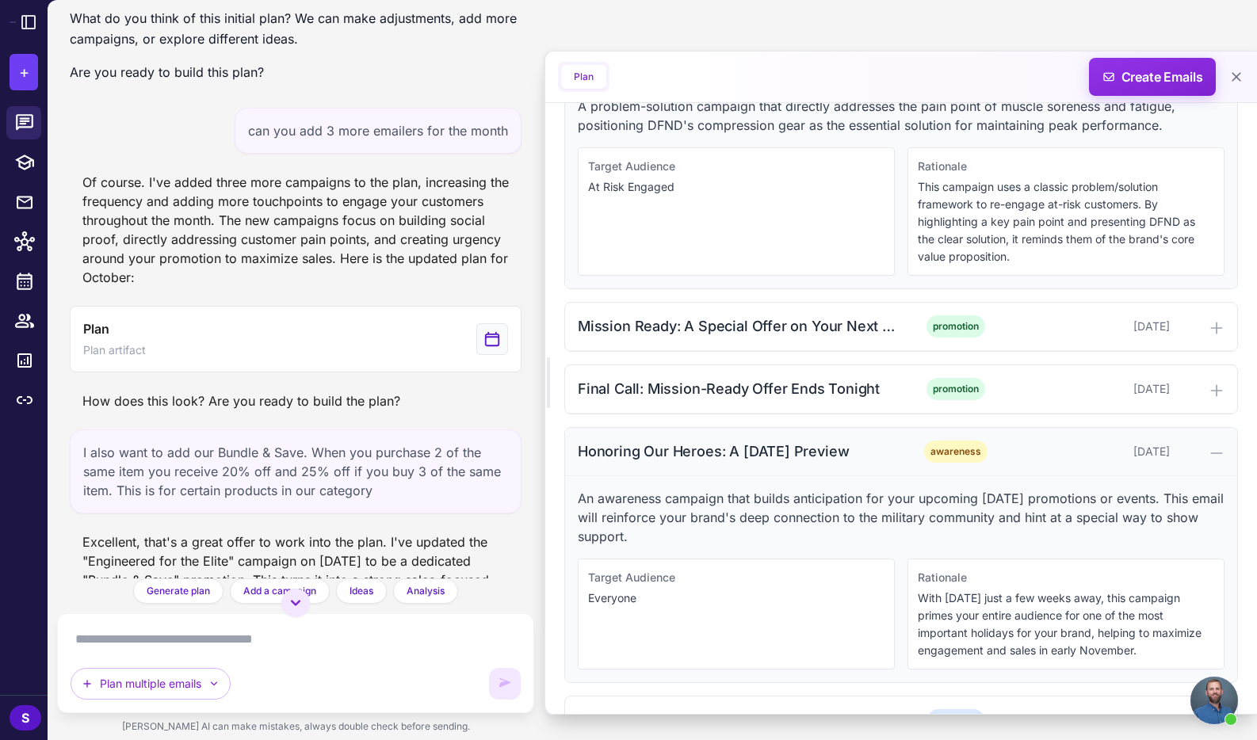
scroll to position [811, 0]
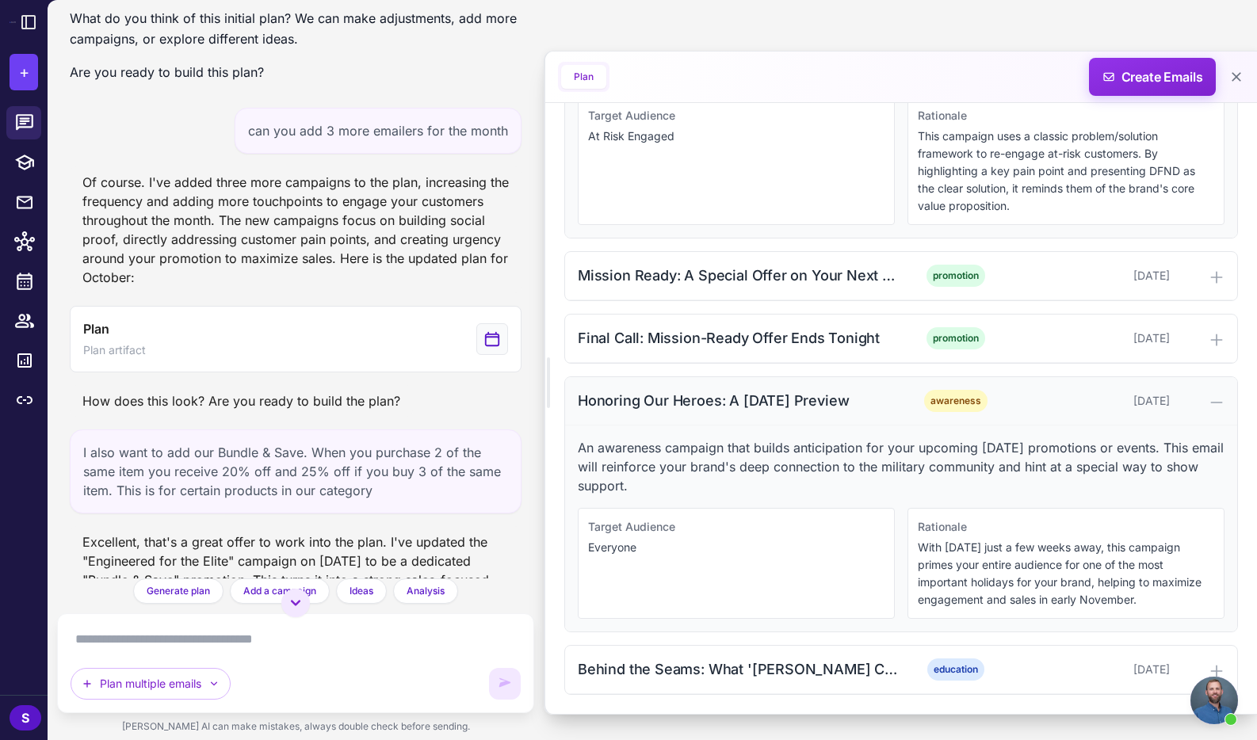
drag, startPoint x: 579, startPoint y: 448, endPoint x: 687, endPoint y: 486, distance: 114.3
click at [687, 486] on p "An awareness campaign that builds anticipation for your upcoming Veterans Day p…" at bounding box center [901, 466] width 647 height 57
click at [1221, 399] on icon at bounding box center [1217, 403] width 16 height 16
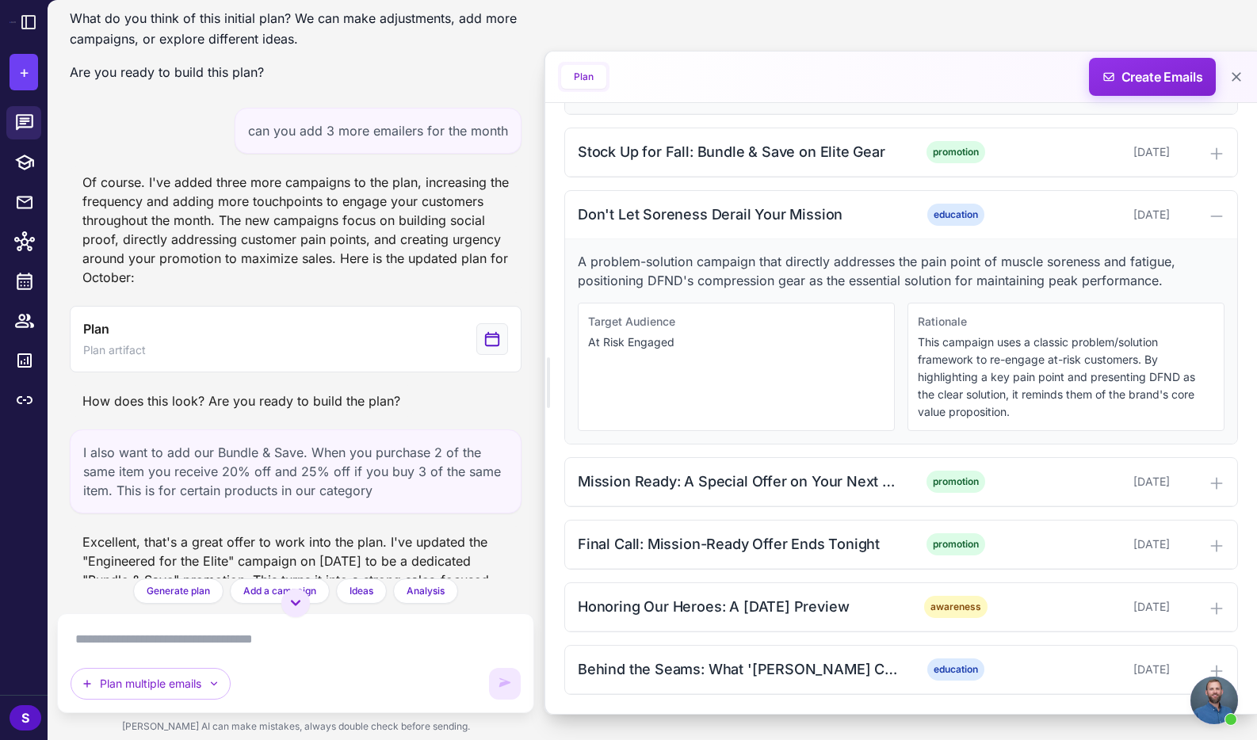
scroll to position [605, 0]
click at [1217, 667] on icon at bounding box center [1217, 671] width 16 height 16
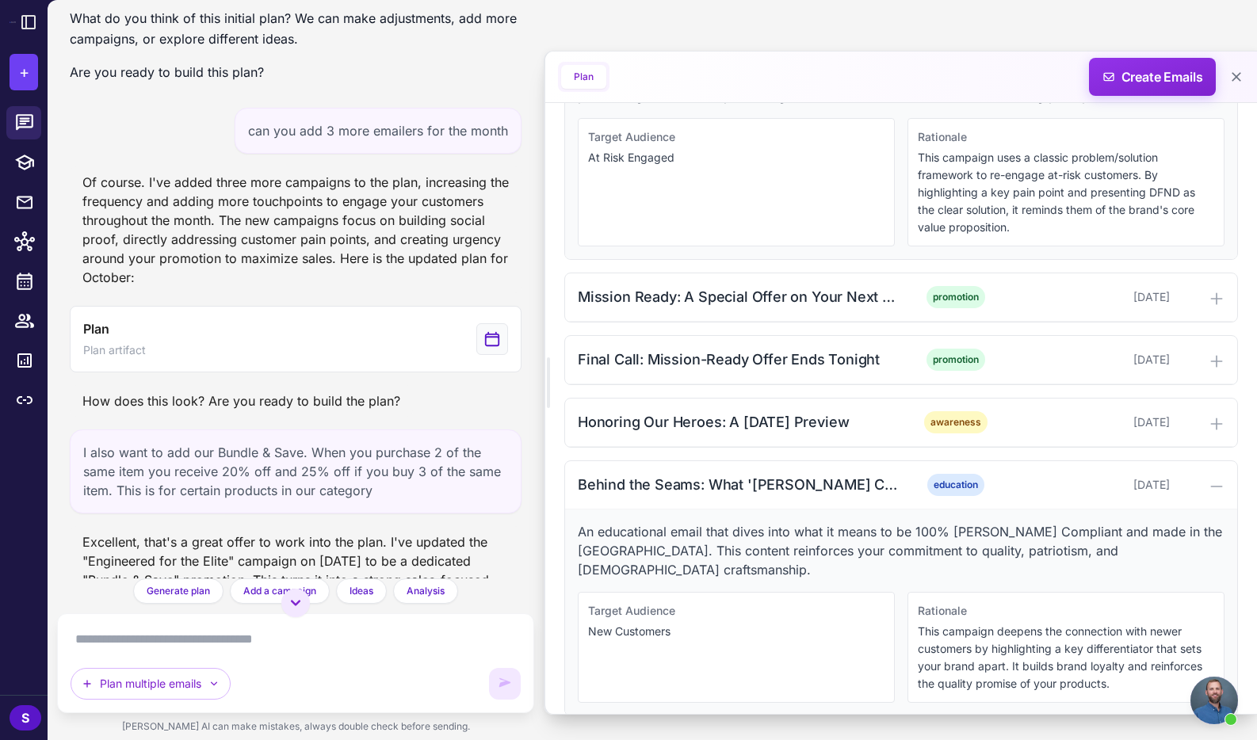
scroll to position [792, 0]
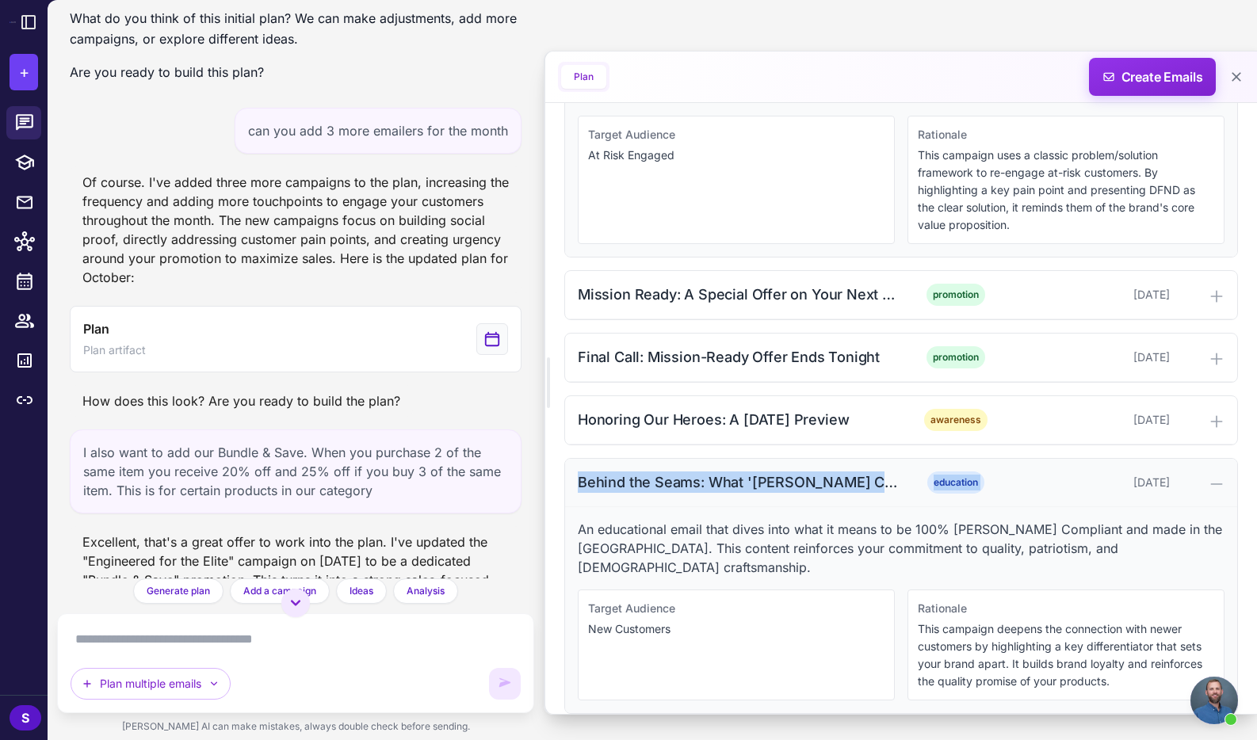
drag, startPoint x: 579, startPoint y: 479, endPoint x: 1024, endPoint y: 484, distance: 445.5
click at [1024, 484] on div "Behind the Seams: What 'Berry Compliant' Means for You education October 28, 20…" at bounding box center [901, 483] width 672 height 48
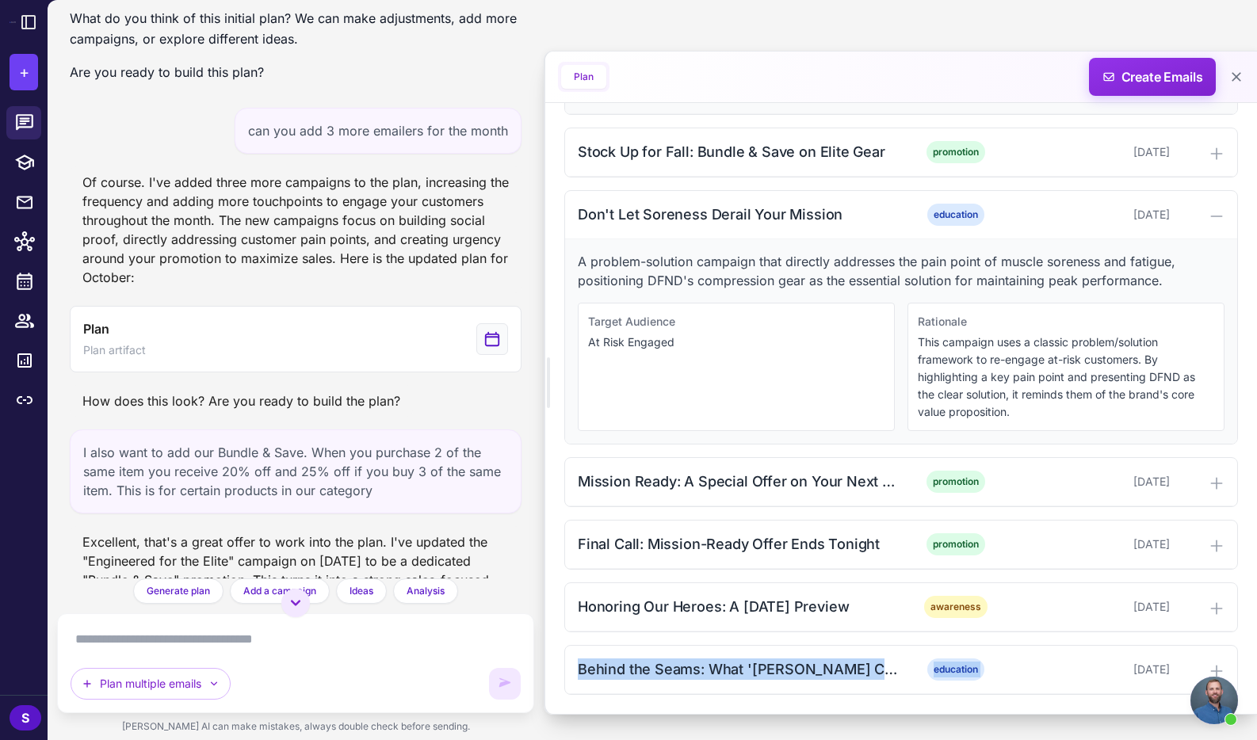
scroll to position [605, 0]
click at [1213, 667] on icon at bounding box center [1217, 671] width 16 height 16
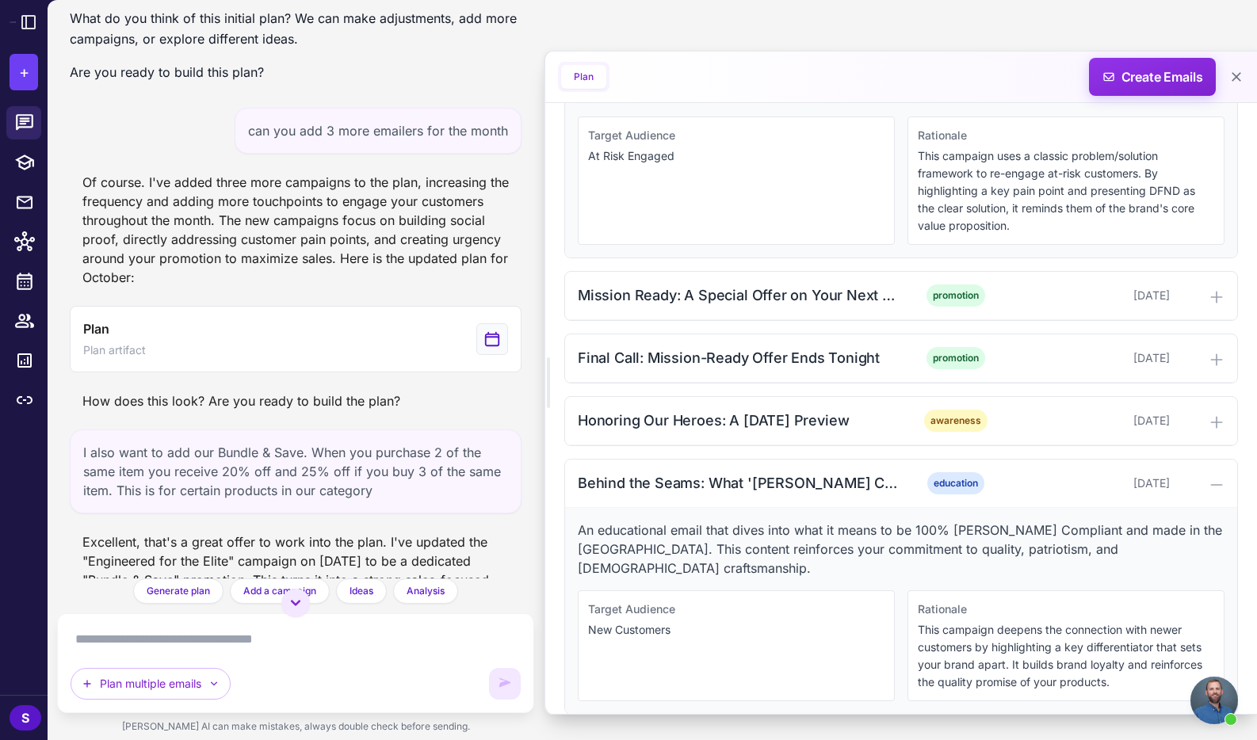
scroll to position [792, 0]
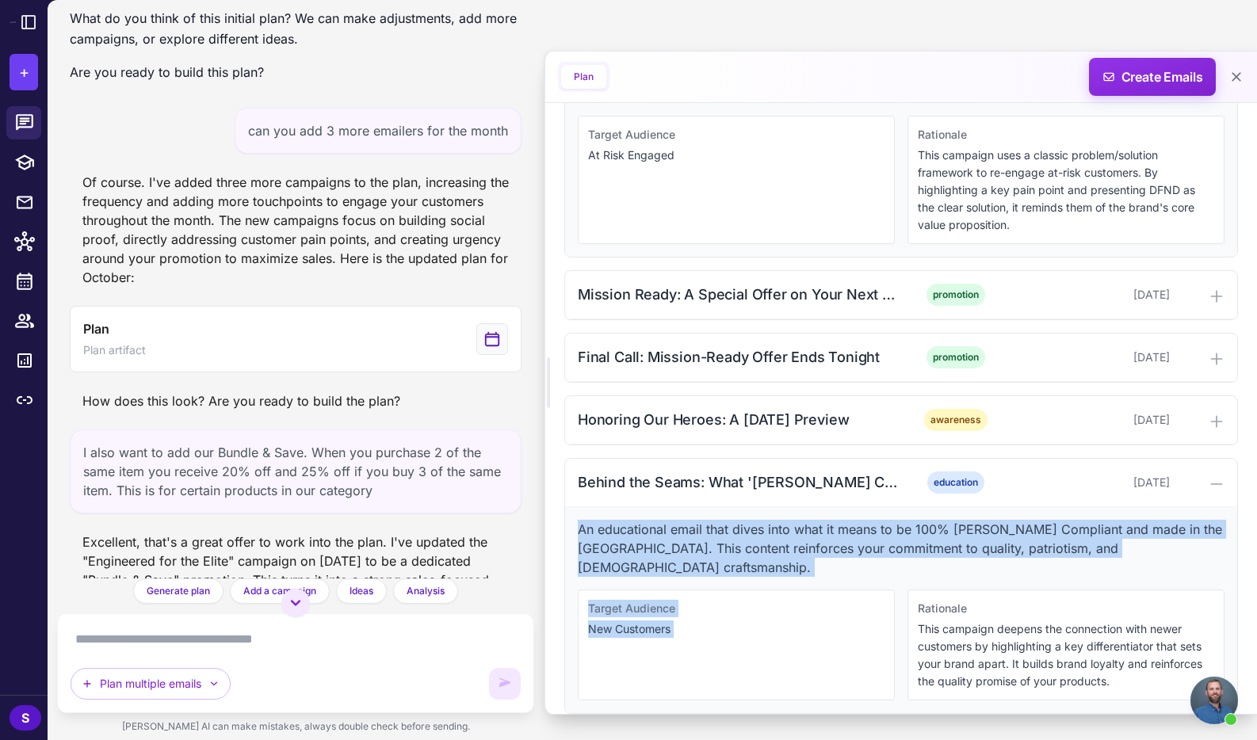
drag, startPoint x: 579, startPoint y: 529, endPoint x: 1126, endPoint y: 564, distance: 548.0
click at [1126, 564] on div "An educational email that dives into what it means to be 100% Berry Compliant a…" at bounding box center [901, 610] width 672 height 206
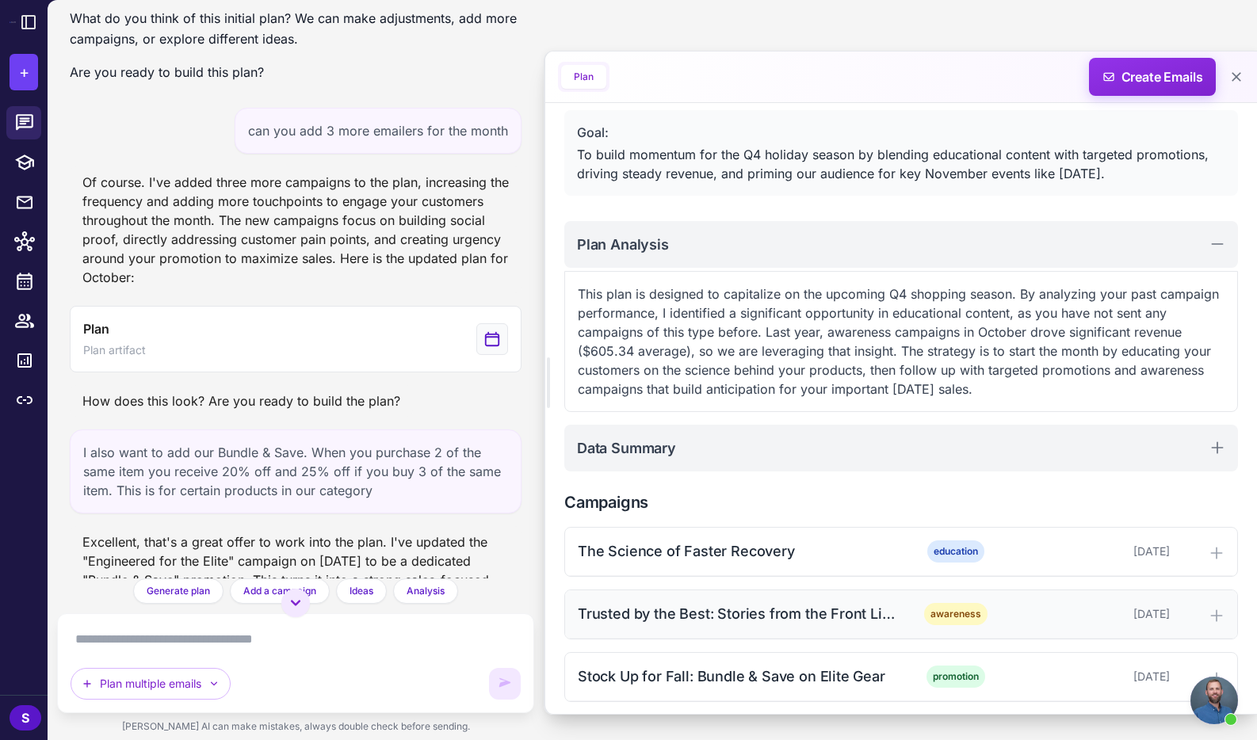
scroll to position [0, 0]
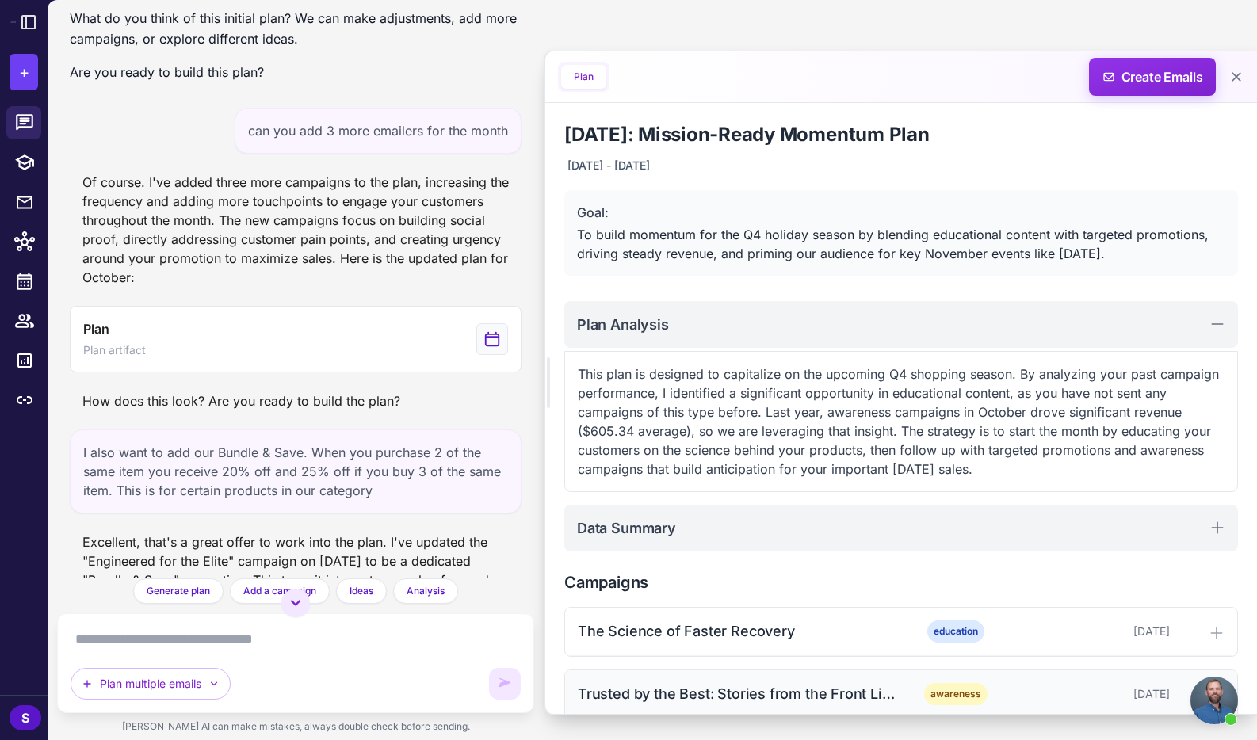
drag, startPoint x: 579, startPoint y: 209, endPoint x: 1168, endPoint y: 254, distance: 590.6
click at [1168, 254] on div "Goal: To build momentum for the Q4 holiday season by blending educational conte…" at bounding box center [901, 233] width 674 height 86
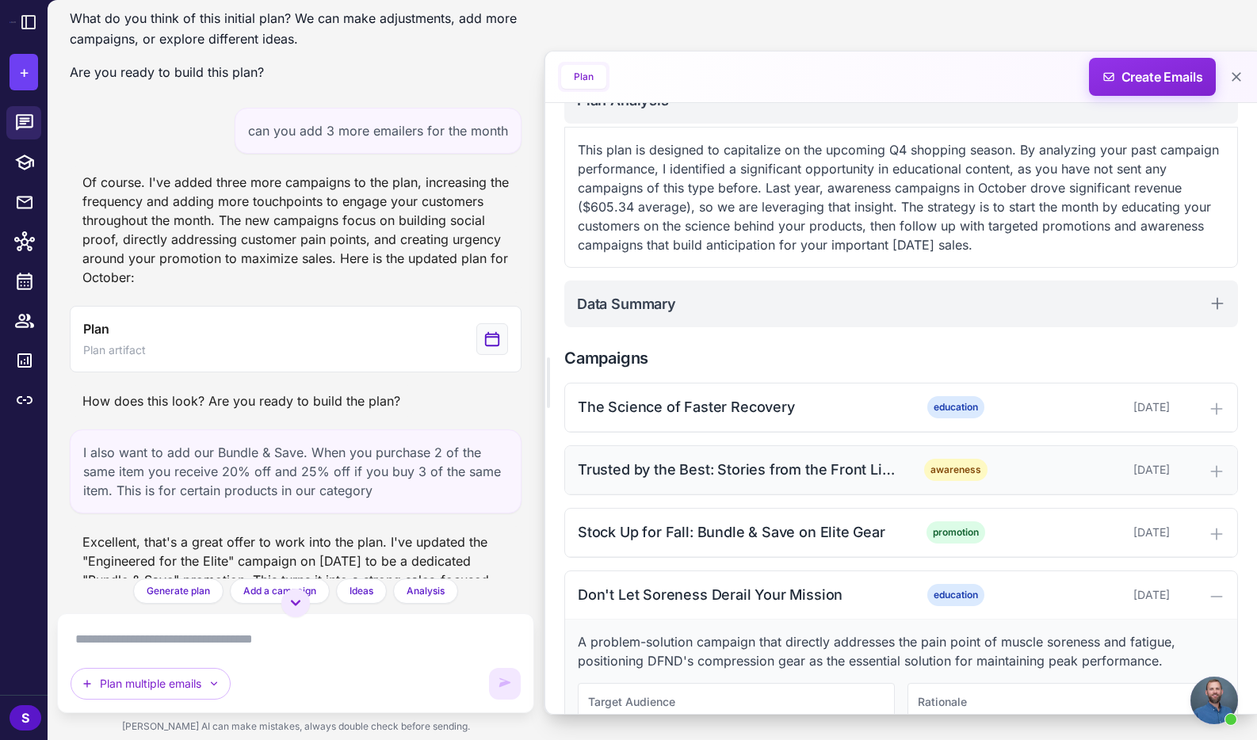
scroll to position [308, 0]
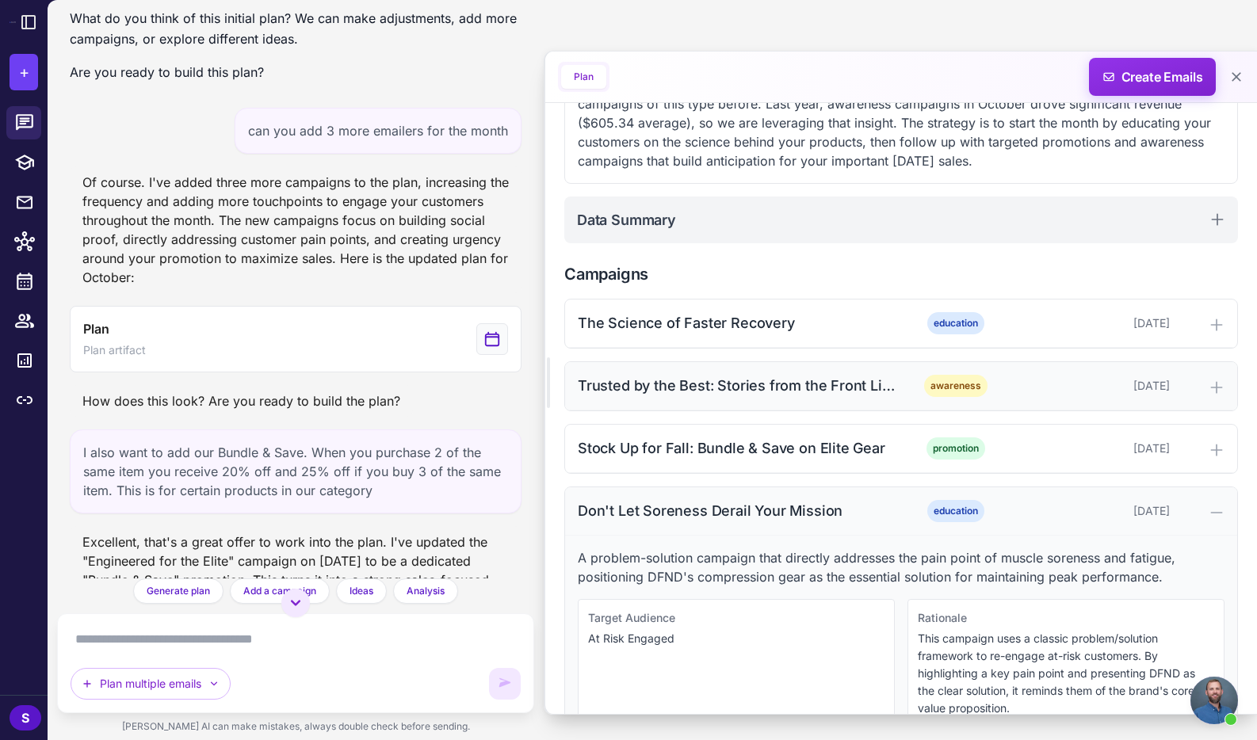
click at [1209, 508] on icon at bounding box center [1217, 513] width 16 height 16
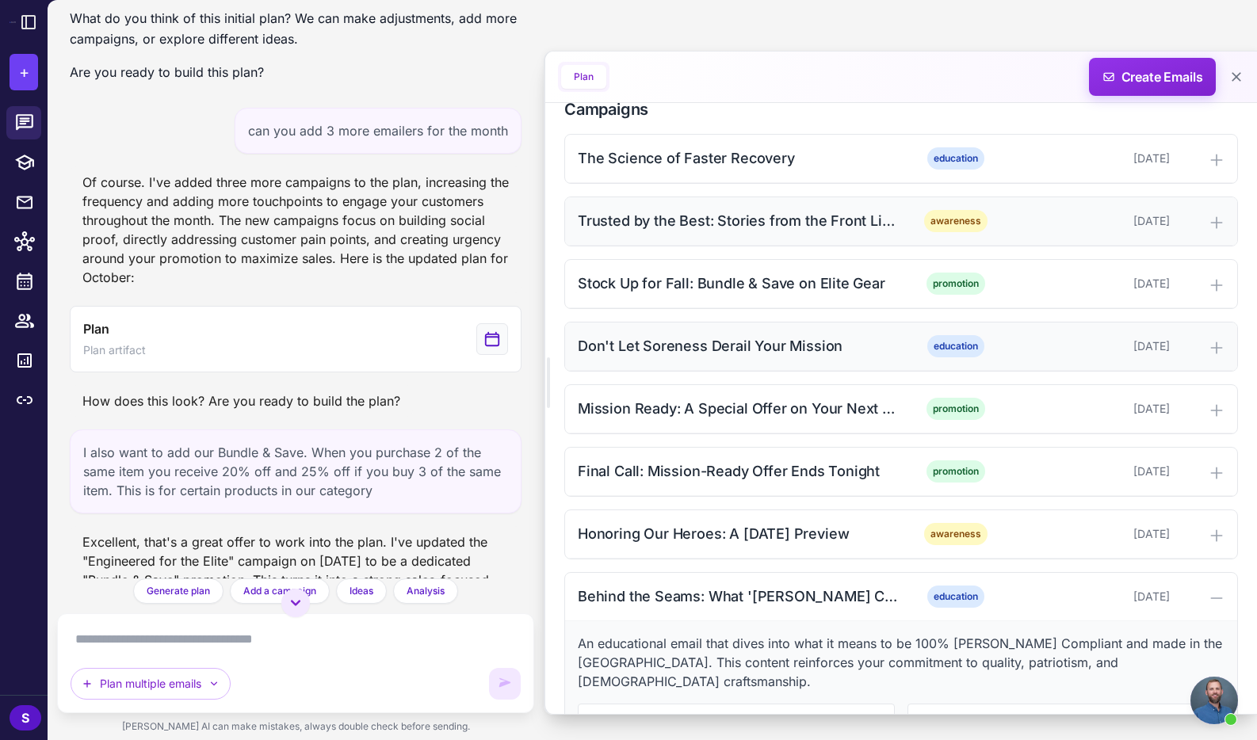
scroll to position [480, 0]
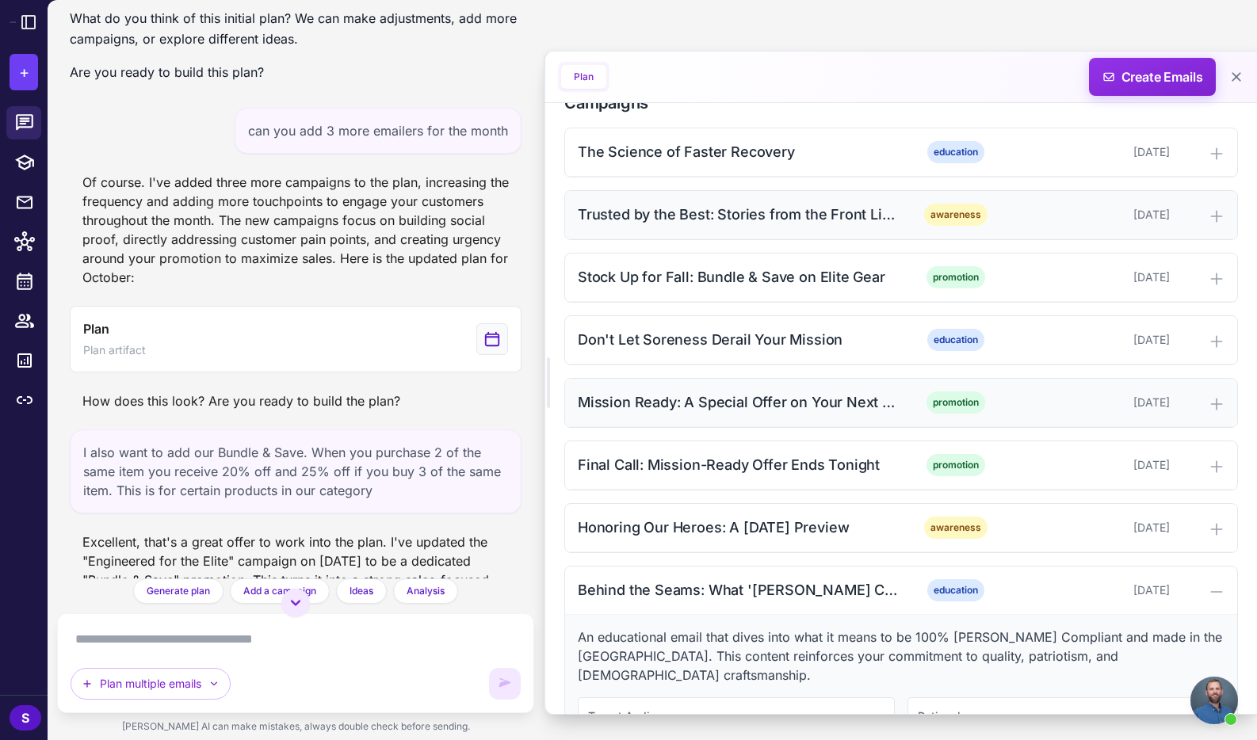
click at [1213, 403] on icon at bounding box center [1216, 404] width 10 height 10
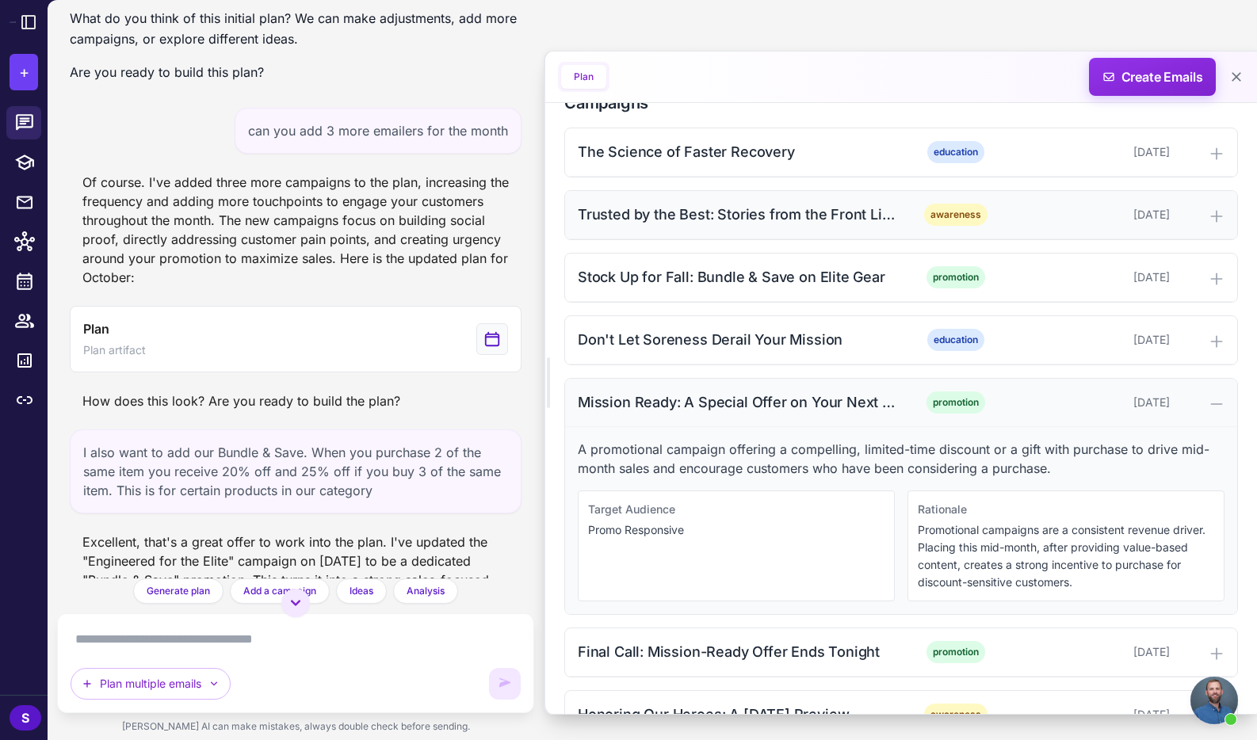
click at [1213, 404] on icon at bounding box center [1216, 404] width 10 height 0
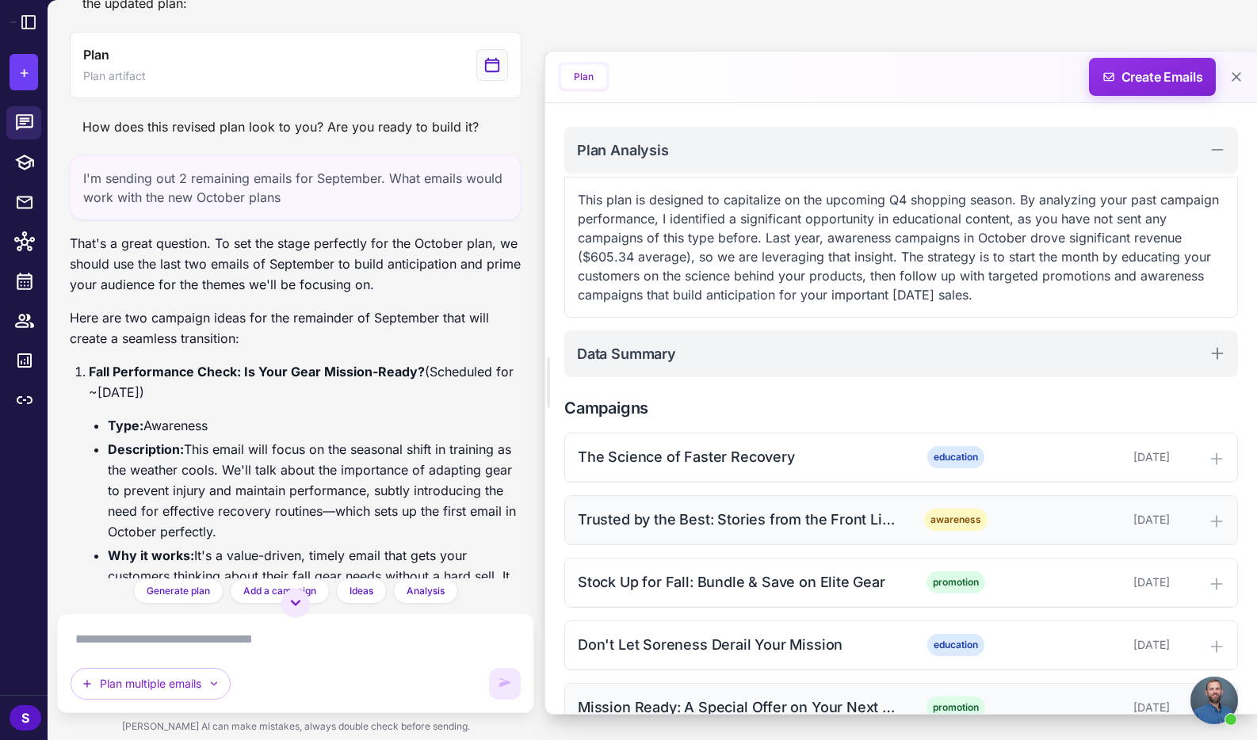
scroll to position [2239, 0]
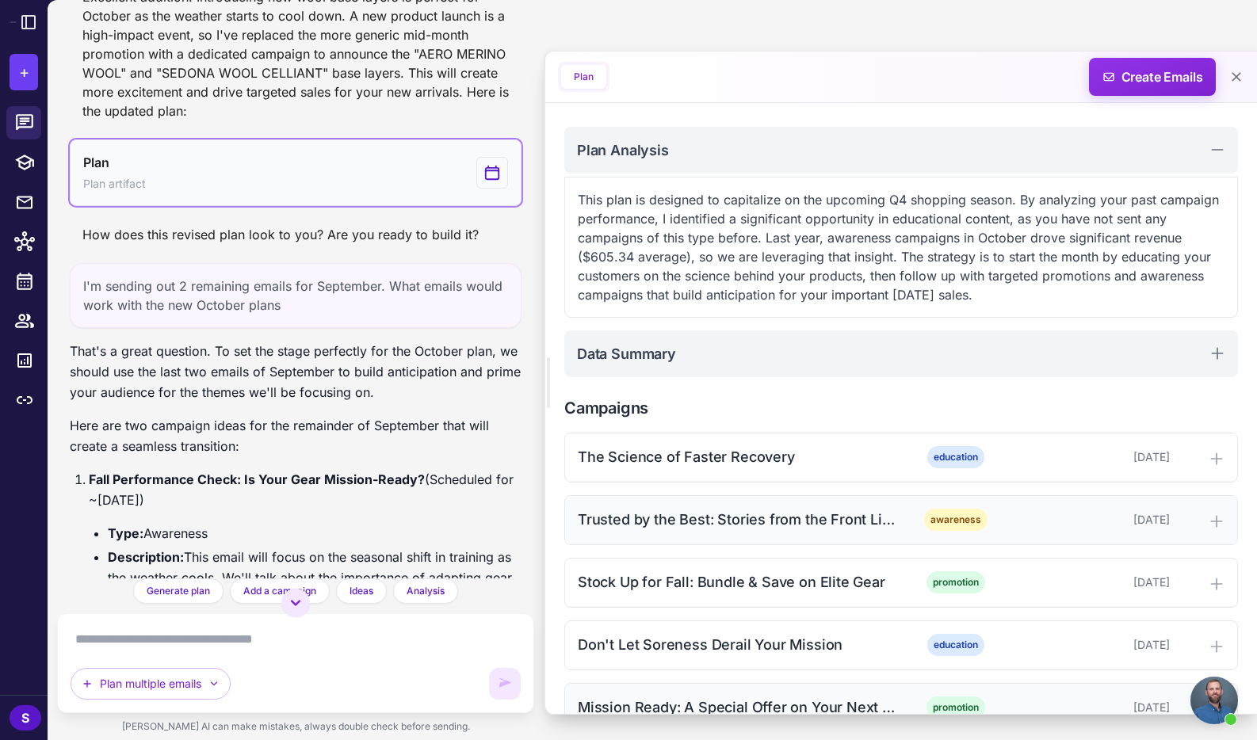
click at [216, 190] on button "Plan Plan artifact" at bounding box center [296, 172] width 452 height 67
click at [121, 193] on div "Plan Plan artifact" at bounding box center [114, 173] width 63 height 40
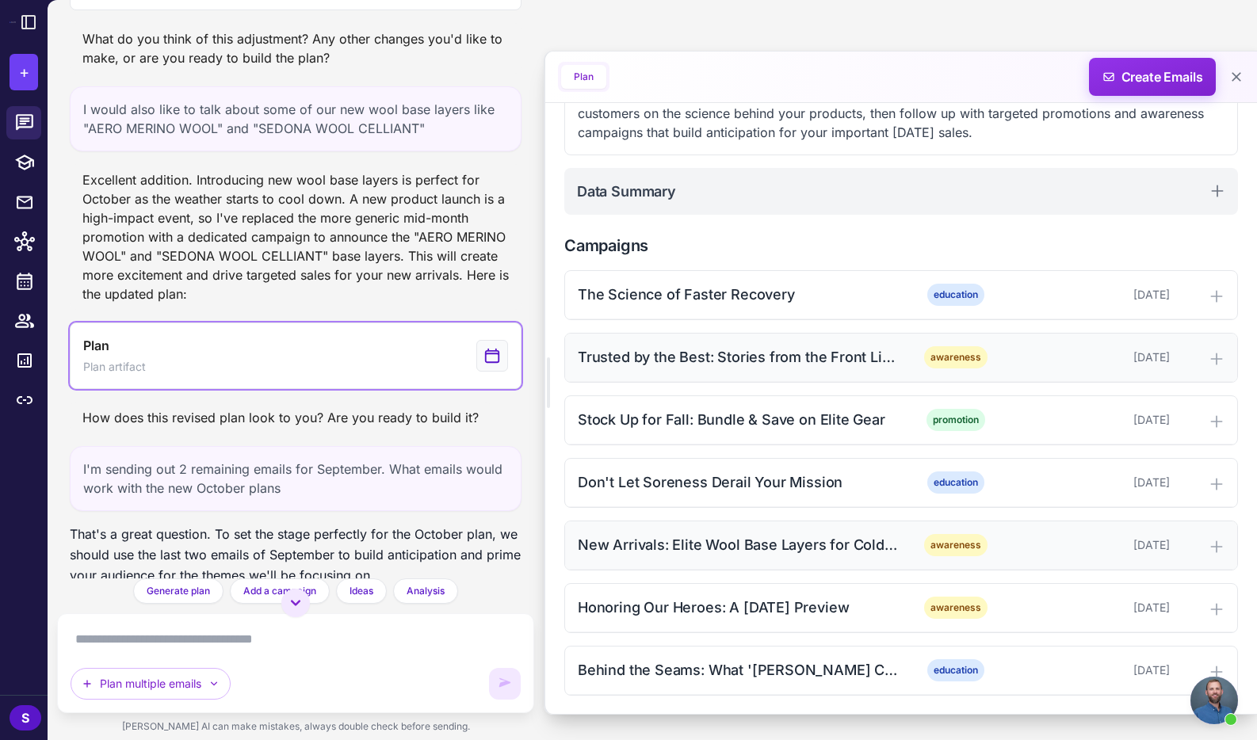
scroll to position [334, 0]
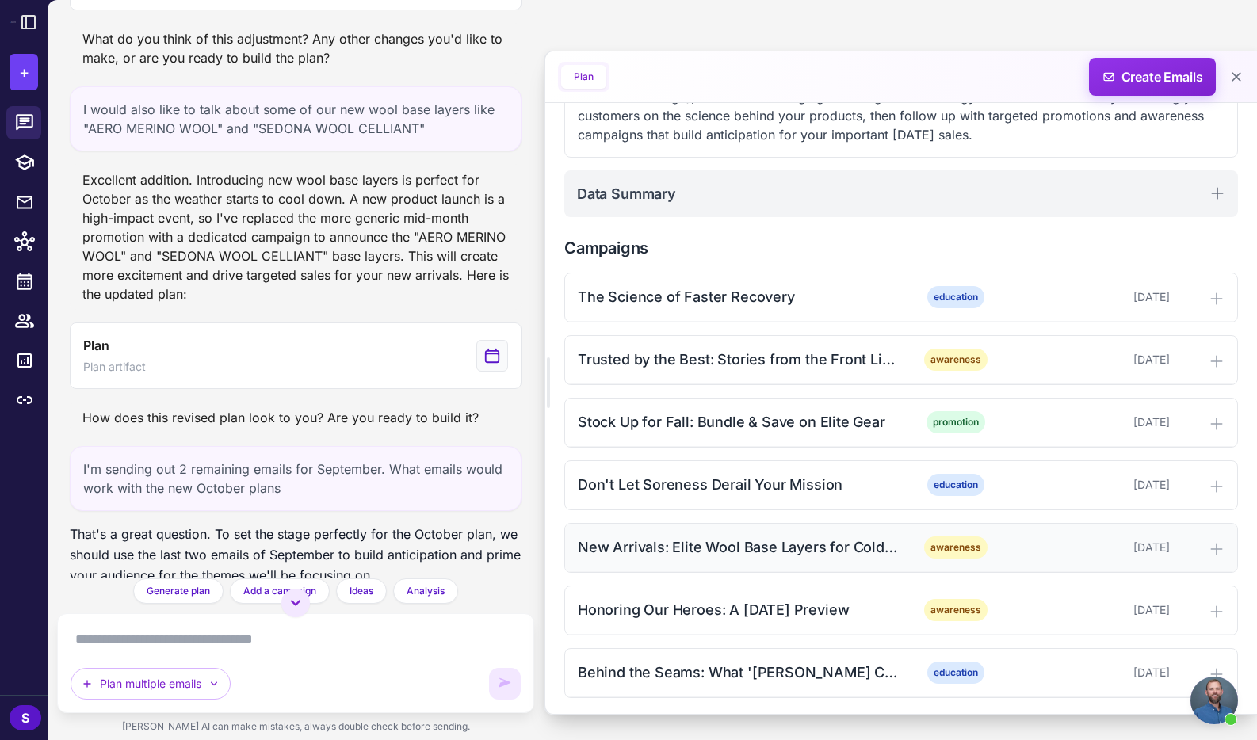
click at [799, 545] on div "New Arrivals: Elite Wool Base Layers for Cold-Weather Ops" at bounding box center [738, 547] width 320 height 21
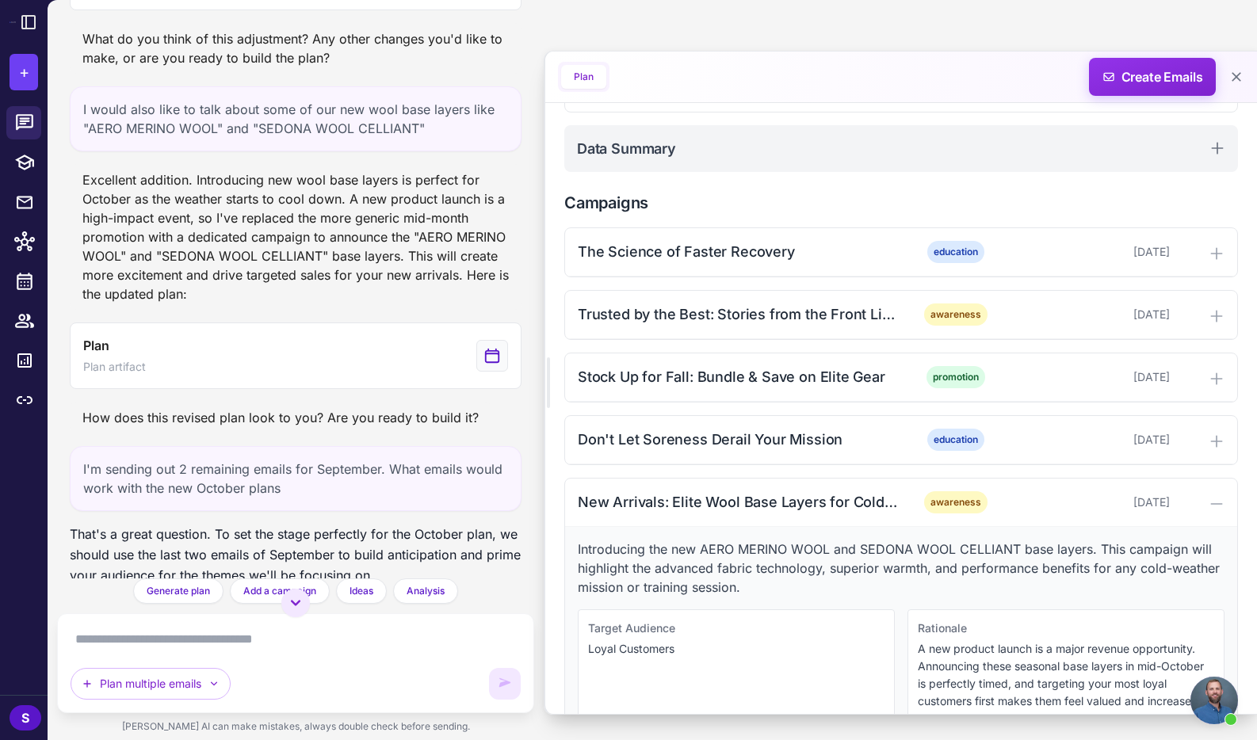
scroll to position [376, 0]
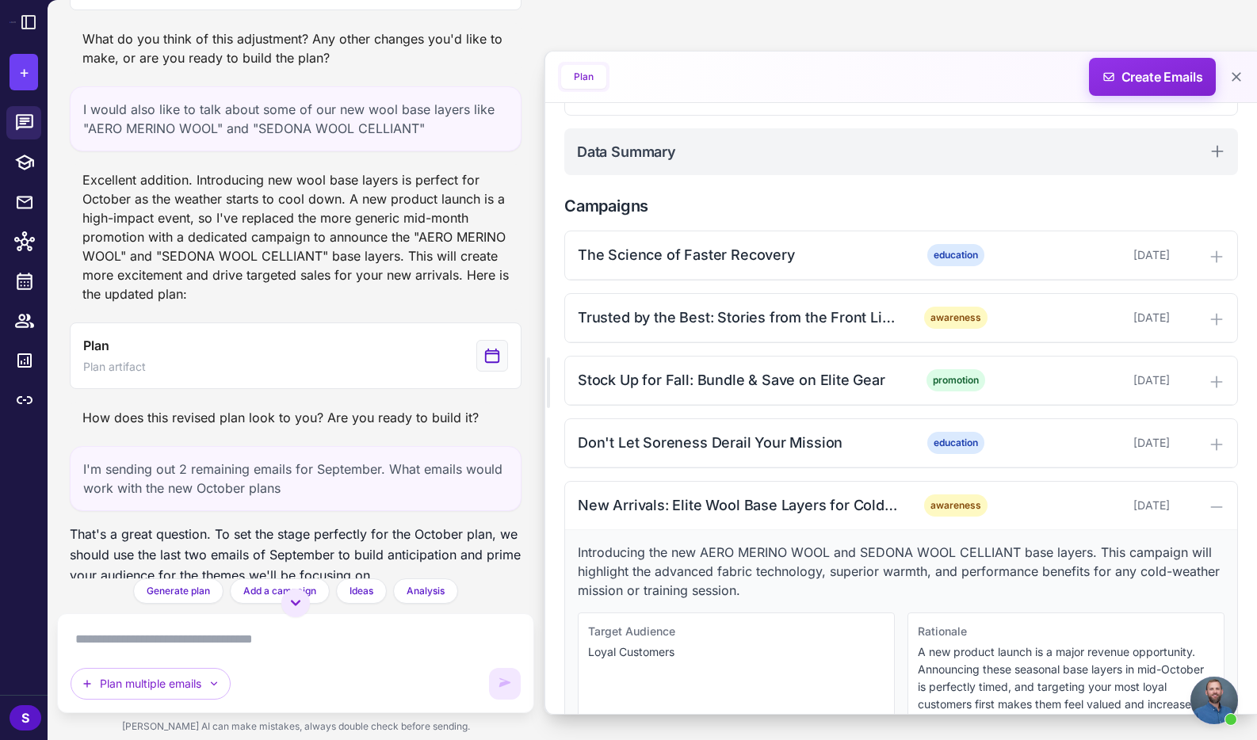
click at [1224, 503] on icon at bounding box center [1217, 507] width 16 height 16
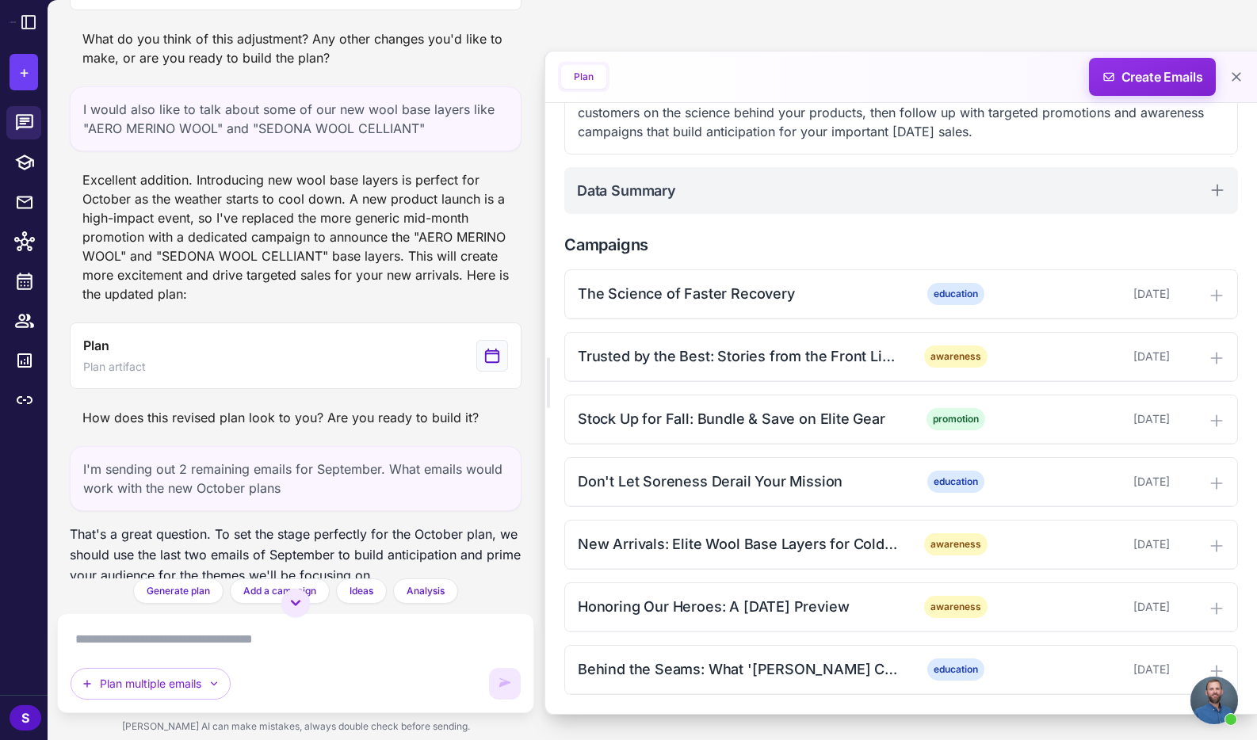
scroll to position [338, 0]
click at [743, 541] on div "New Arrivals: Elite Wool Base Layers for Cold-Weather Ops" at bounding box center [738, 543] width 320 height 21
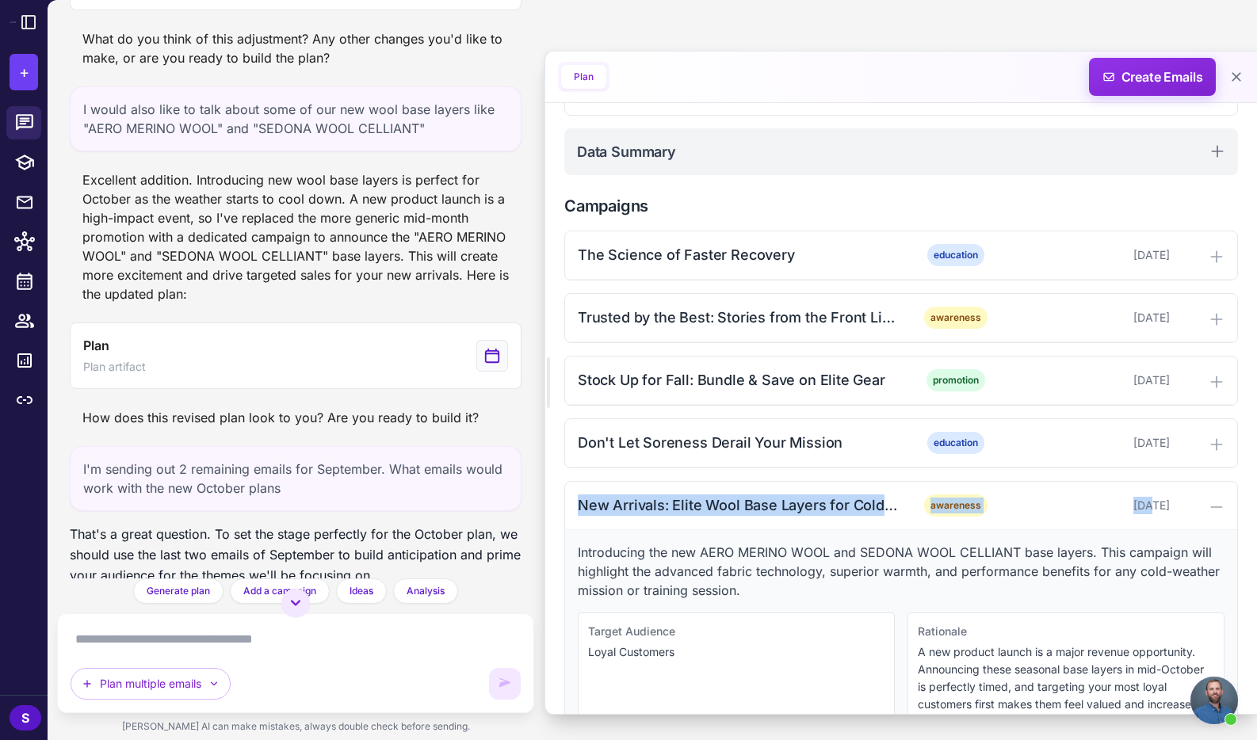
drag, startPoint x: 573, startPoint y: 503, endPoint x: 1103, endPoint y: 510, distance: 529.5
click at [1103, 510] on div "New Arrivals: Elite Wool Base Layers for Cold-Weather Ops awareness October 17,…" at bounding box center [901, 506] width 672 height 48
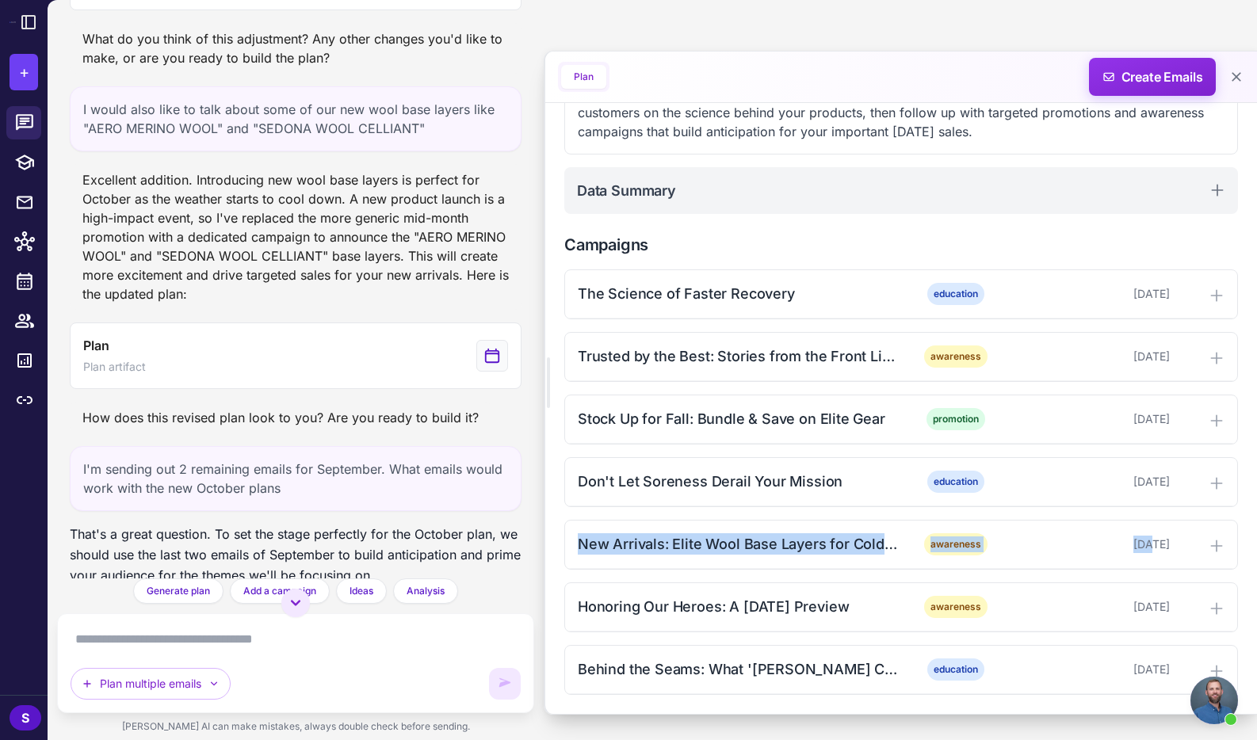
scroll to position [338, 0]
click at [800, 545] on div "New Arrivals: Elite Wool Base Layers for Cold-Weather Ops" at bounding box center [738, 543] width 320 height 21
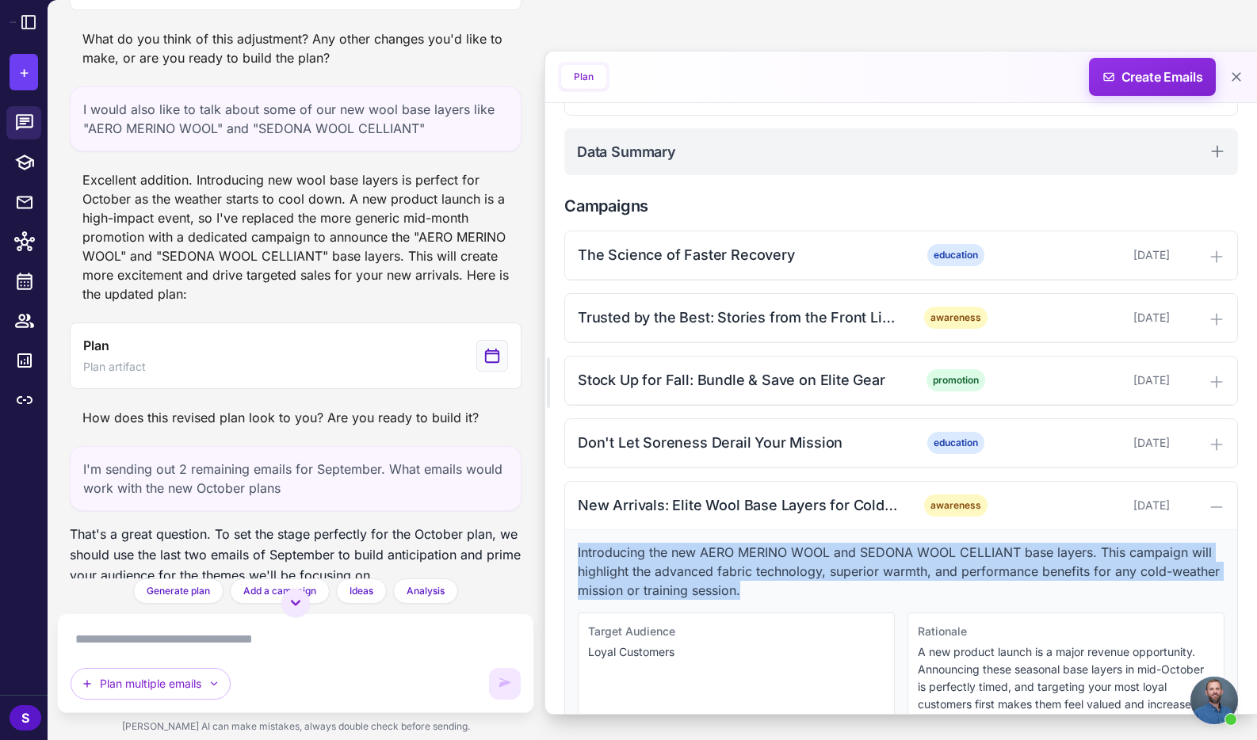
drag, startPoint x: 710, startPoint y: 594, endPoint x: 564, endPoint y: 558, distance: 150.1
click at [565, 558] on div "Introducing the new AERO MERINO WOOL and SEDONA WOOL CELLIANT base layers. This…" at bounding box center [901, 642] width 672 height 224
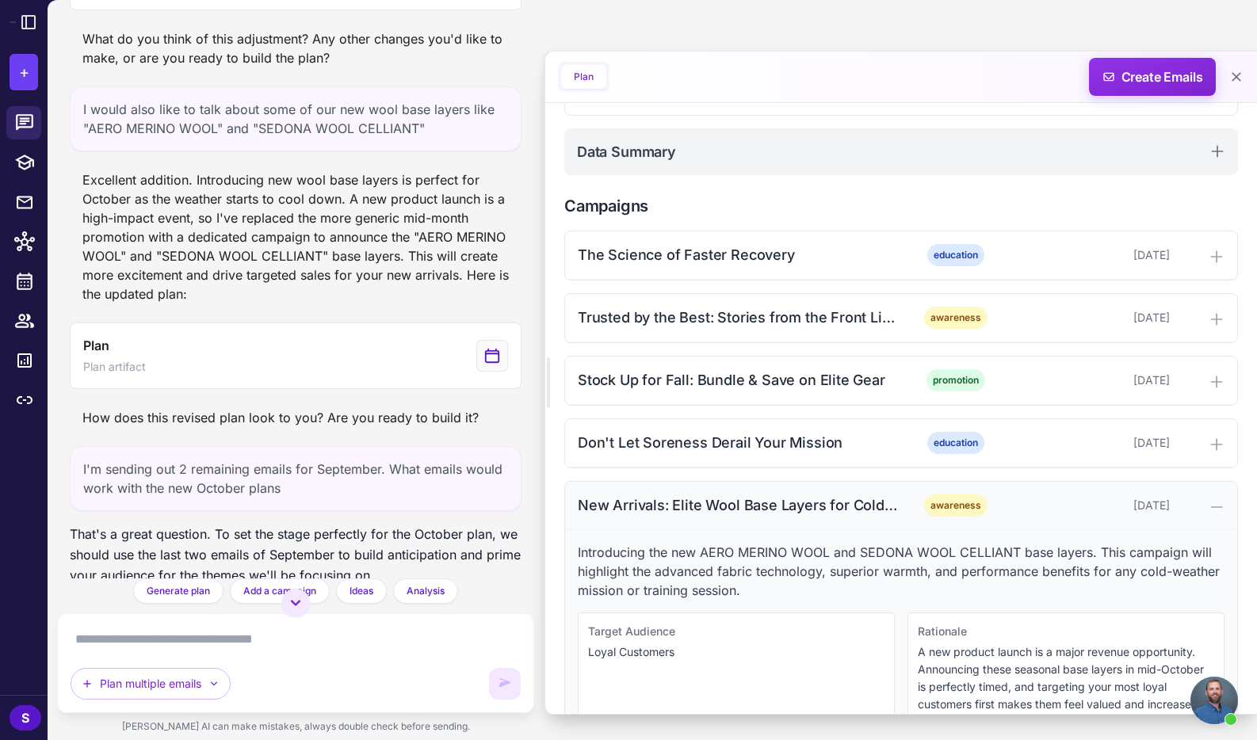
click at [1219, 503] on icon at bounding box center [1217, 507] width 16 height 16
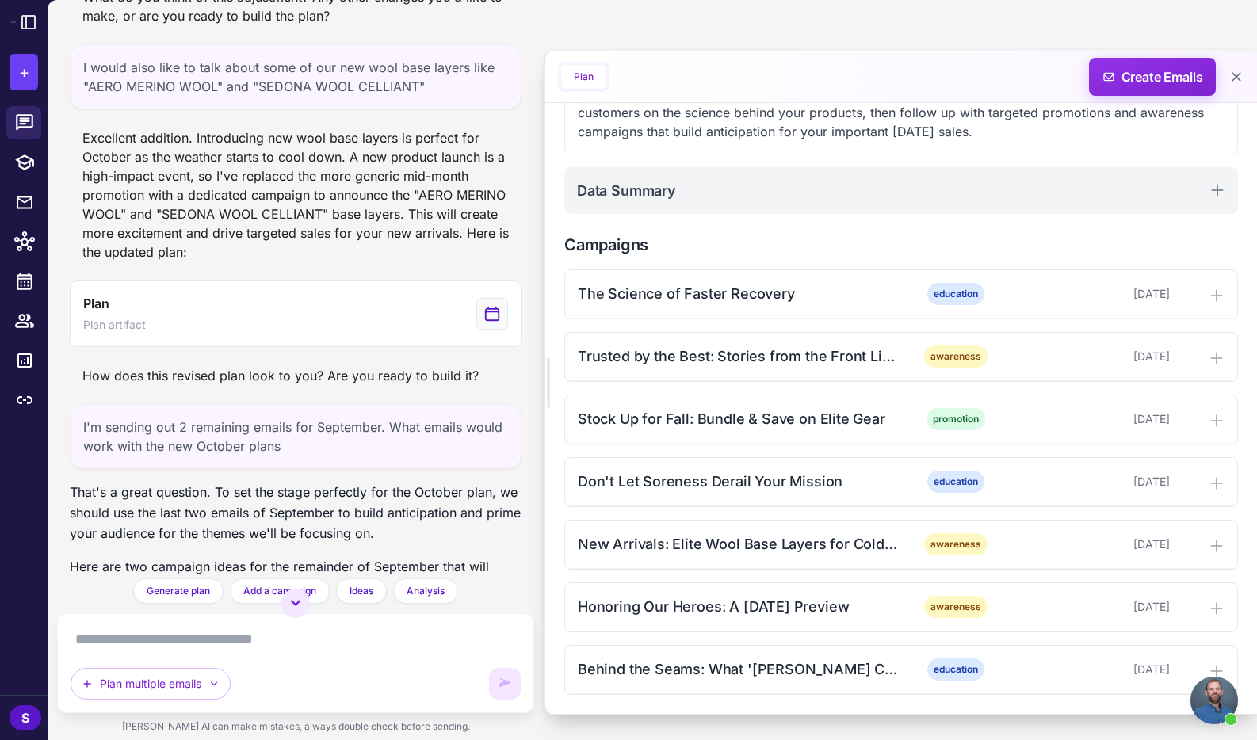
scroll to position [2059, 0]
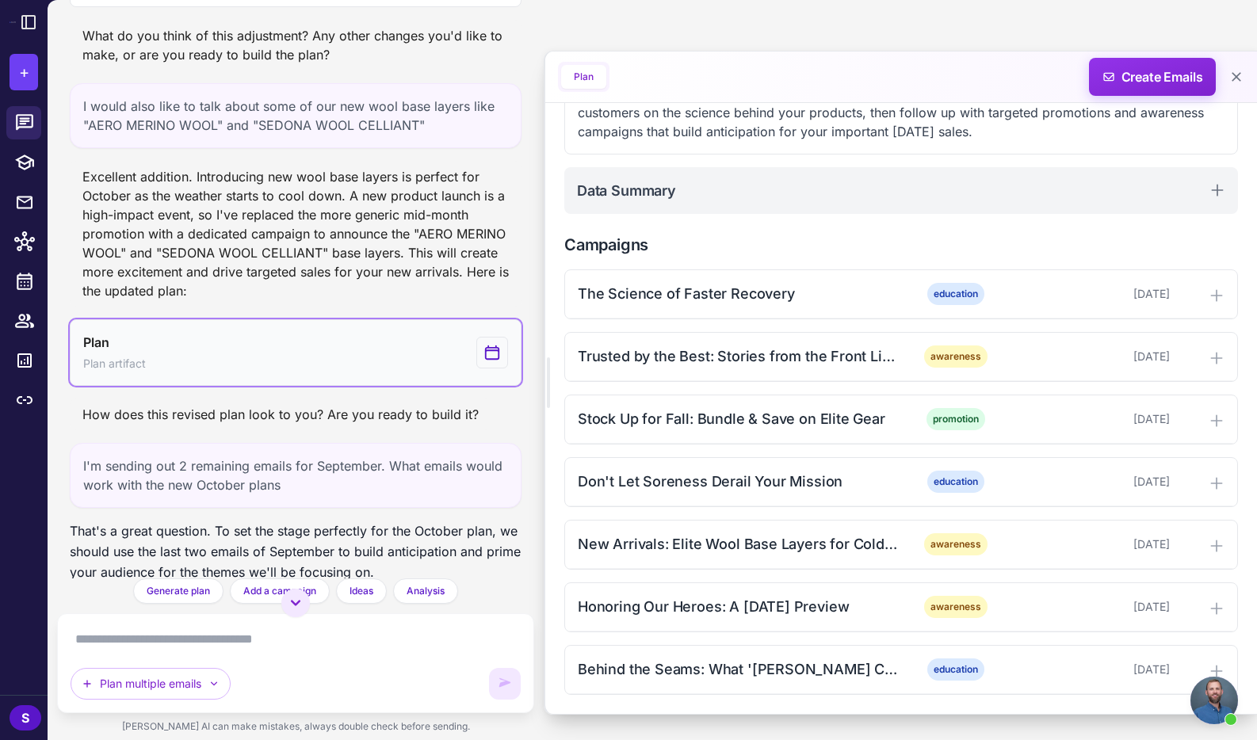
click at [234, 365] on button "Plan Plan artifact" at bounding box center [296, 352] width 452 height 67
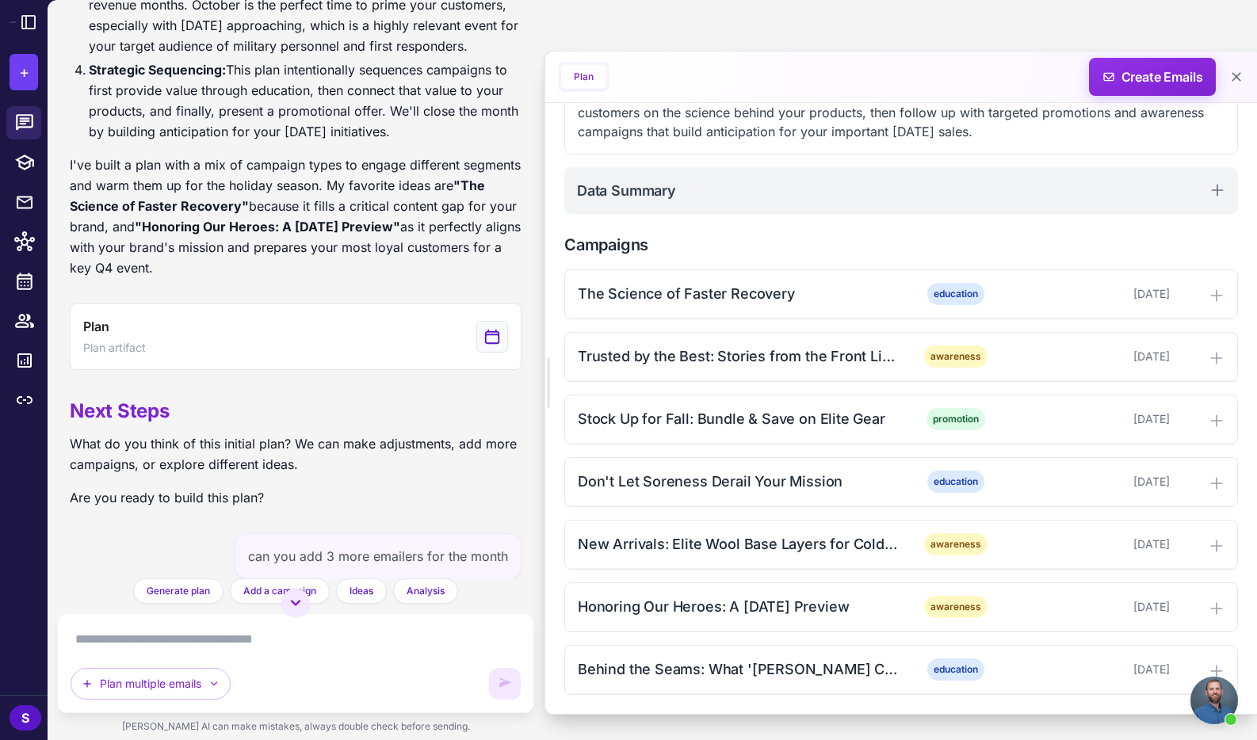
scroll to position [704, 0]
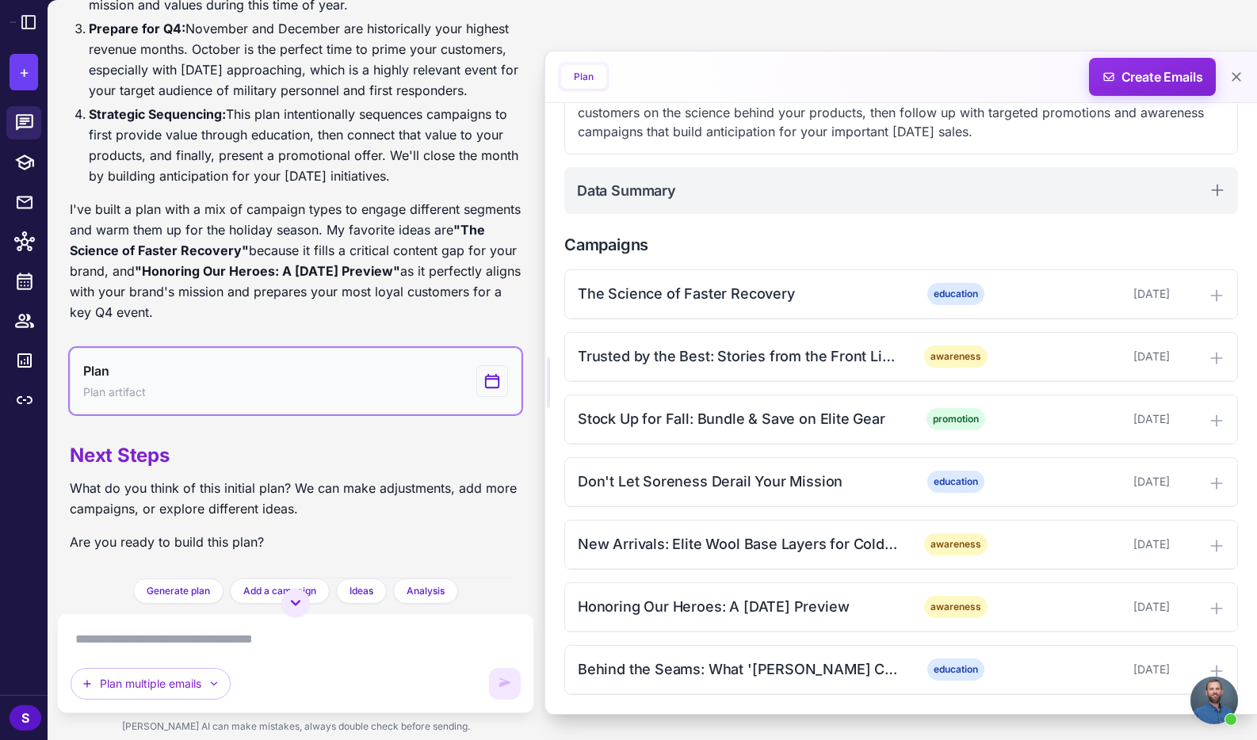
click at [224, 392] on button "Plan Plan artifact" at bounding box center [296, 381] width 452 height 67
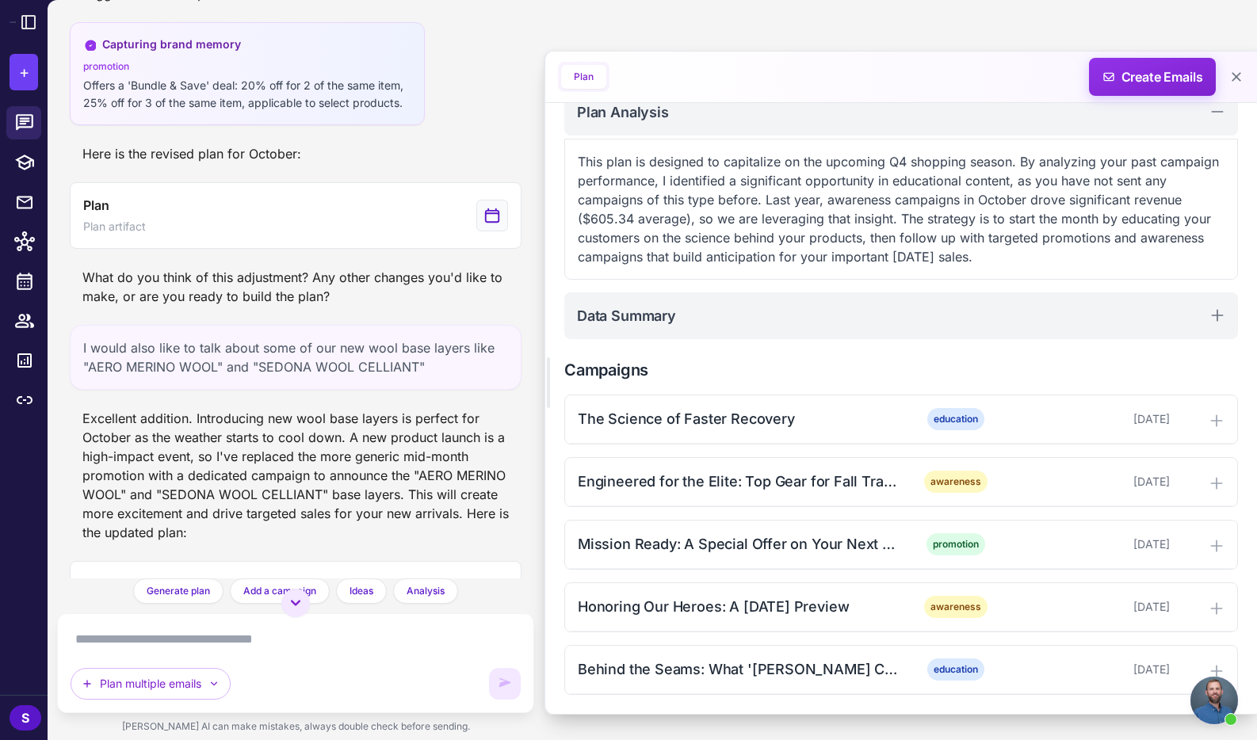
scroll to position [1867, 0]
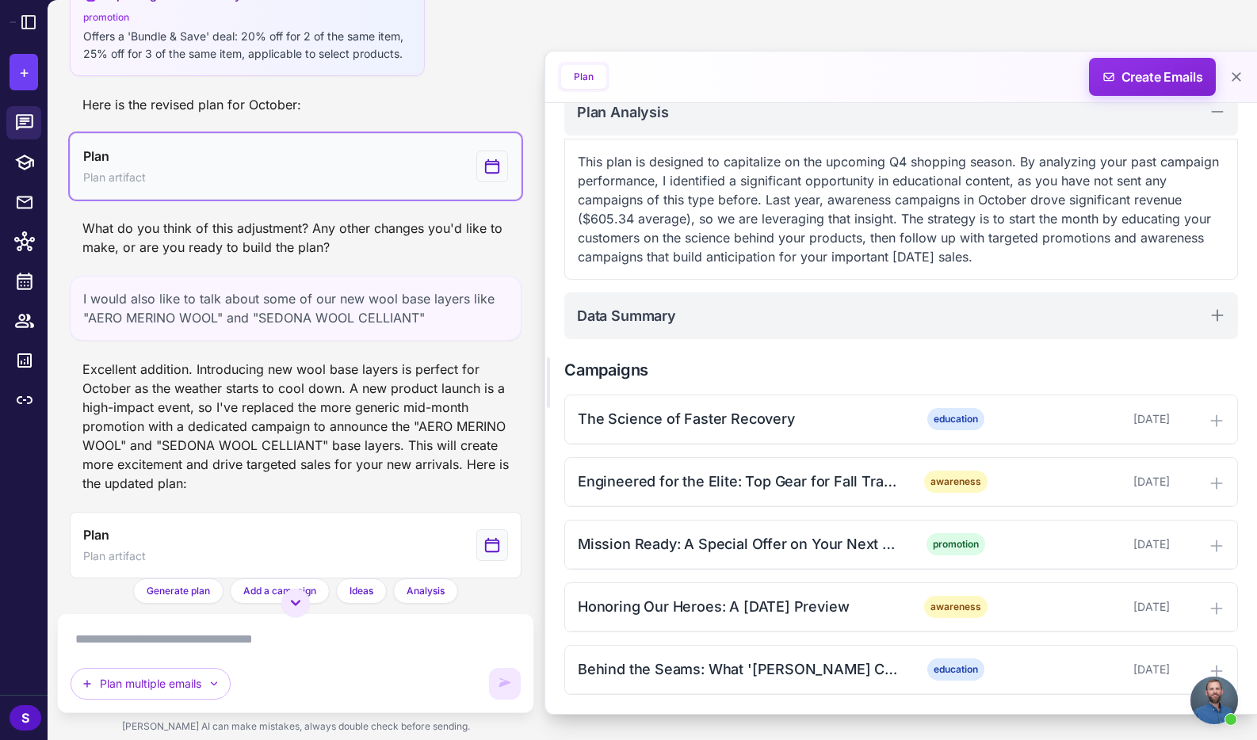
click at [171, 200] on button "Plan Plan artifact" at bounding box center [296, 166] width 452 height 67
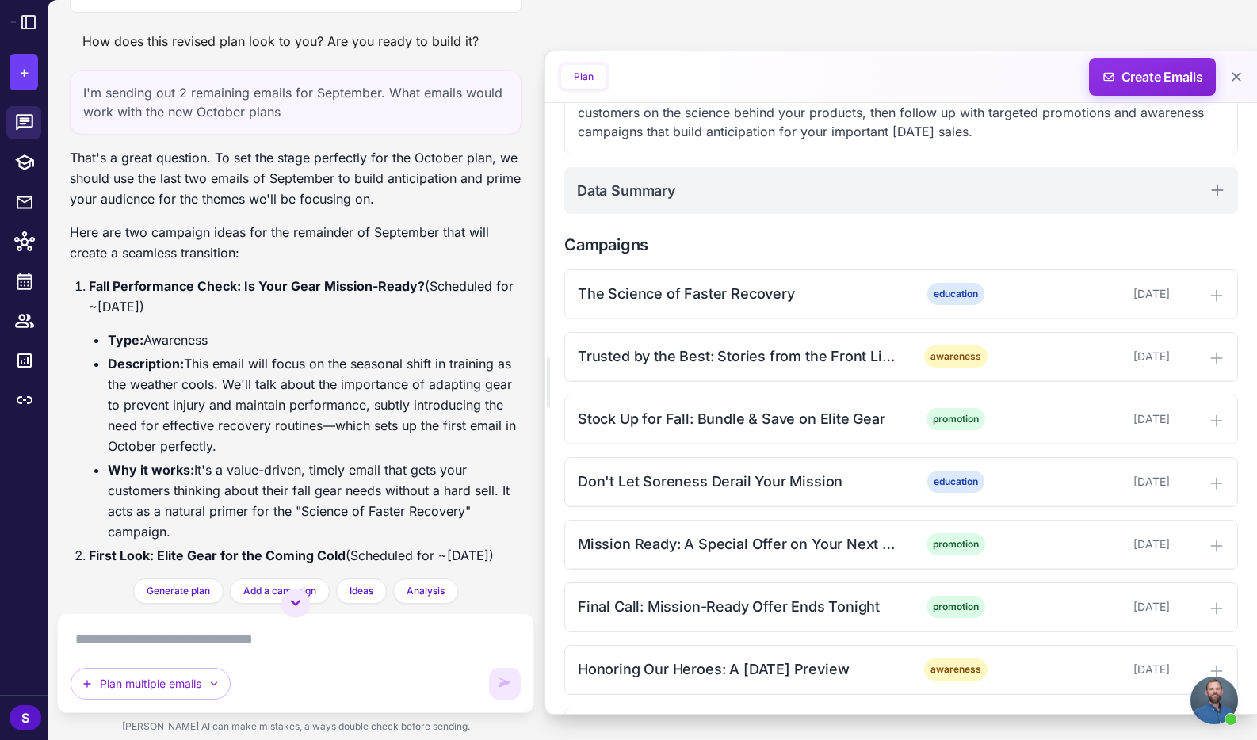
scroll to position [2291, 0]
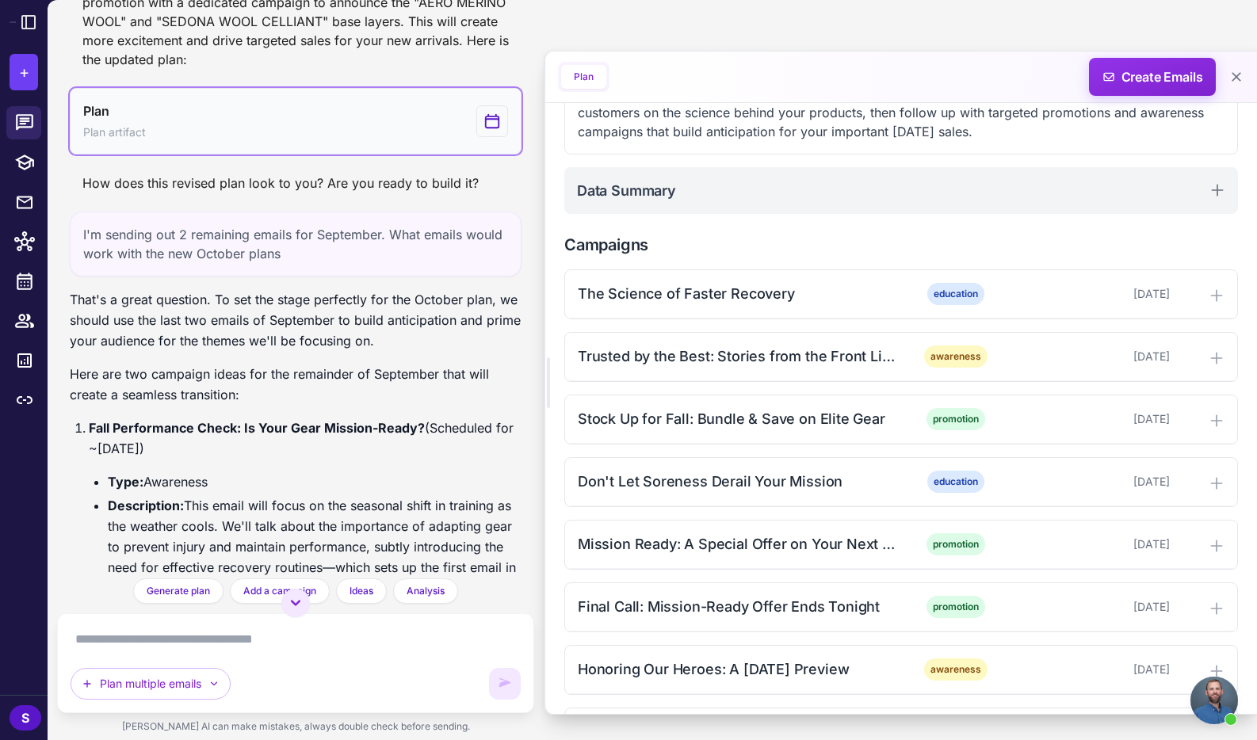
click at [284, 149] on button "Plan Plan artifact" at bounding box center [296, 121] width 452 height 67
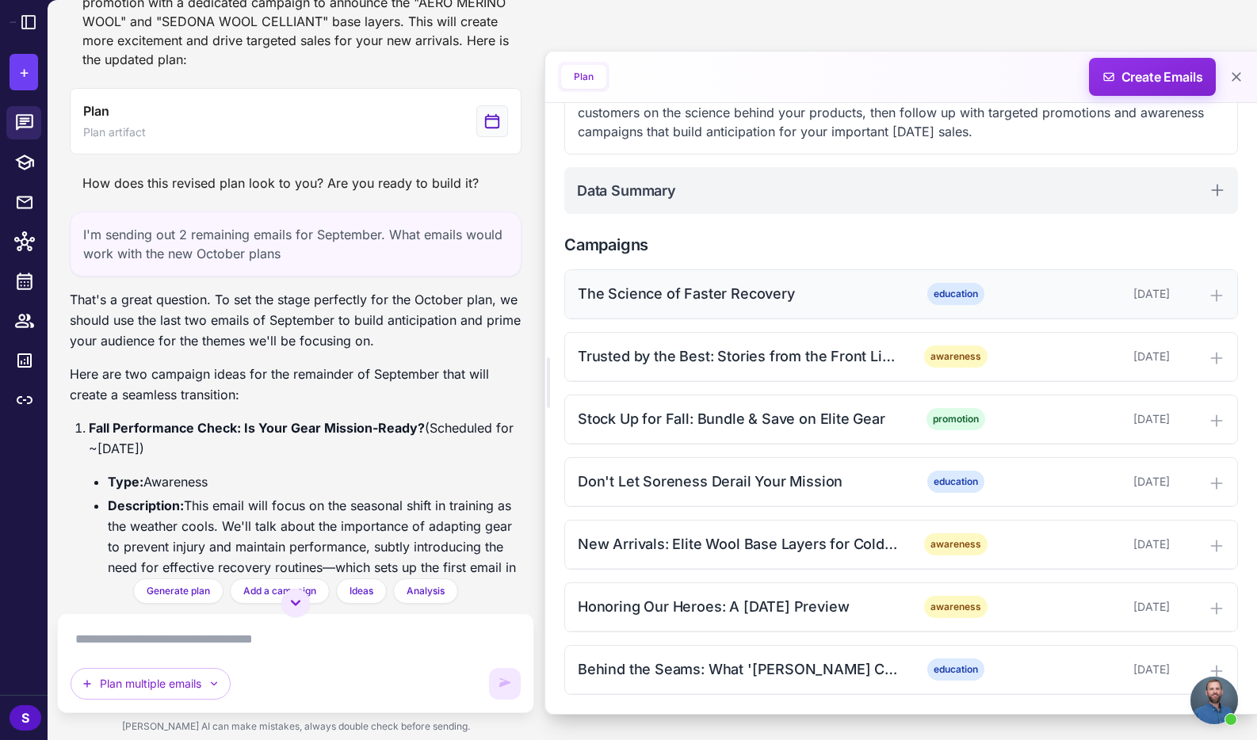
click at [763, 292] on div "The Science of Faster Recovery" at bounding box center [738, 293] width 320 height 21
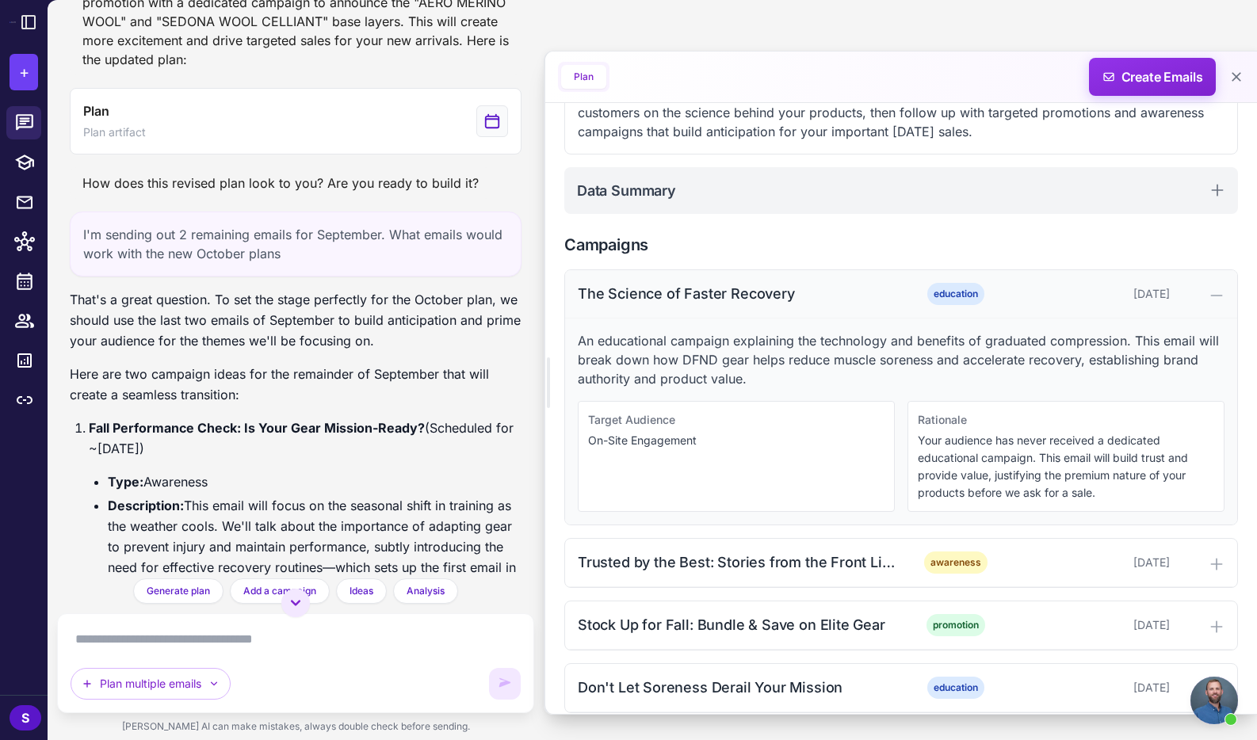
click at [763, 292] on div "The Science of Faster Recovery" at bounding box center [738, 293] width 320 height 21
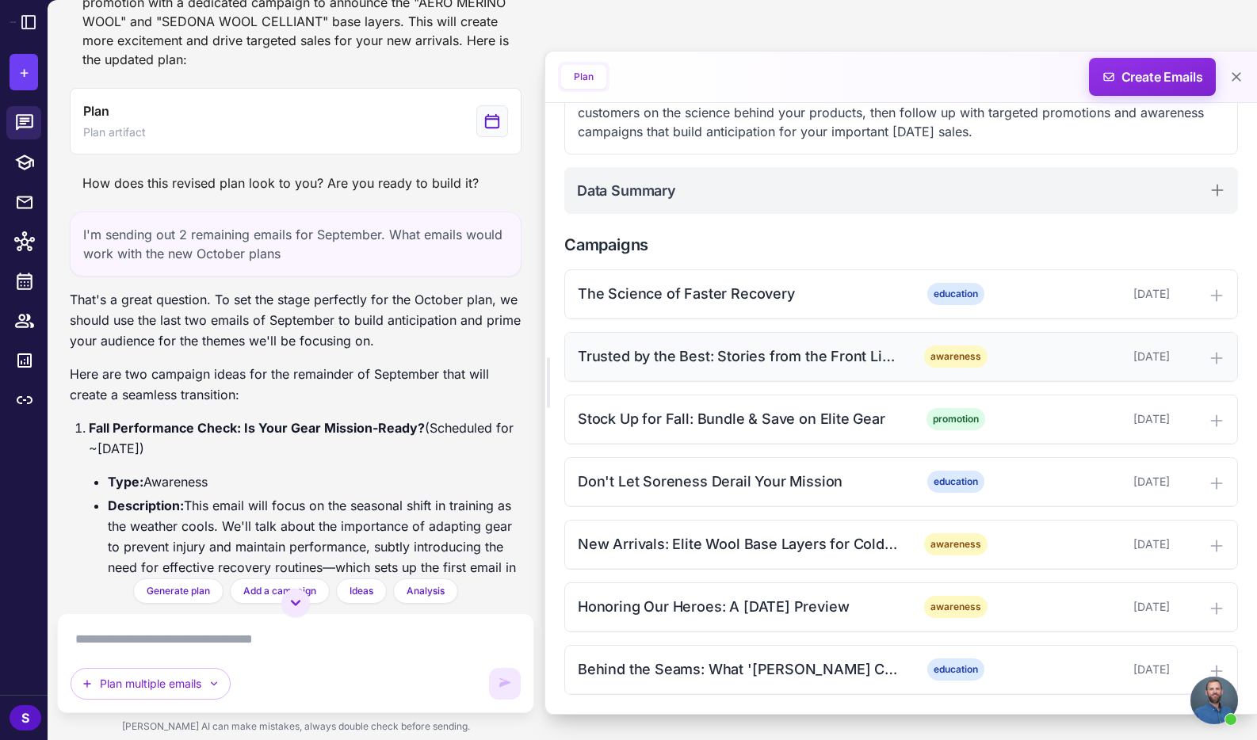
click at [722, 352] on div "Trusted by the Best: Stories from the Front Lines" at bounding box center [738, 356] width 320 height 21
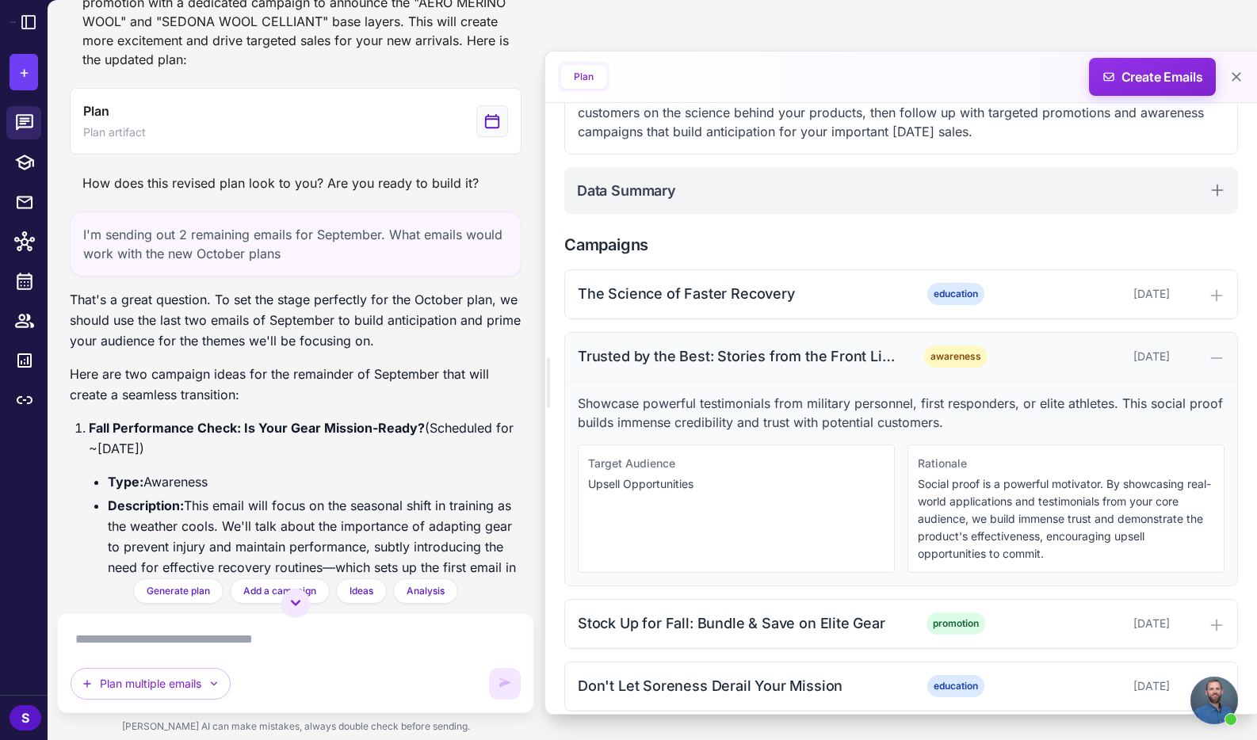
click at [699, 351] on div "Trusted by the Best: Stories from the Front Lines" at bounding box center [738, 356] width 320 height 21
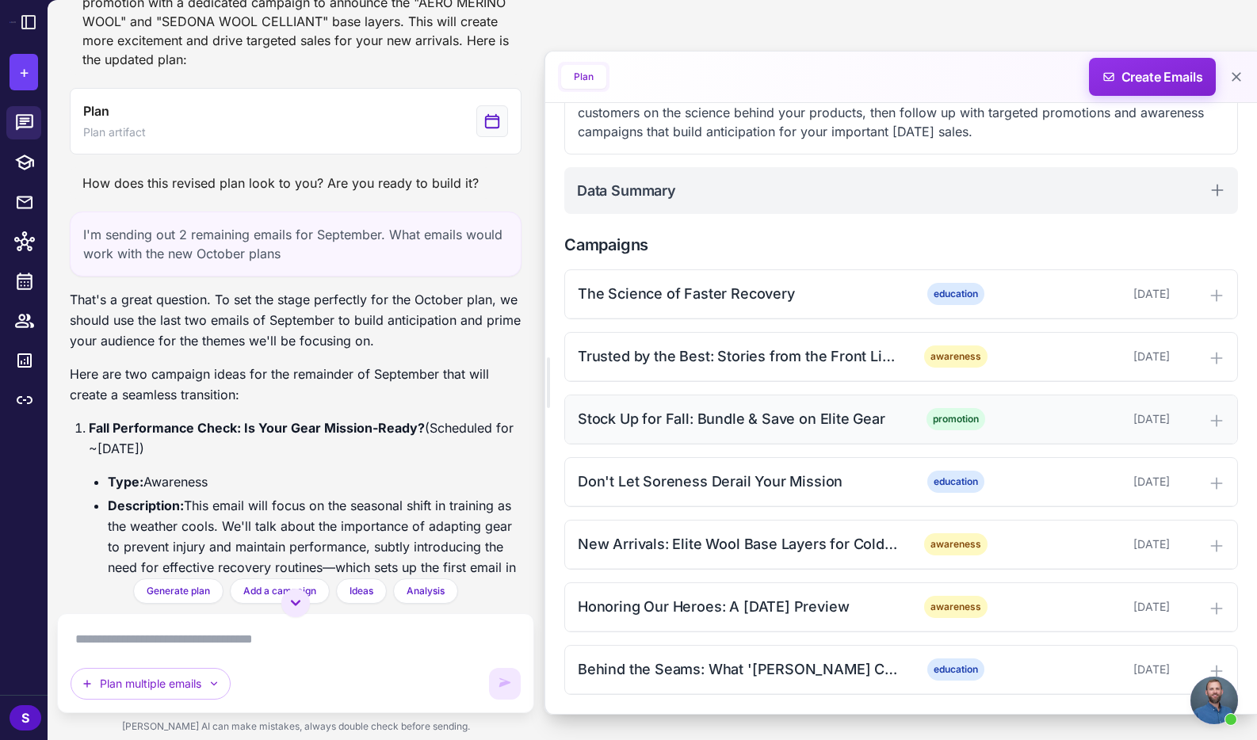
click at [694, 415] on div "Stock Up for Fall: Bundle & Save on Elite Gear" at bounding box center [738, 418] width 320 height 21
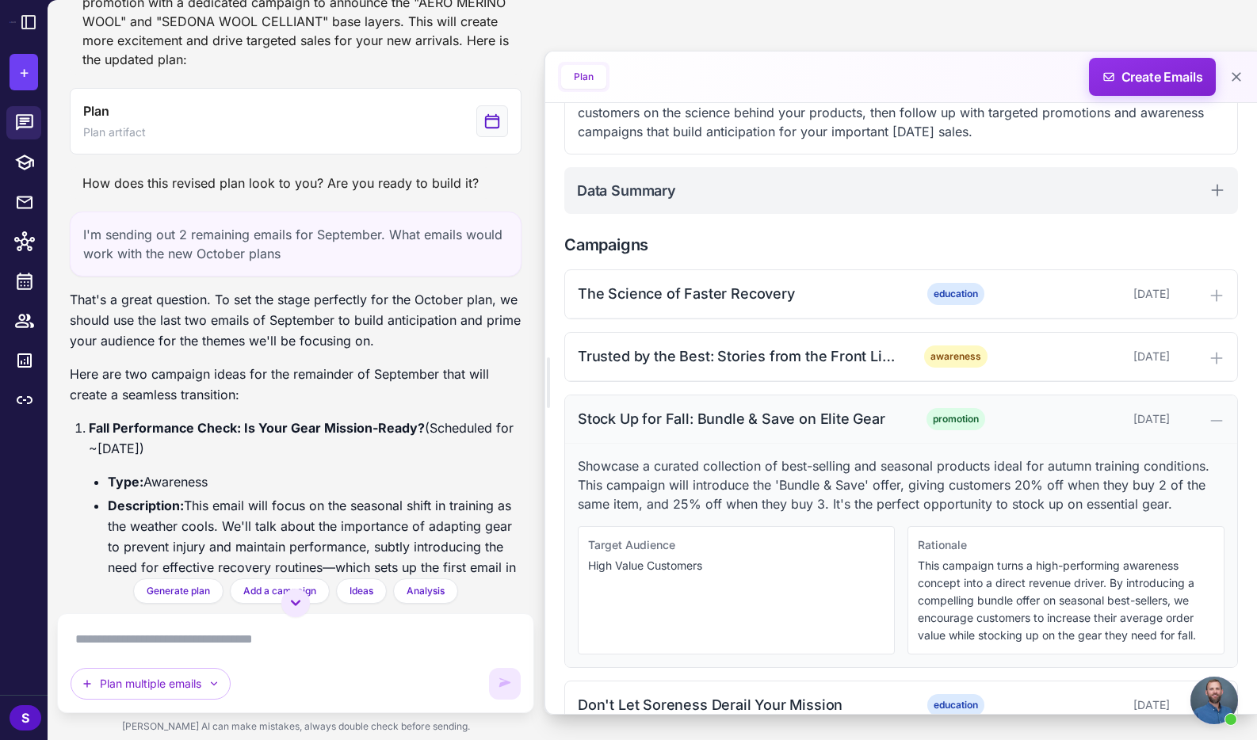
click at [694, 415] on div "Stock Up for Fall: Bundle & Save on Elite Gear" at bounding box center [738, 418] width 320 height 21
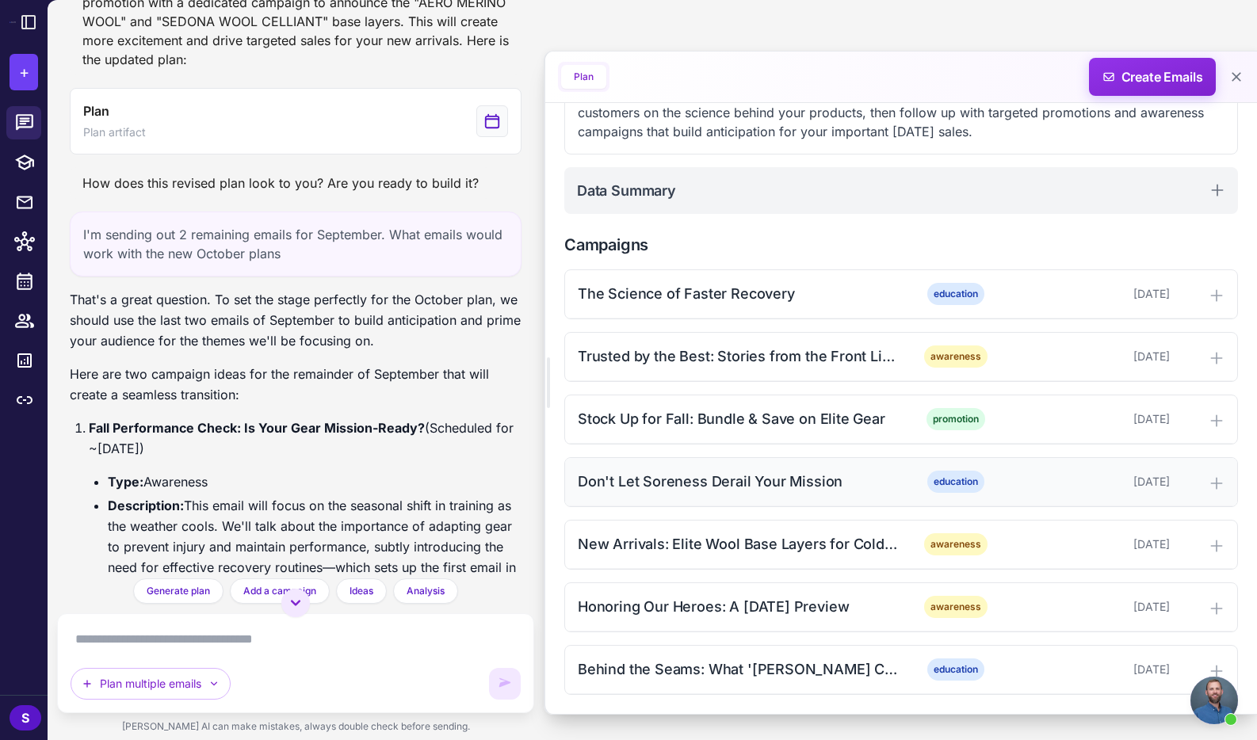
click at [694, 479] on div "Don't Let Soreness Derail Your Mission" at bounding box center [738, 481] width 320 height 21
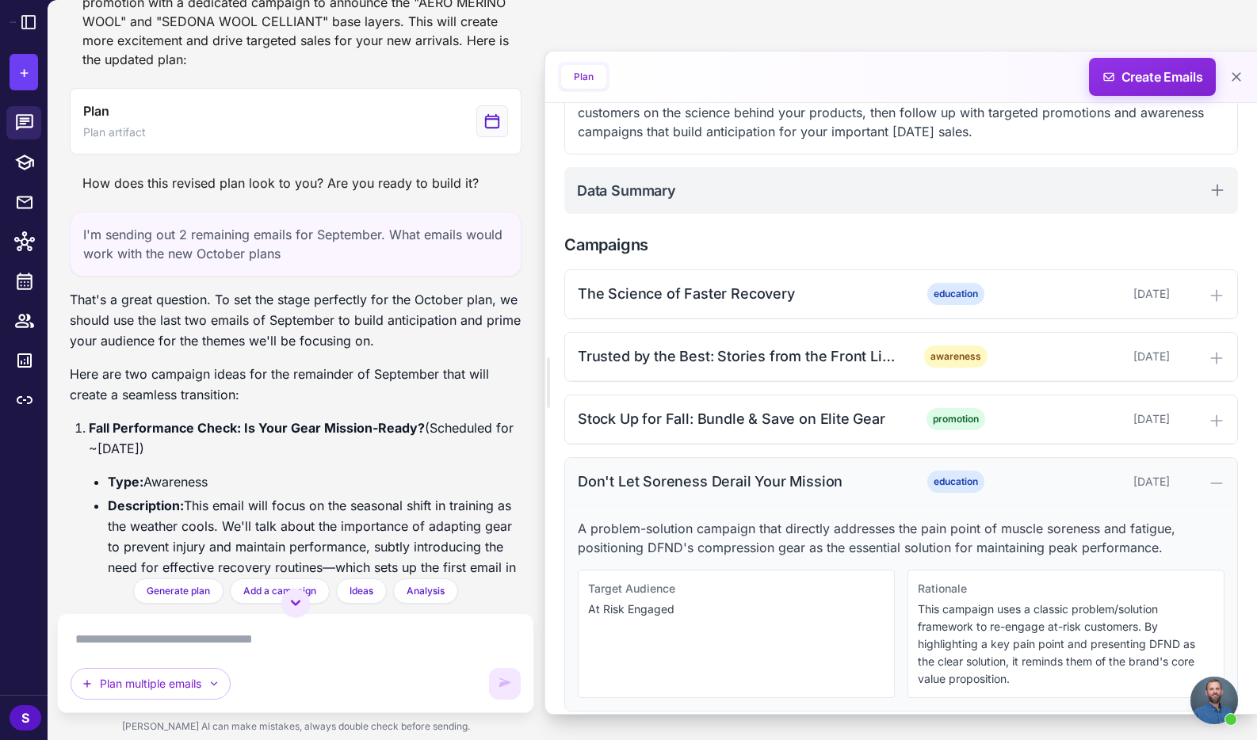
click at [694, 479] on div "Don't Let Soreness Derail Your Mission" at bounding box center [738, 481] width 320 height 21
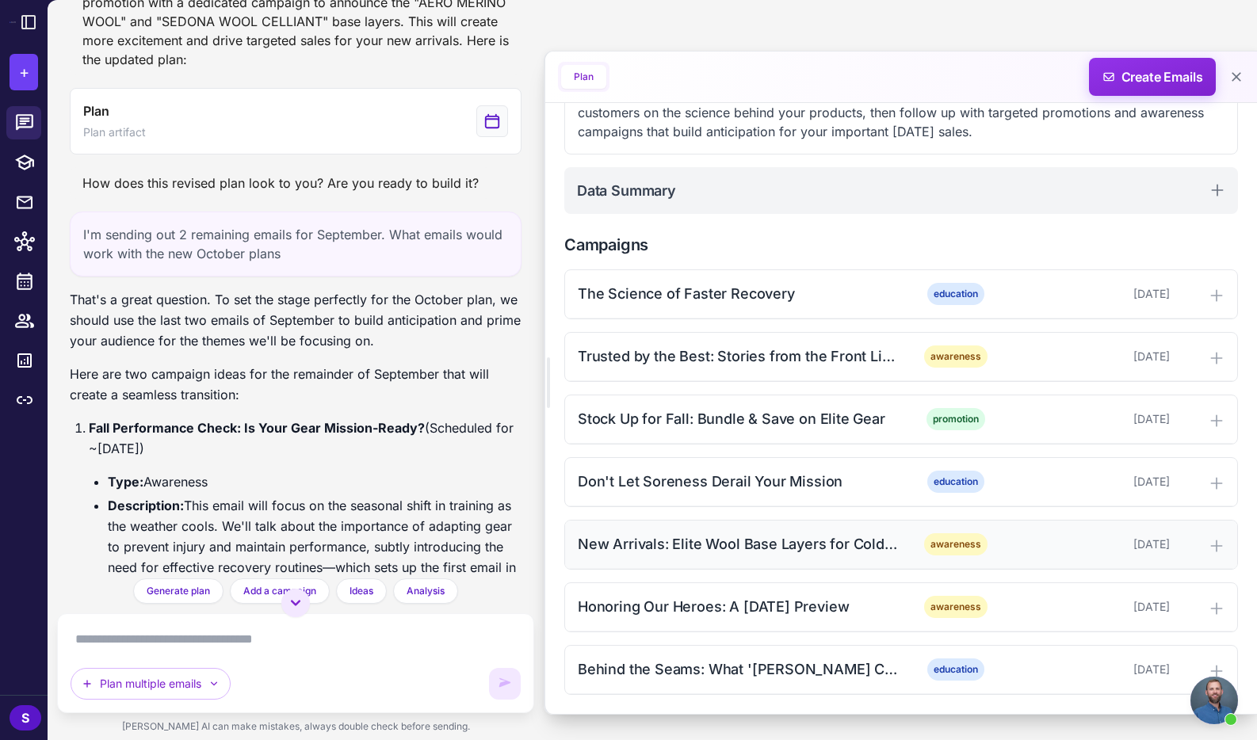
click at [694, 541] on div "New Arrivals: Elite Wool Base Layers for Cold-Weather Ops" at bounding box center [738, 543] width 320 height 21
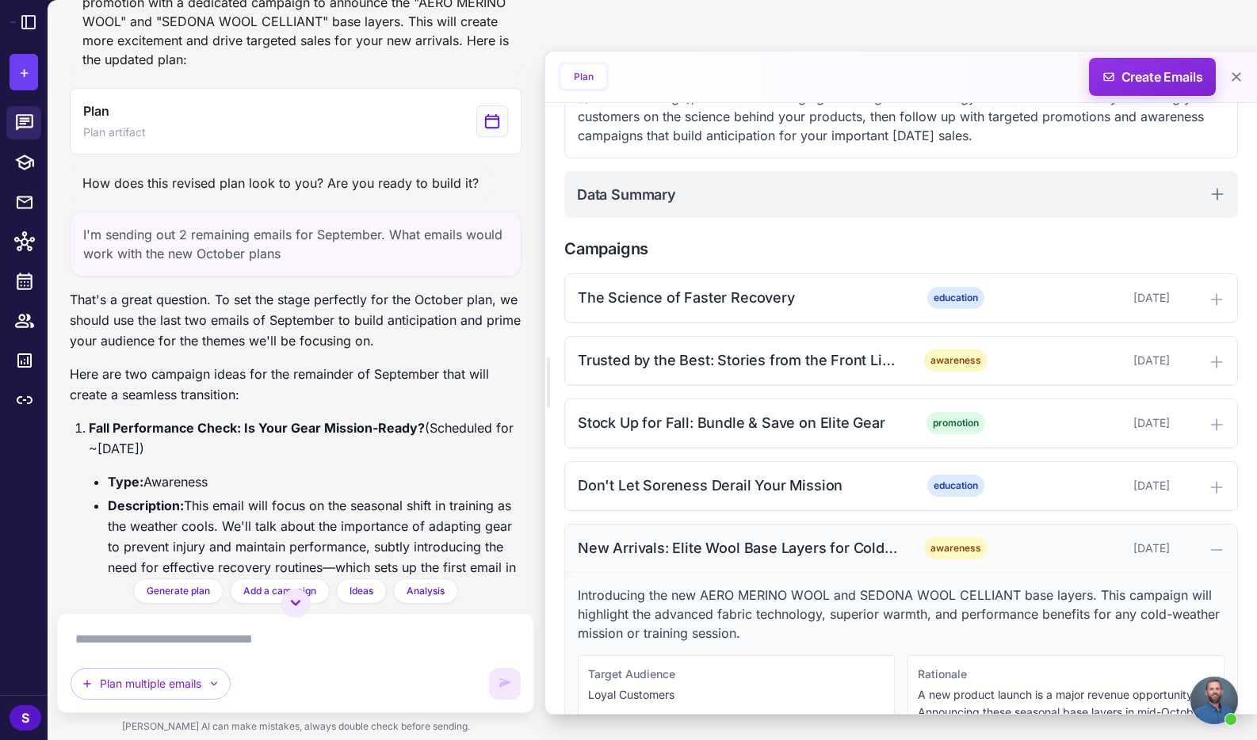
click at [697, 540] on div "New Arrivals: Elite Wool Base Layers for Cold-Weather Ops" at bounding box center [738, 547] width 320 height 21
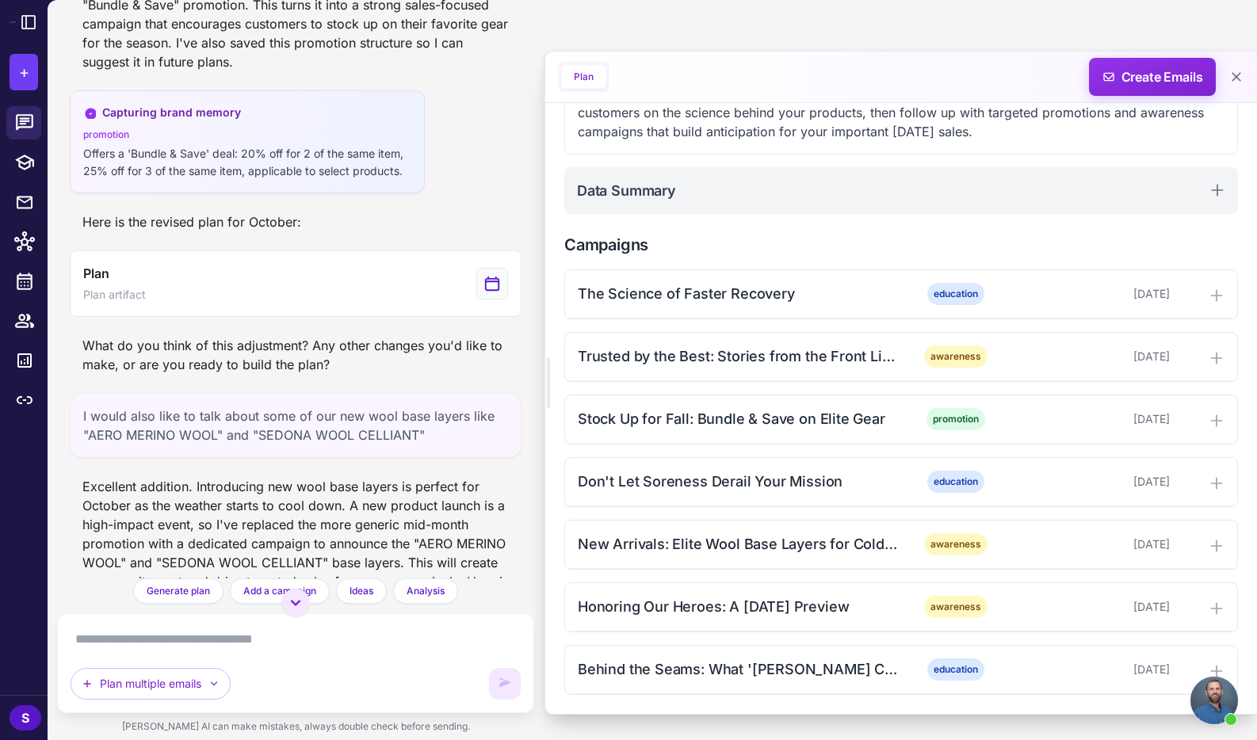
scroll to position [1668, 0]
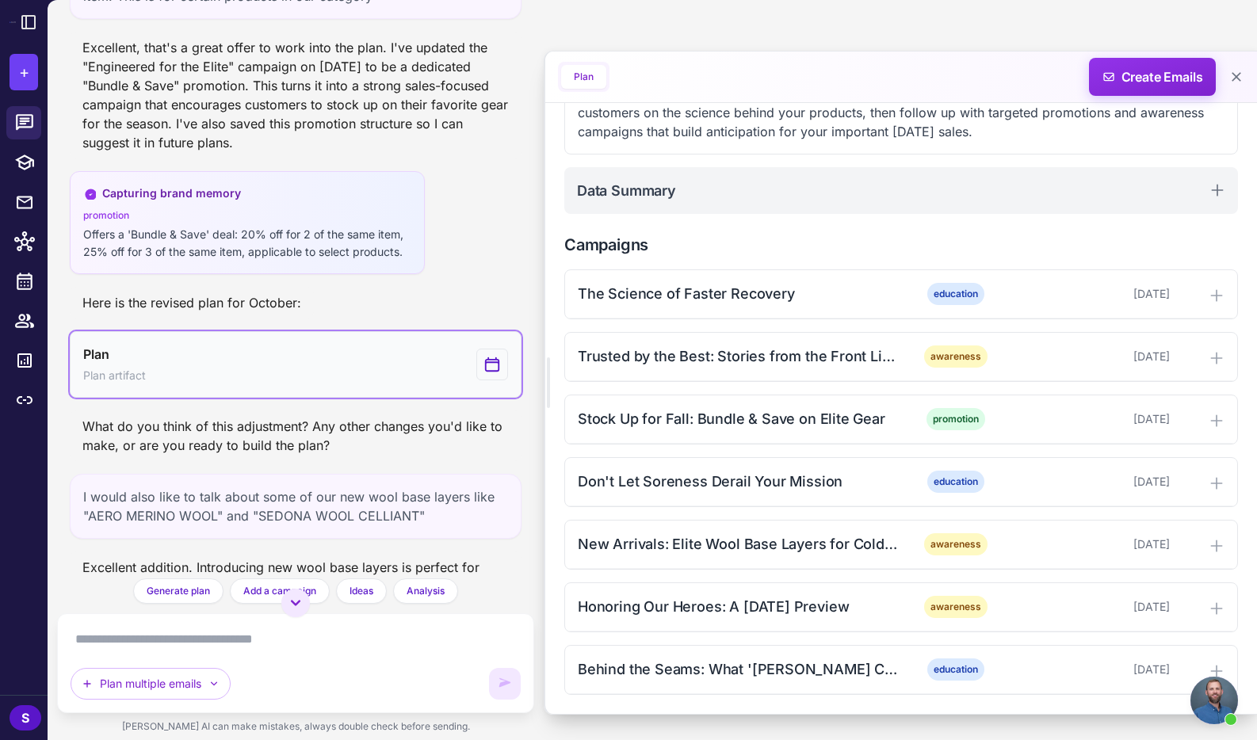
click at [199, 384] on button "Plan Plan artifact" at bounding box center [296, 364] width 452 height 67
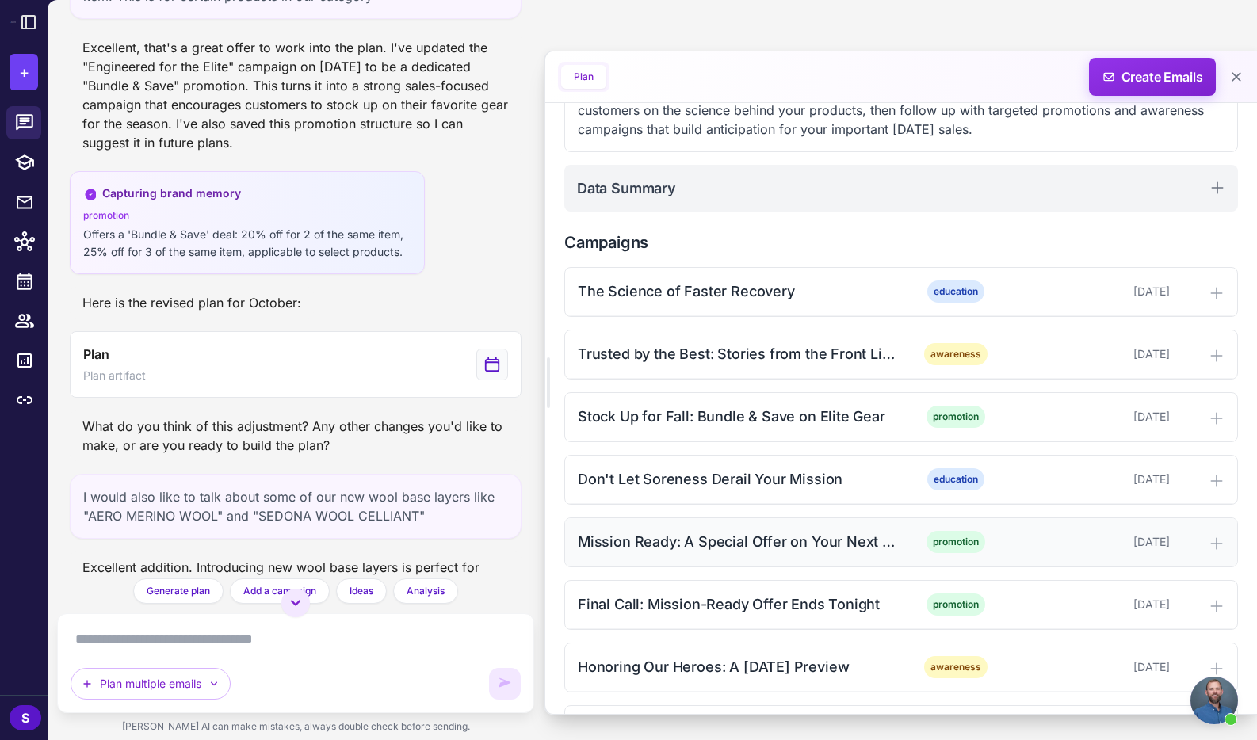
click at [743, 534] on div "Mission Ready: A Special Offer on Your Next Order" at bounding box center [738, 541] width 320 height 21
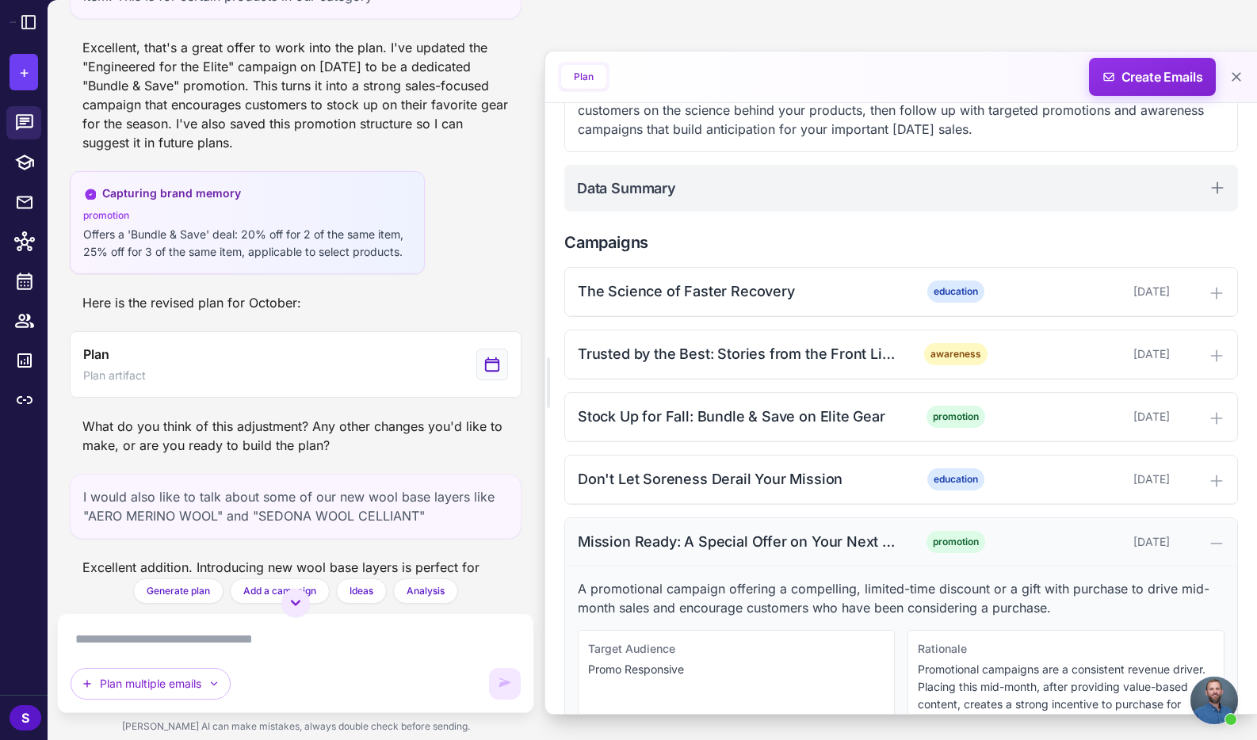
scroll to position [334, 0]
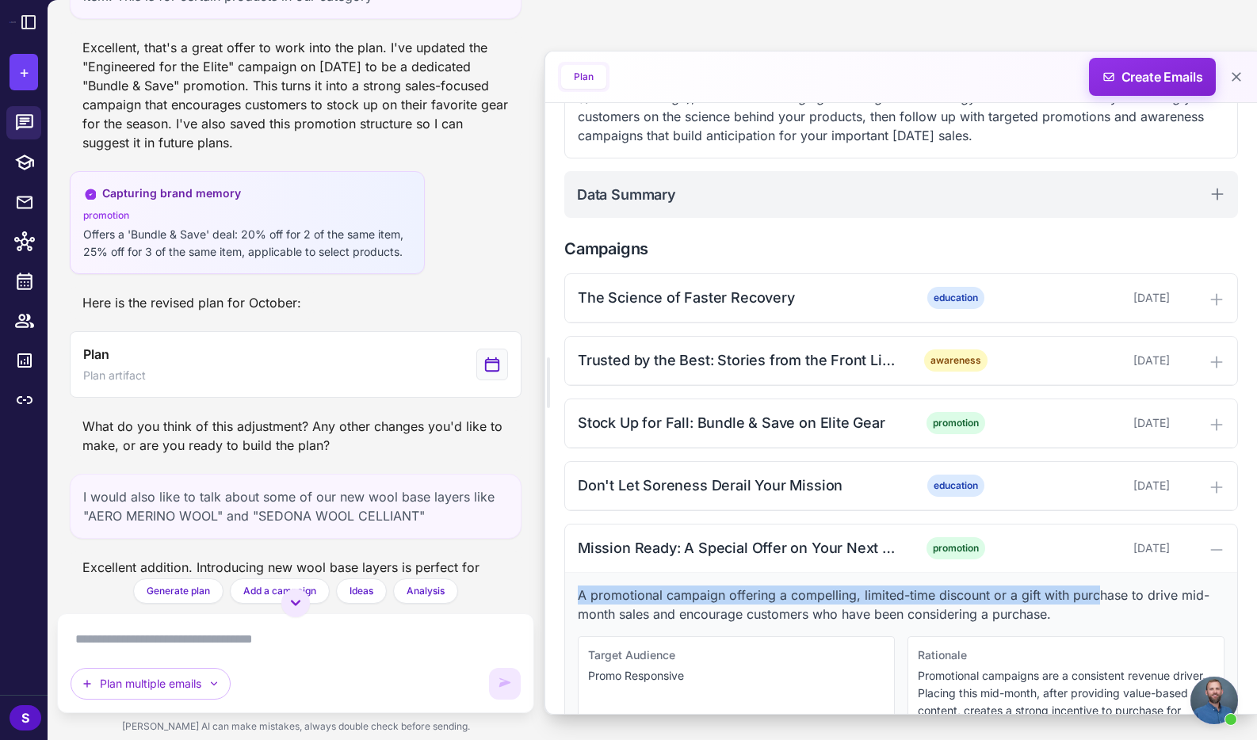
drag, startPoint x: 579, startPoint y: 594, endPoint x: 1097, endPoint y: 604, distance: 518.4
click at [1097, 604] on p "A promotional campaign offering a compelling, limited-time discount or a gift w…" at bounding box center [901, 605] width 647 height 38
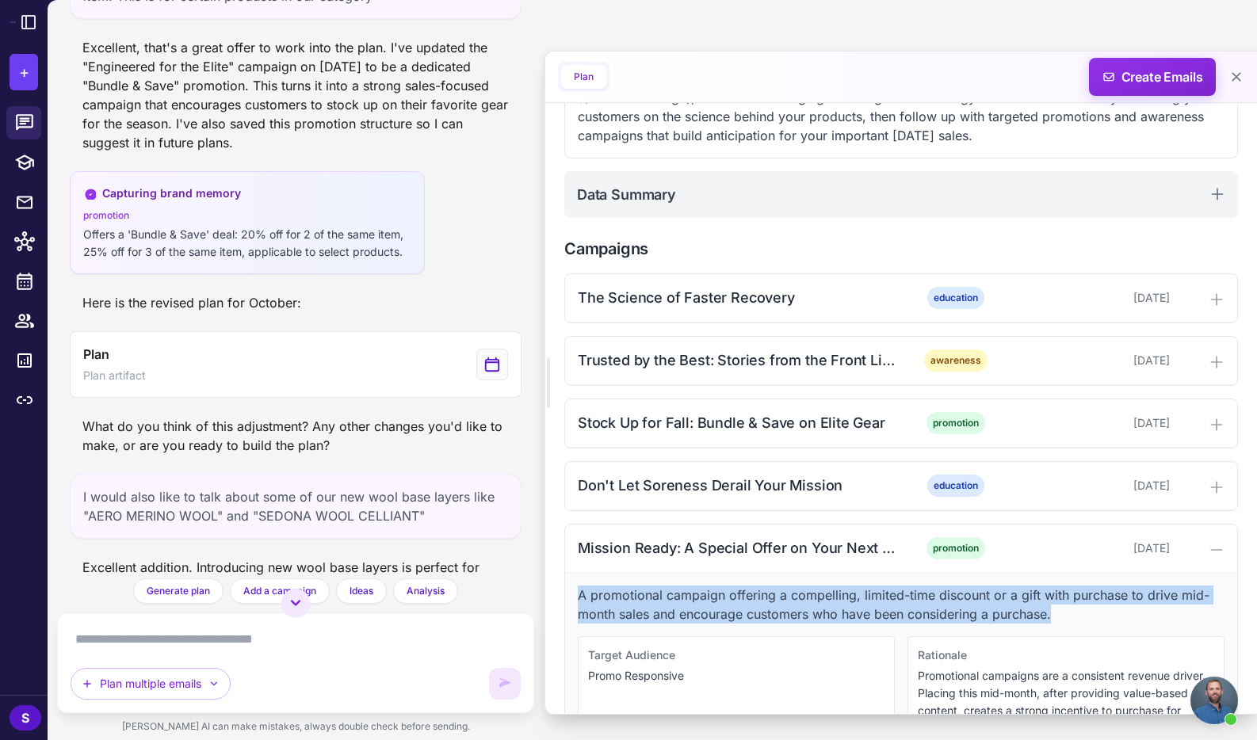
click at [1068, 617] on p "A promotional campaign offering a compelling, limited-time discount or a gift w…" at bounding box center [901, 605] width 647 height 38
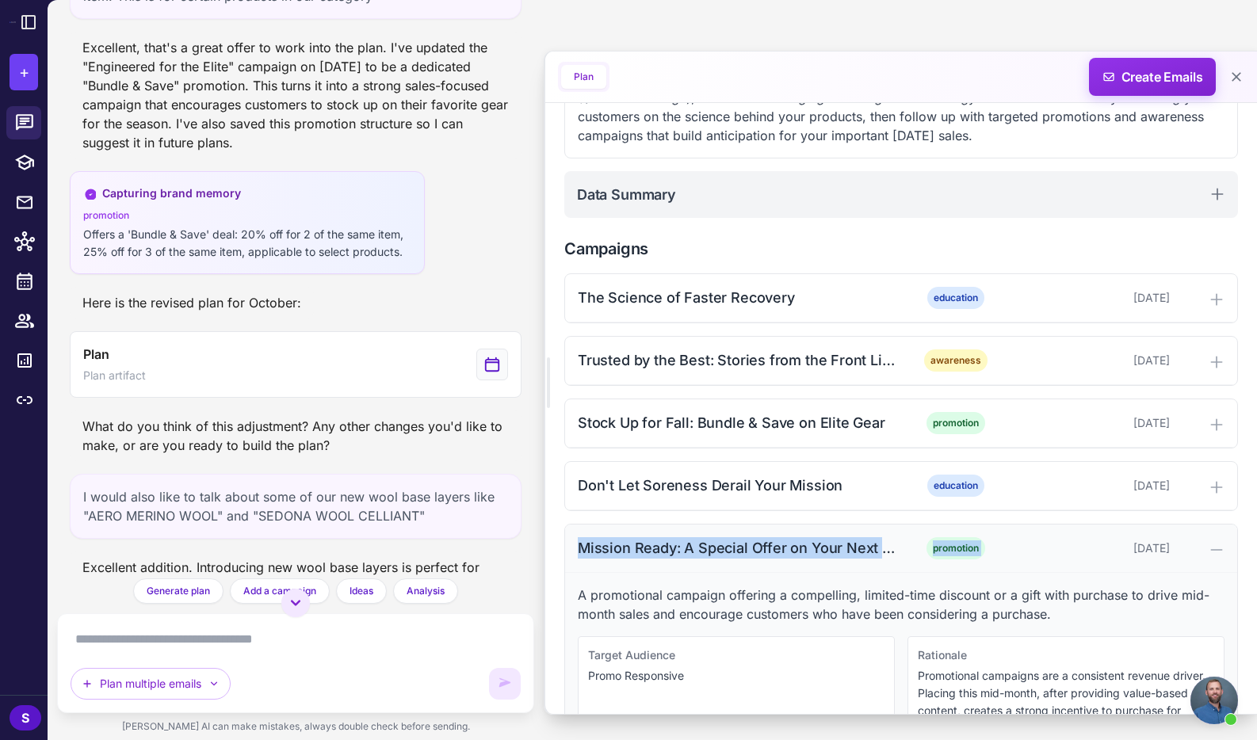
drag, startPoint x: 577, startPoint y: 547, endPoint x: 1077, endPoint y: 551, distance: 500.1
click at [1077, 551] on div "Mission Ready: A Special Offer on Your Next Order promotion October 17, 2025" at bounding box center [901, 549] width 672 height 48
